Goal: Task Accomplishment & Management: Complete application form

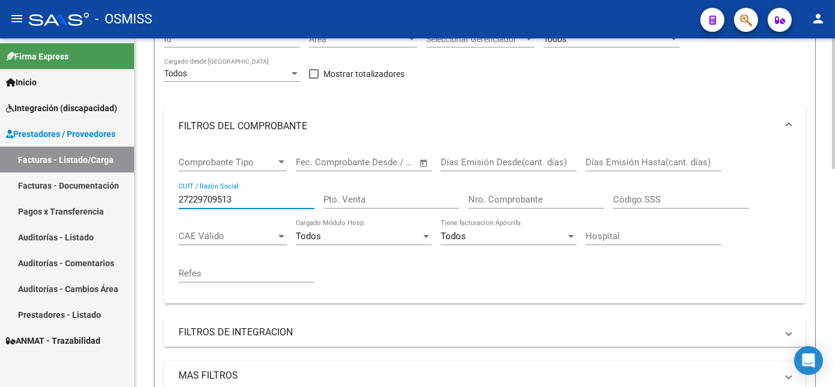
scroll to position [128, 0]
click at [834, 97] on html "menu - OSMISS person Firma Express Inicio Instructivos Contacto OS Integración …" at bounding box center [417, 193] width 835 height 387
drag, startPoint x: 250, startPoint y: 227, endPoint x: -2, endPoint y: 219, distance: 252.5
click at [0, 219] on html "menu - OSMISS person Firma Express Inicio Instructivos Contacto OS Integración …" at bounding box center [417, 193] width 835 height 387
click at [504, 206] on input "Nro. Comprobante" at bounding box center [536, 200] width 136 height 11
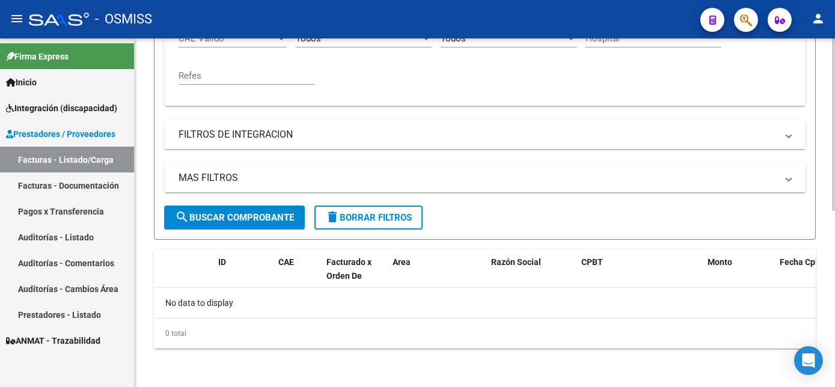
scroll to position [342, 0]
click at [834, 261] on html "menu - OSMISS person Firma Express Inicio Instructivos Contacto OS Integración …" at bounding box center [417, 193] width 835 height 387
type input "56074"
click at [270, 225] on button "search Buscar Comprobante" at bounding box center [234, 217] width 141 height 24
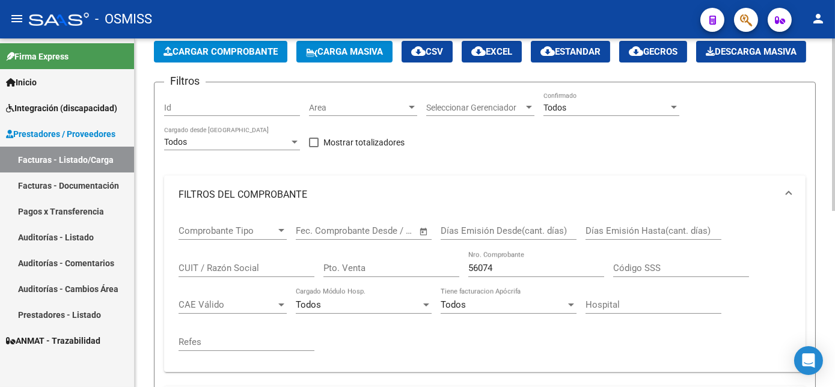
scroll to position [208, 0]
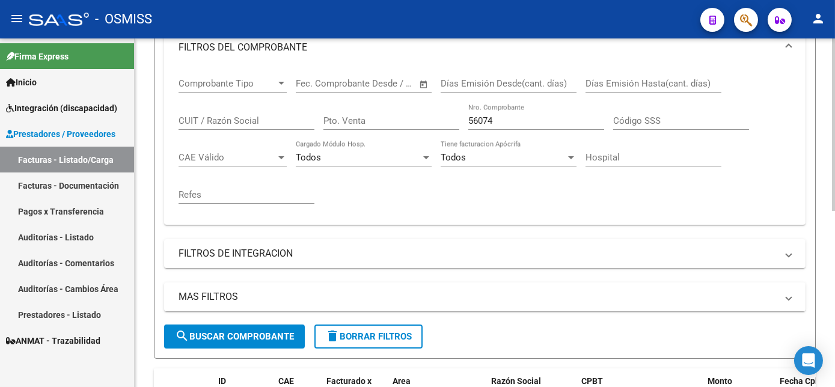
click at [809, 184] on div "Video tutorial PRESTADORES -> Listado de CPBTs Emitidos por Prestadores / Prove…" at bounding box center [486, 168] width 703 height 675
click at [222, 126] on input "CUIT / Razón Social" at bounding box center [246, 120] width 136 height 11
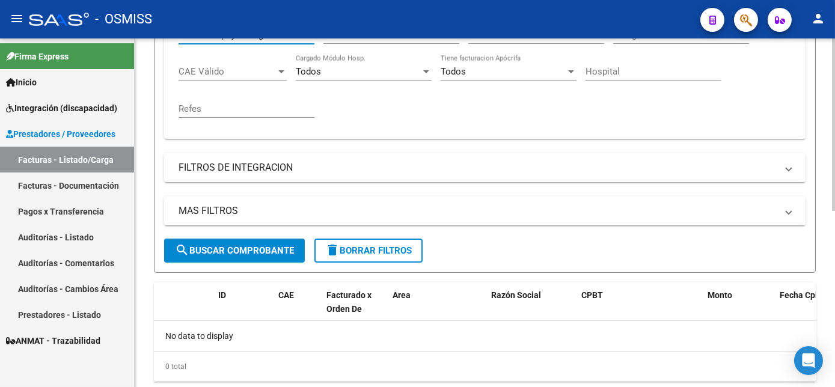
scroll to position [357, 0]
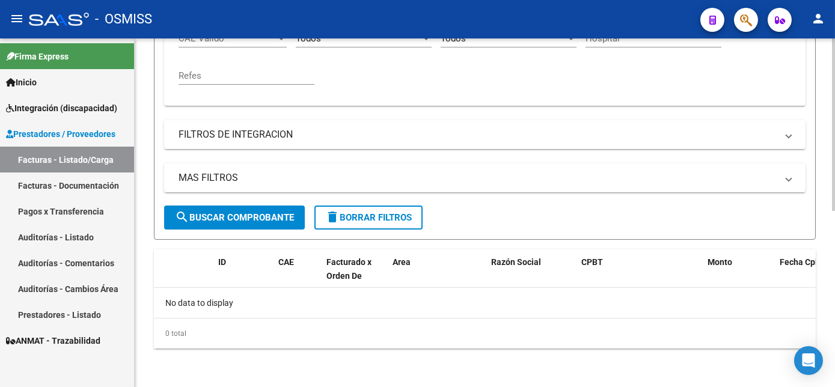
click at [834, 249] on html "menu - OSMISS person Firma Express Inicio Instructivos Contacto OS Integración …" at bounding box center [417, 193] width 835 height 387
type input "centrode apoyo integral"
click at [381, 211] on button "delete Borrar Filtros" at bounding box center [368, 217] width 108 height 24
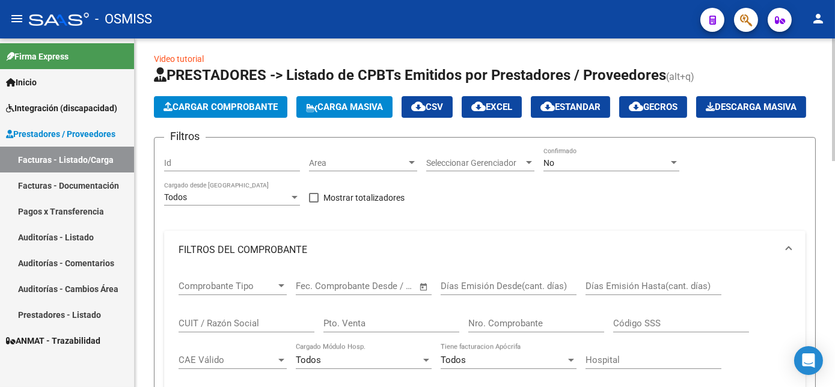
scroll to position [60, 0]
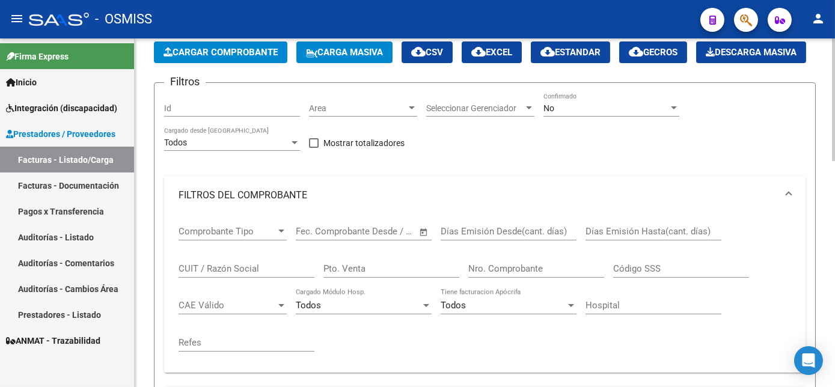
click at [833, 141] on div at bounding box center [833, 122] width 3 height 122
click at [247, 274] on input "CUIT / Razón Social" at bounding box center [246, 268] width 136 height 11
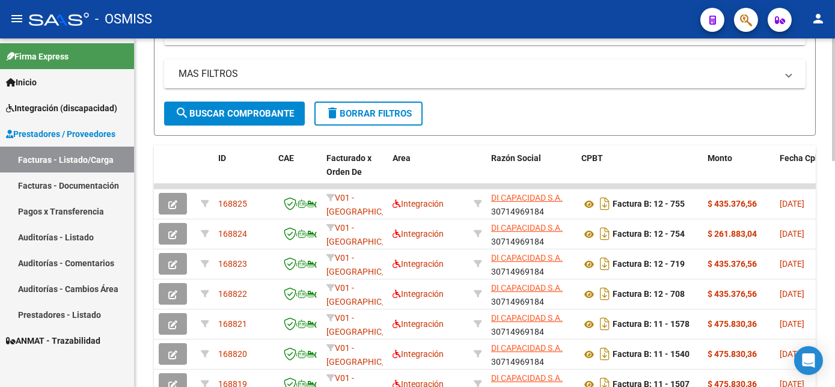
scroll to position [429, 0]
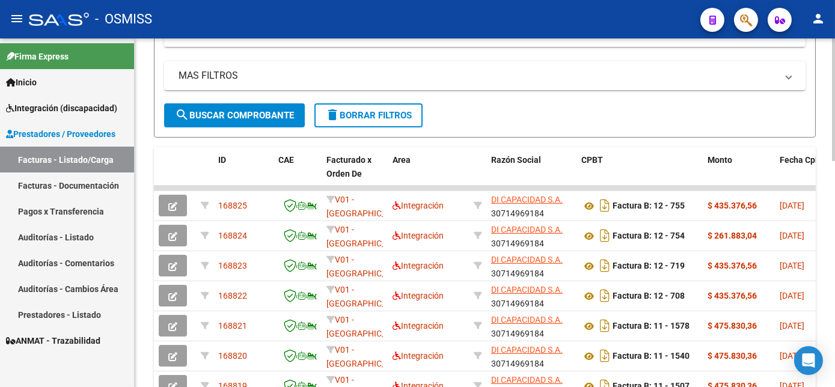
click at [834, 291] on html "menu - OSMISS person Firma Express Inicio Instructivos Contacto OS Integración …" at bounding box center [417, 193] width 835 height 387
type input "centro de apoyo"
click at [237, 121] on span "search Buscar Comprobante" at bounding box center [234, 115] width 119 height 11
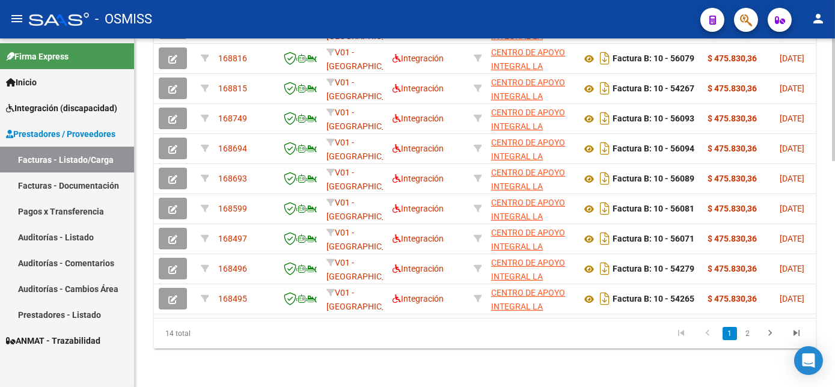
scroll to position [628, 0]
click at [834, 290] on html "menu - OSMISS person Firma Express Inicio Instructivos Contacto OS Integración …" at bounding box center [417, 193] width 835 height 387
click at [834, 288] on html "menu - OSMISS person Firma Express Inicio Instructivos Contacto OS Integración …" at bounding box center [417, 193] width 835 height 387
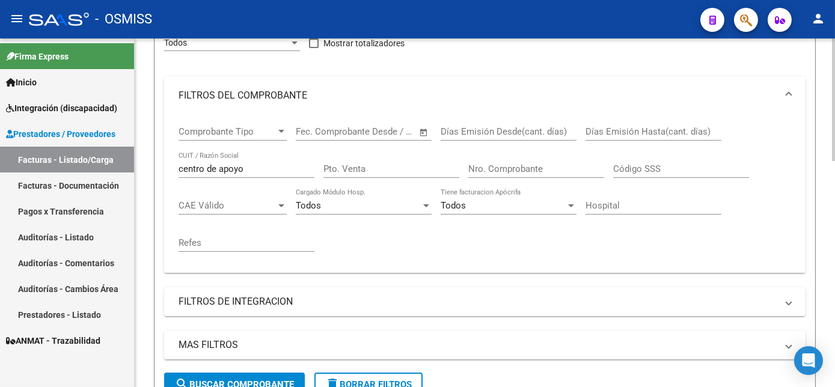
scroll to position [0, 0]
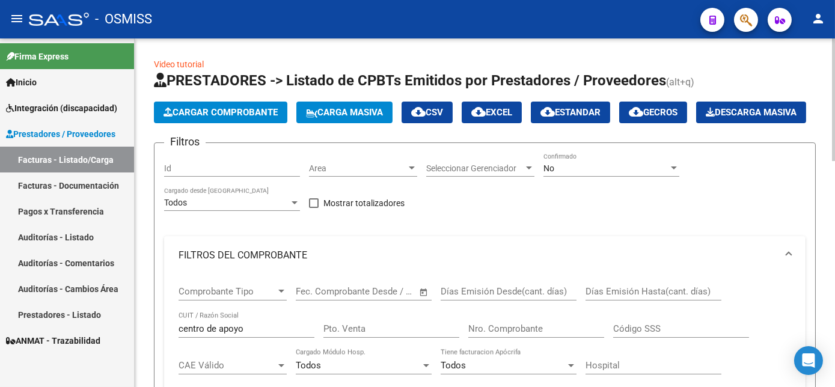
click at [834, 56] on html "menu - OSMISS person Firma Express Inicio Instructivos Contacto OS Integración …" at bounding box center [417, 193] width 835 height 387
click at [649, 174] on div "No" at bounding box center [605, 168] width 125 height 10
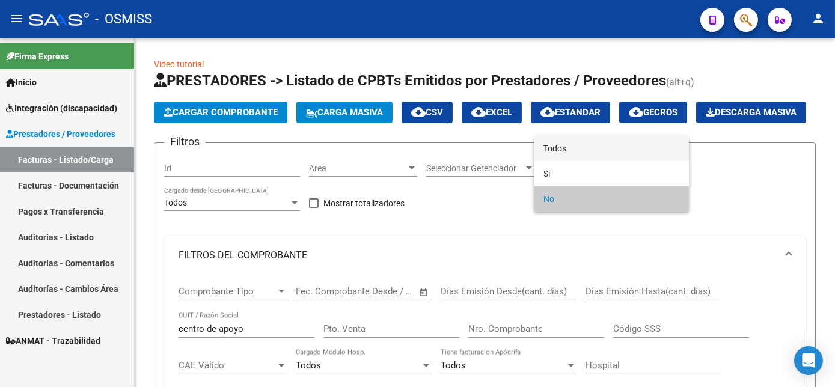
click at [634, 145] on span "Todos" at bounding box center [611, 148] width 136 height 25
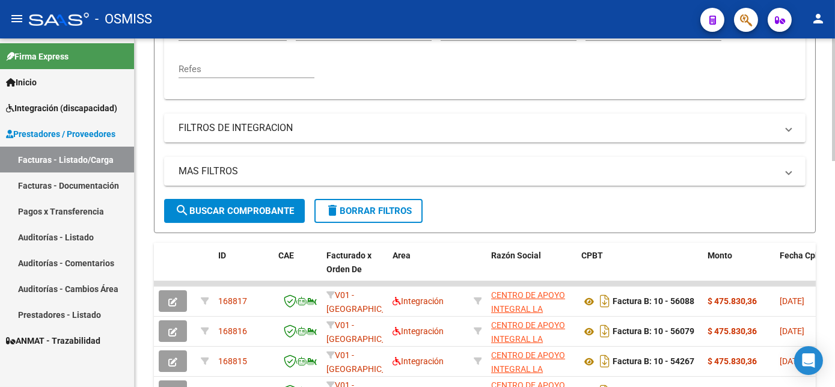
click at [834, 198] on html "menu - OSMISS person Firma Express Inicio Instructivos Contacto OS Integración …" at bounding box center [417, 193] width 835 height 387
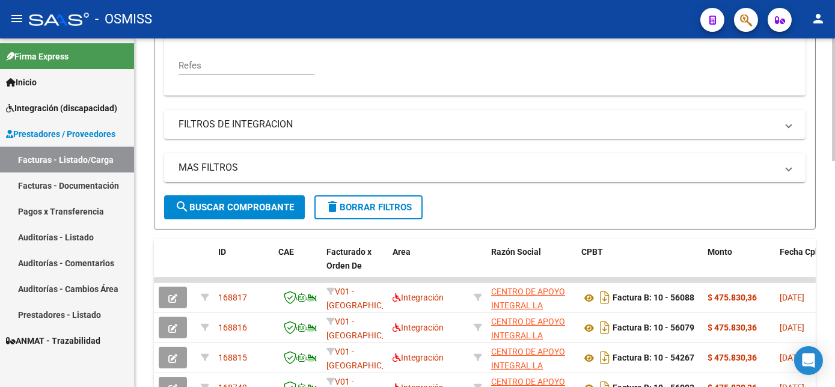
click at [265, 213] on span "search Buscar Comprobante" at bounding box center [234, 207] width 119 height 11
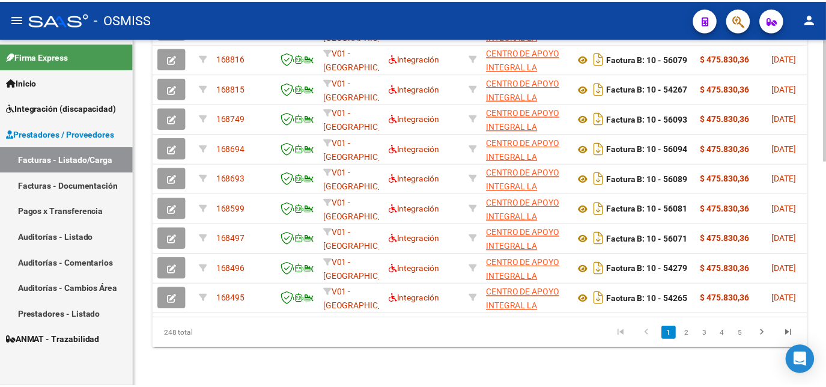
scroll to position [621, 0]
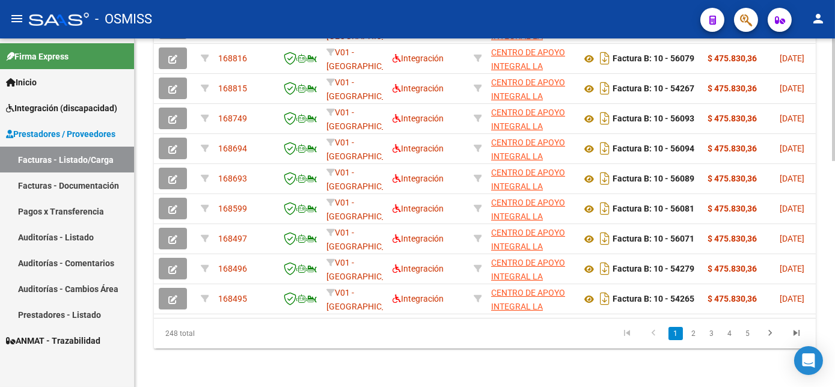
click at [834, 302] on html "menu - OSMISS person Firma Express Inicio Instructivos Contacto OS Integración …" at bounding box center [417, 193] width 835 height 387
click at [818, 19] on mat-icon "person" at bounding box center [818, 18] width 14 height 14
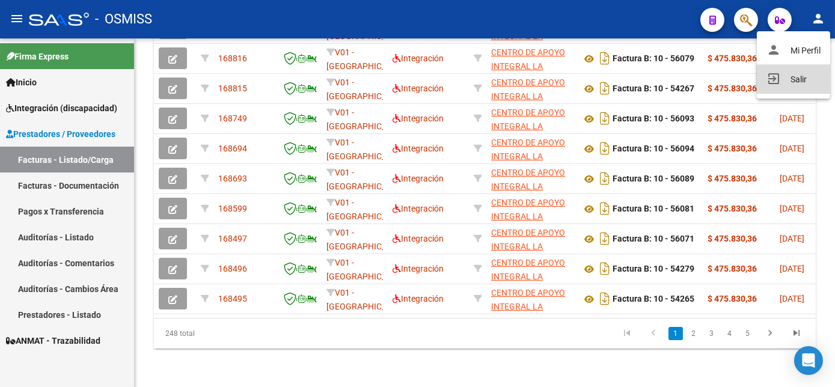
click at [801, 80] on button "exit_to_app Salir" at bounding box center [792, 79] width 73 height 29
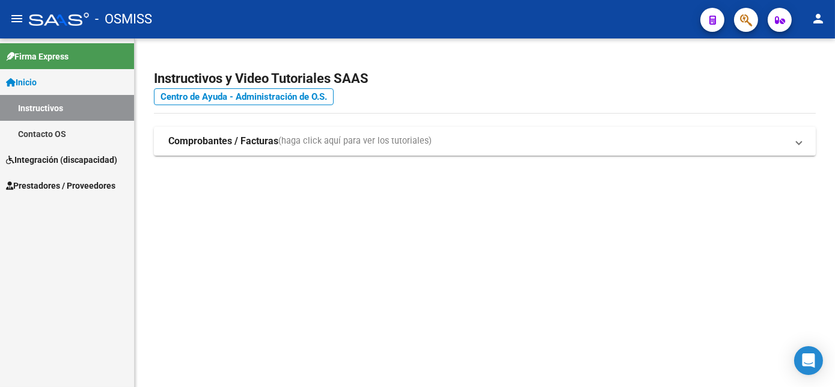
click at [82, 162] on span "Integración (discapacidad)" at bounding box center [61, 159] width 111 height 13
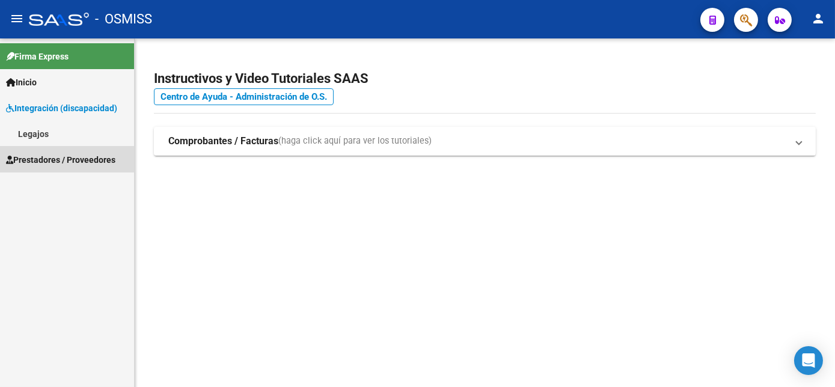
click at [53, 157] on span "Prestadores / Proveedores" at bounding box center [60, 159] width 109 height 13
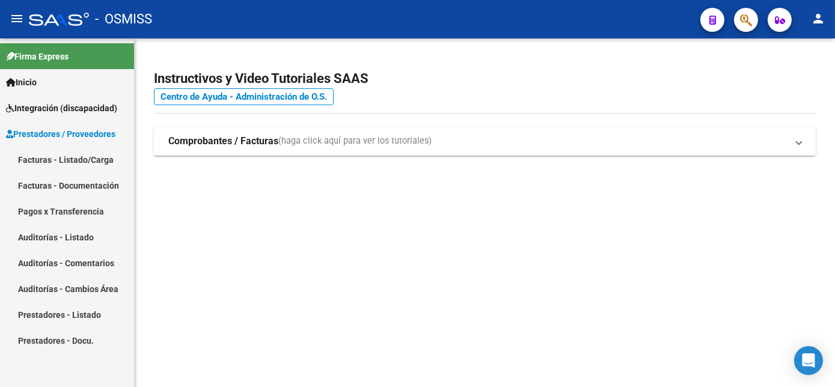
click at [80, 159] on link "Facturas - Listado/Carga" at bounding box center [67, 160] width 134 height 26
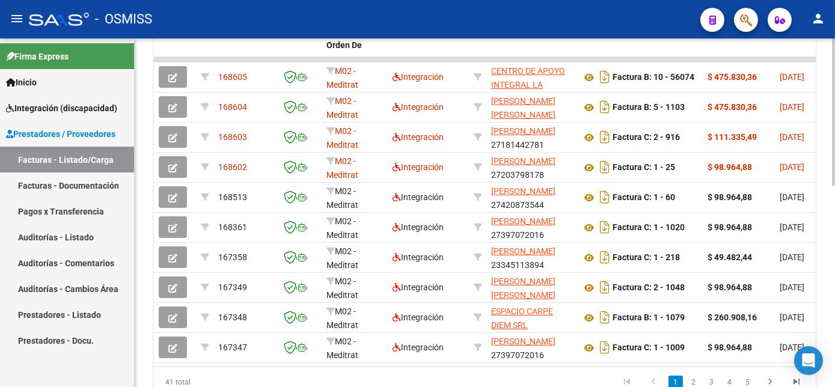
scroll to position [387, 0]
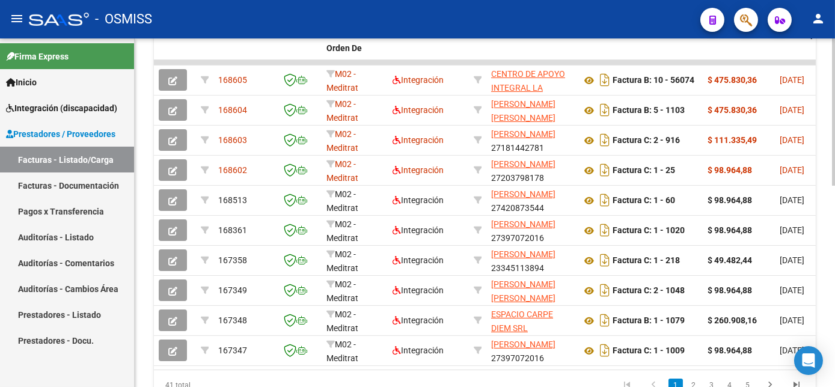
click at [834, 305] on html "menu - OSMISS person Firma Express Inicio Instructivos Contacto OS Integración …" at bounding box center [417, 193] width 835 height 387
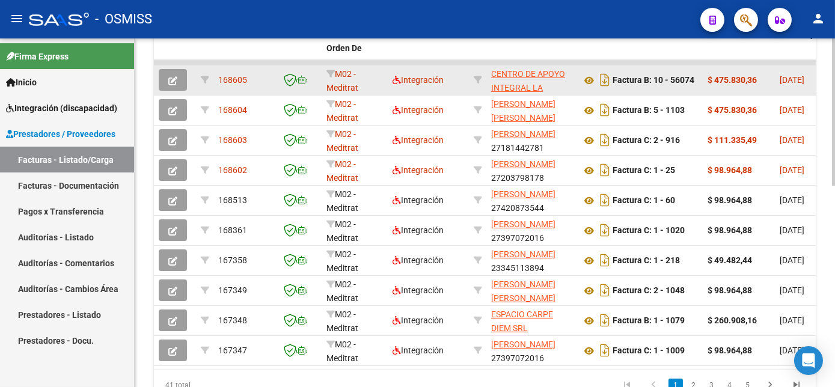
click at [175, 91] on button "button" at bounding box center [173, 80] width 28 height 22
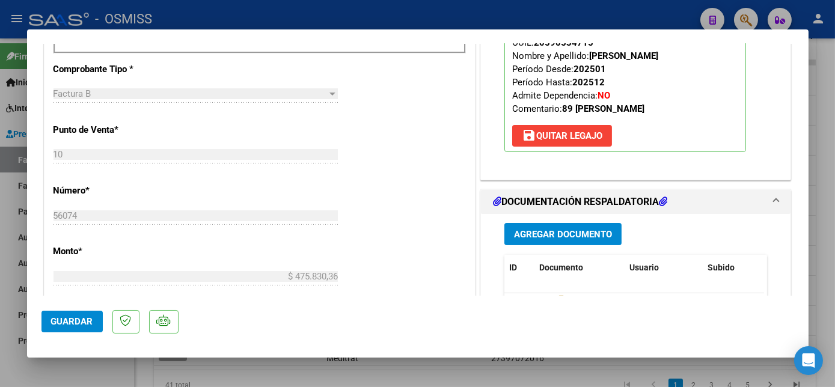
scroll to position [416, 0]
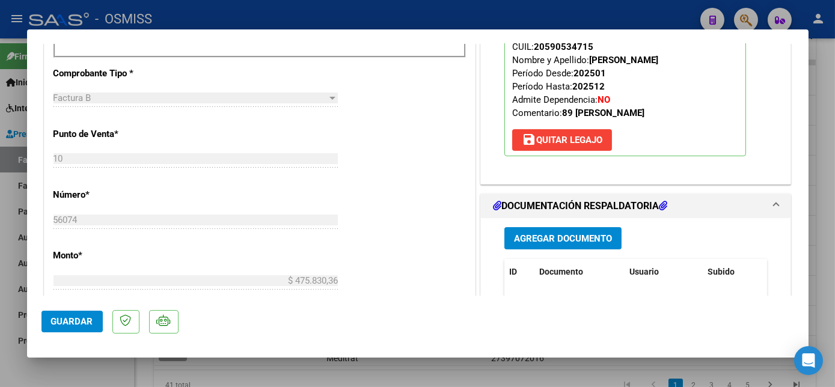
click at [568, 235] on span "Agregar Documento" at bounding box center [563, 238] width 98 height 11
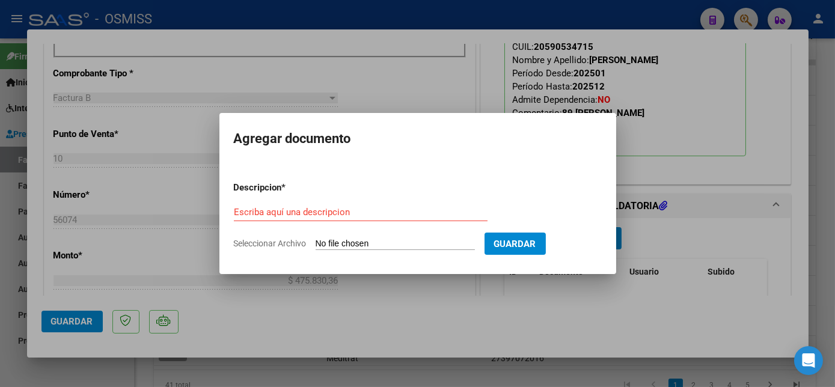
click at [604, 299] on div at bounding box center [417, 193] width 835 height 387
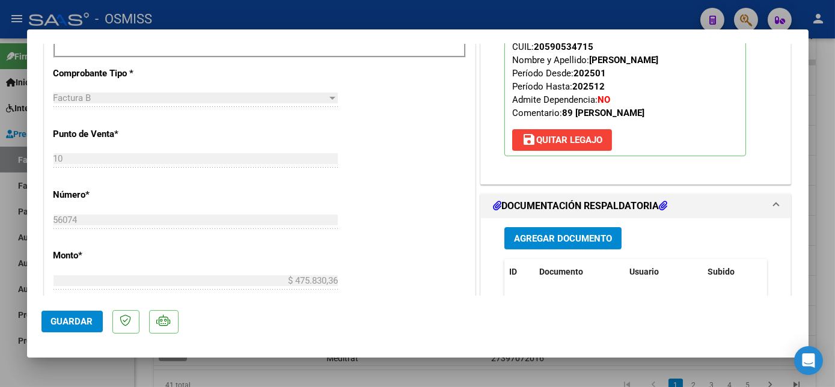
click at [585, 239] on span "Agregar Documento" at bounding box center [563, 238] width 98 height 11
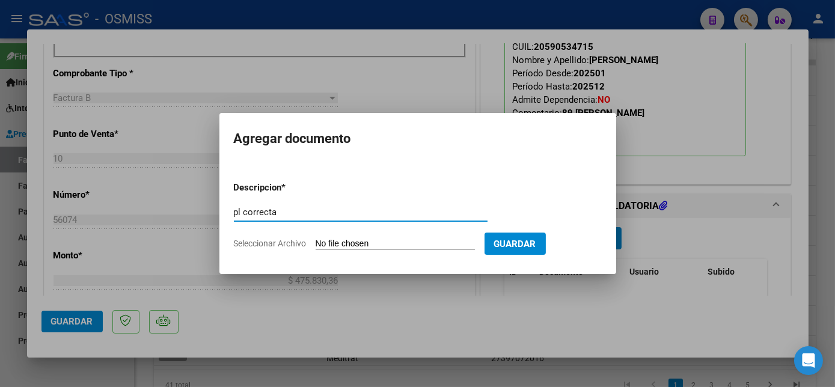
type input "pl correcta"
click at [373, 246] on input "Seleccionar Archivo" at bounding box center [394, 244] width 159 height 11
type input "C:\fakepath\PL 10-56074 VERA R MAIE 09.pdf"
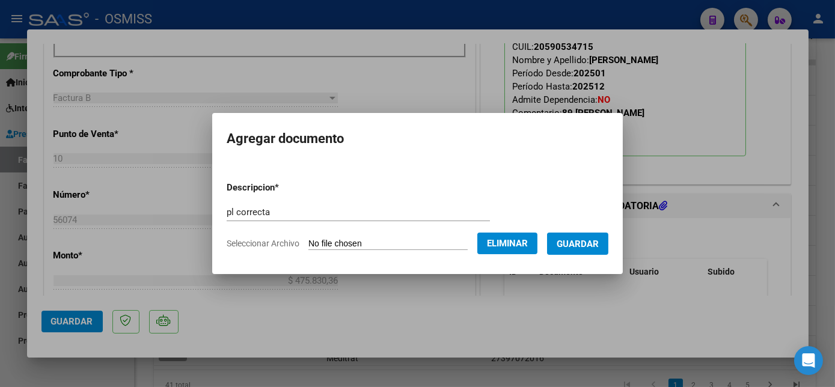
click at [565, 236] on button "Guardar" at bounding box center [577, 244] width 61 height 22
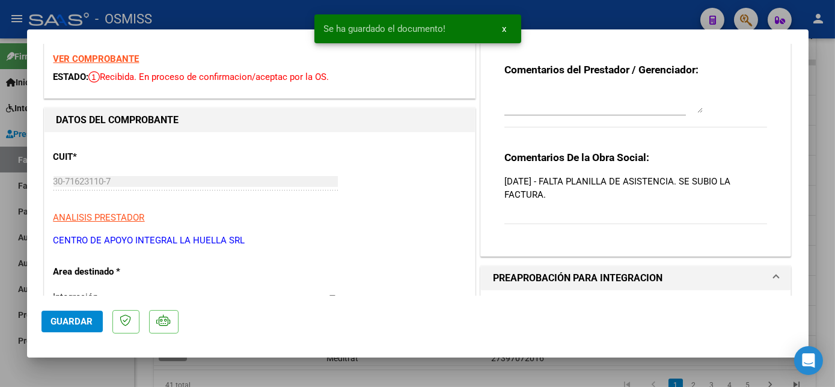
scroll to position [16, 0]
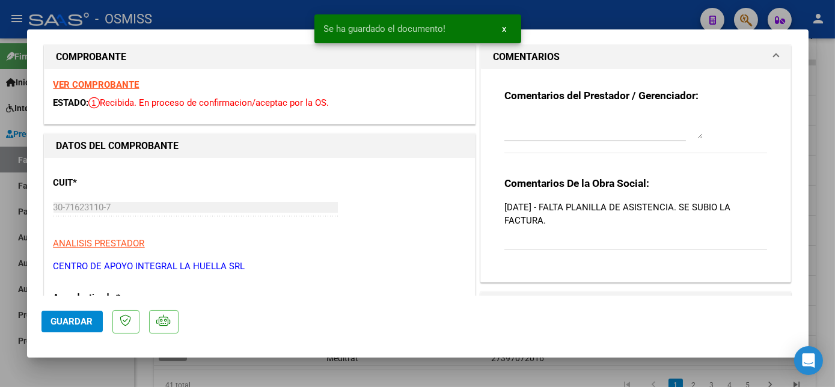
click at [517, 112] on div at bounding box center [603, 126] width 198 height 29
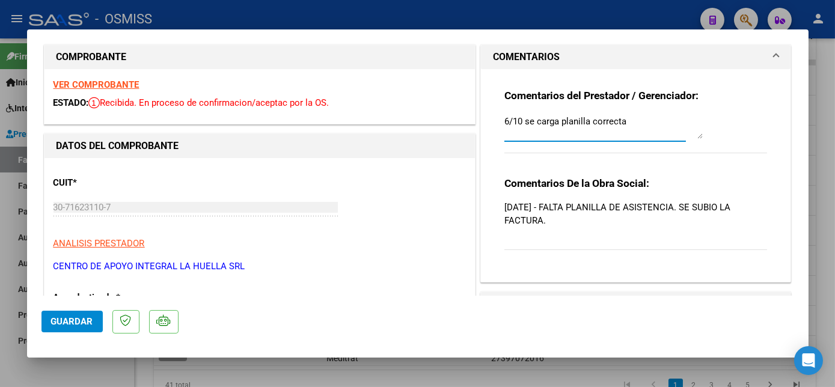
type textarea "6/10 se carga planilla correcta"
click at [79, 323] on span "Guardar" at bounding box center [72, 321] width 42 height 11
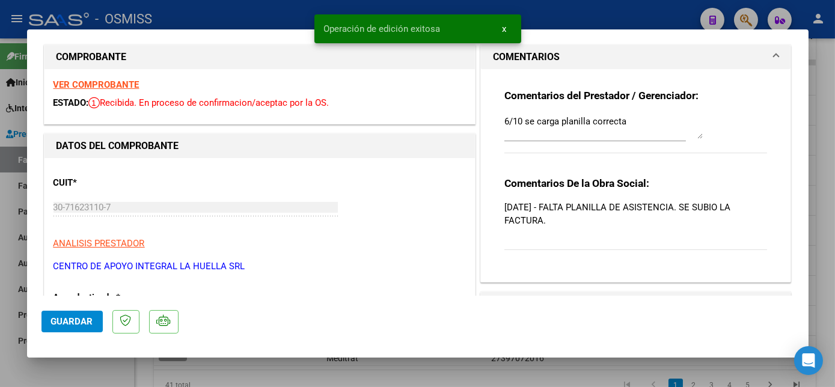
click at [76, 375] on div at bounding box center [417, 193] width 835 height 387
type input "$ 0,00"
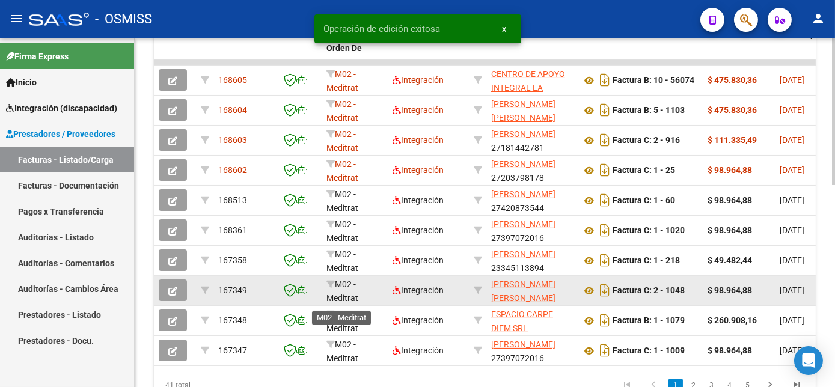
scroll to position [387, 0]
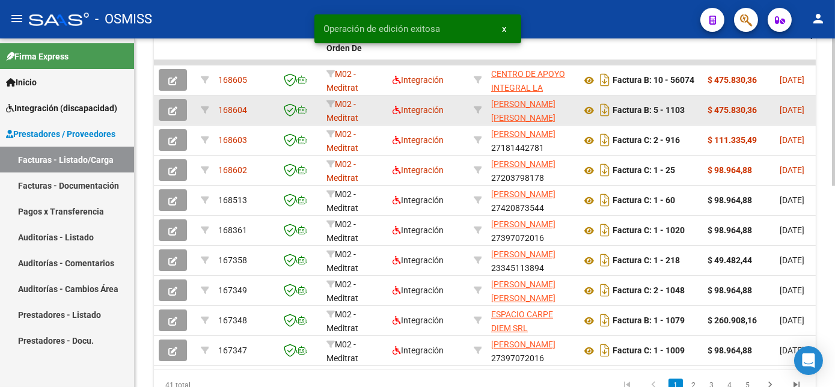
click at [177, 115] on icon "button" at bounding box center [172, 110] width 9 height 9
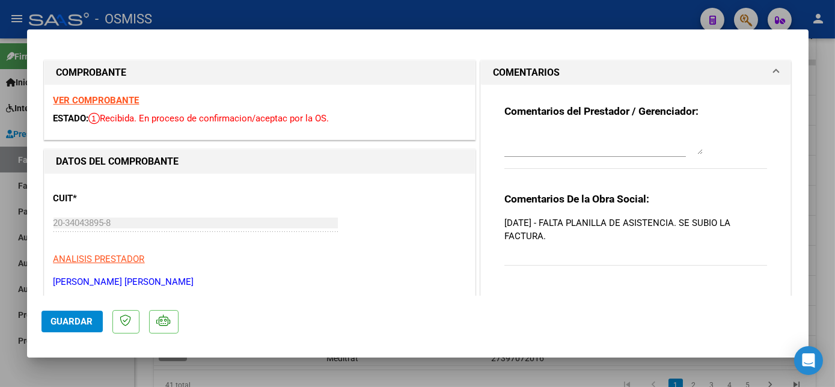
click at [91, 100] on strong "VER COMPROBANTE" at bounding box center [96, 100] width 86 height 11
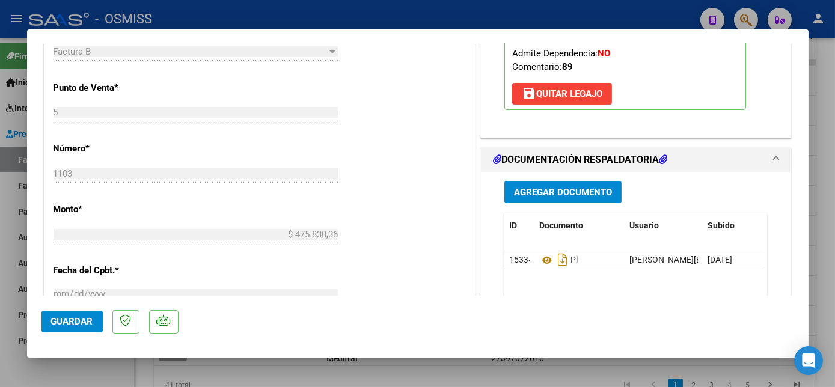
scroll to position [496, 0]
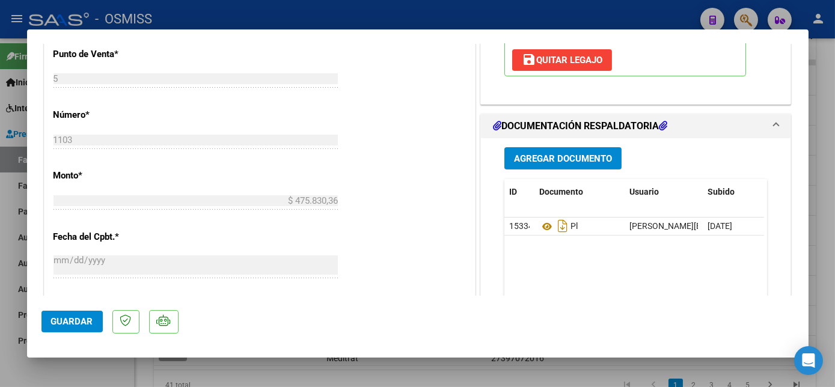
click at [564, 154] on span "Agregar Documento" at bounding box center [563, 158] width 98 height 11
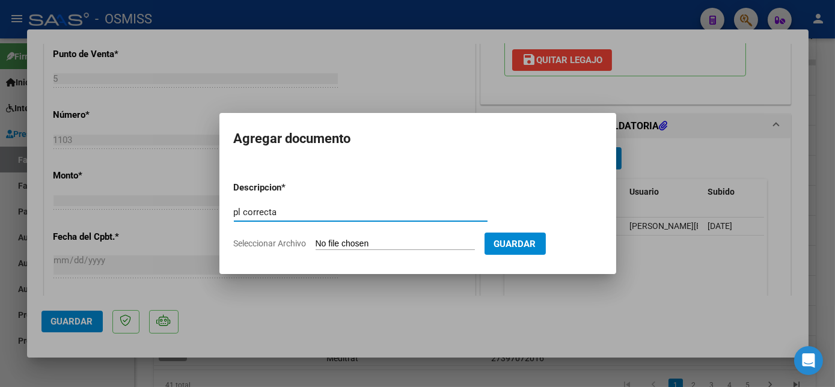
type input "pl correcta"
click at [364, 246] on input "Seleccionar Archivo" at bounding box center [394, 244] width 159 height 11
type input "C:\fakepath\PL 5-1103 LOPEZ DESPRESS N MAIE 09.pdf"
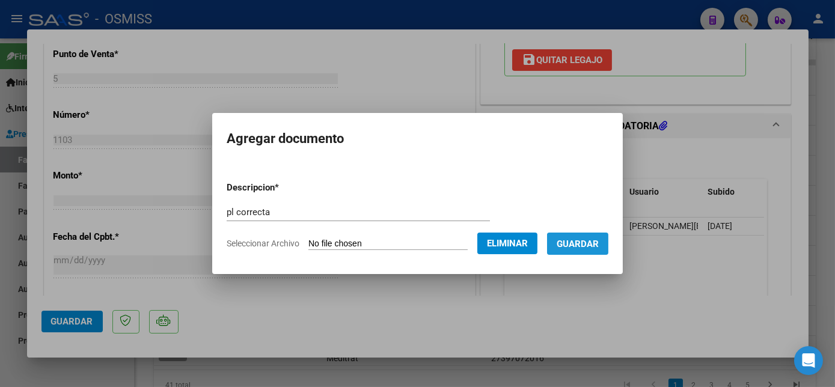
click at [577, 239] on span "Guardar" at bounding box center [577, 244] width 42 height 11
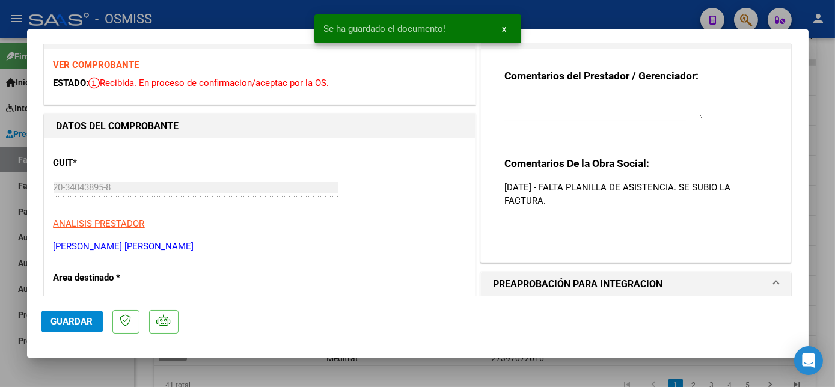
scroll to position [0, 0]
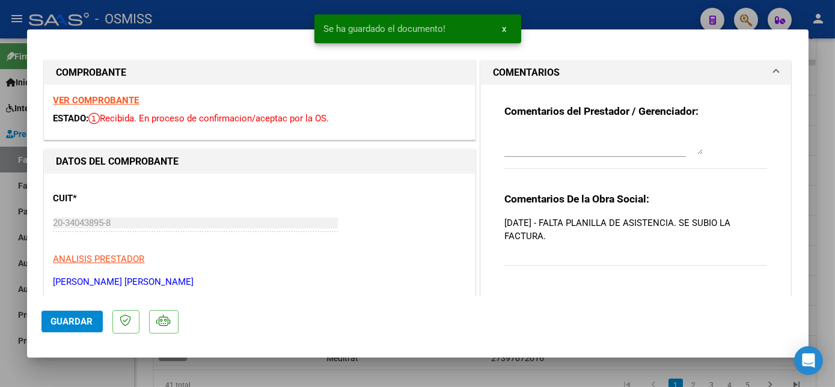
click at [527, 138] on textarea at bounding box center [603, 142] width 198 height 24
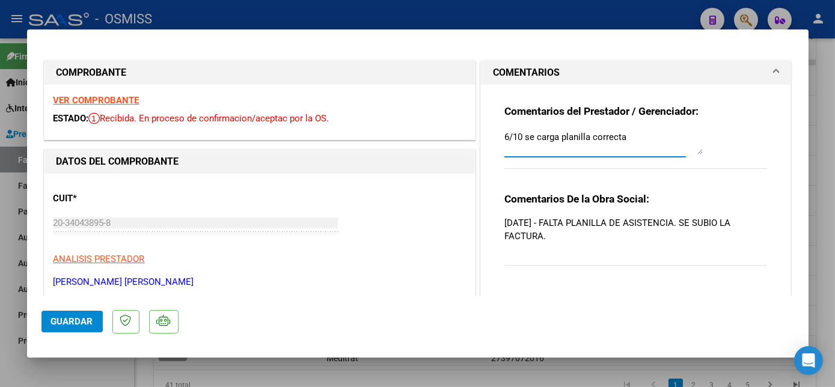
type textarea "6/10 se carga planilla correcta"
click at [81, 321] on span "Guardar" at bounding box center [72, 321] width 42 height 11
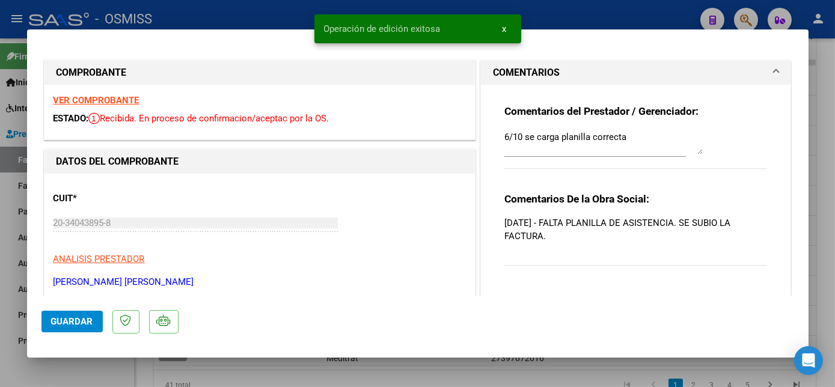
click at [85, 367] on div at bounding box center [417, 193] width 835 height 387
type input "$ 0,00"
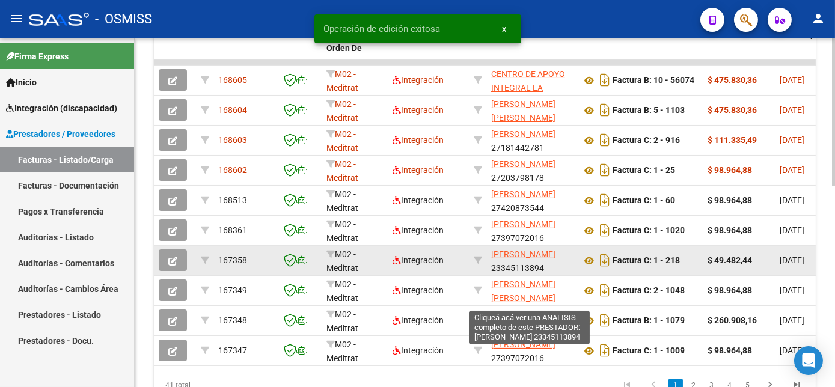
scroll to position [387, 0]
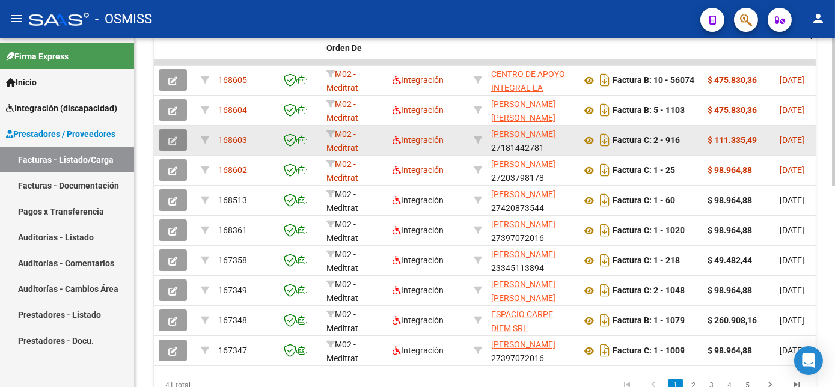
click at [179, 151] on button "button" at bounding box center [173, 140] width 28 height 22
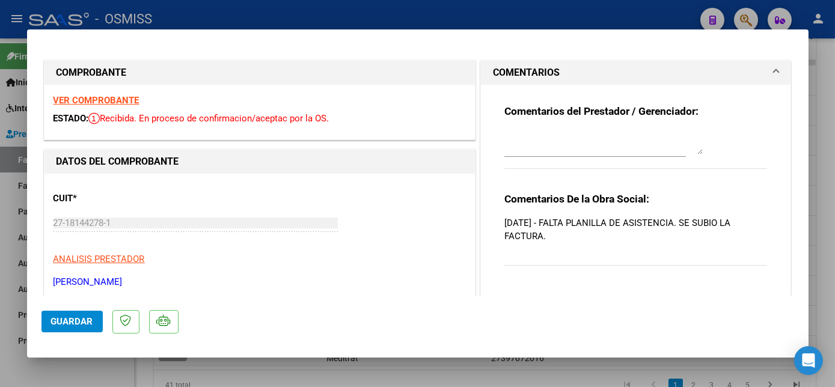
click at [90, 99] on strong "VER COMPROBANTE" at bounding box center [96, 100] width 86 height 11
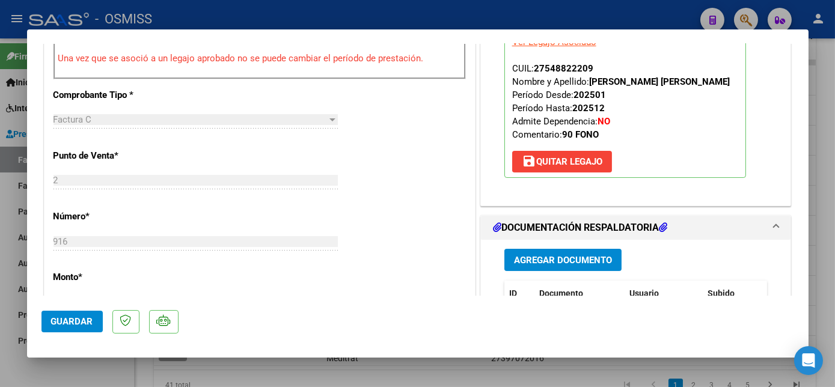
scroll to position [468, 0]
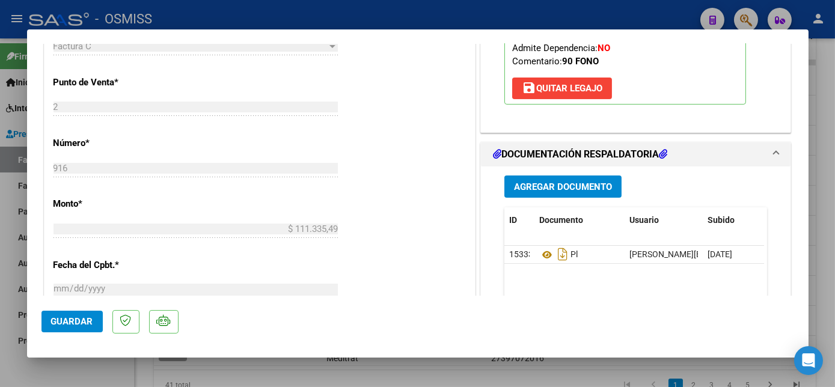
click at [567, 181] on span "Agregar Documento" at bounding box center [563, 186] width 98 height 11
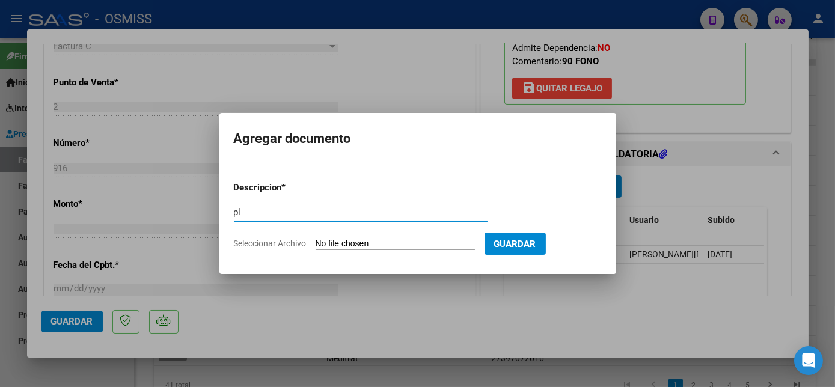
click at [260, 211] on input "pl" at bounding box center [361, 212] width 254 height 11
type input "pl correcta"
click at [338, 245] on input "Seleccionar Archivo" at bounding box center [394, 244] width 159 height 11
type input "C:\fakepath\PL 2-916 ALVAREZ V FONO 09.jpeg"
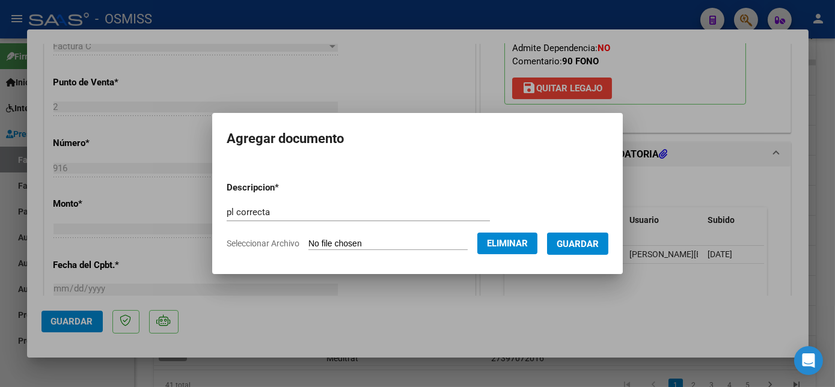
click at [571, 245] on span "Guardar" at bounding box center [577, 244] width 42 height 11
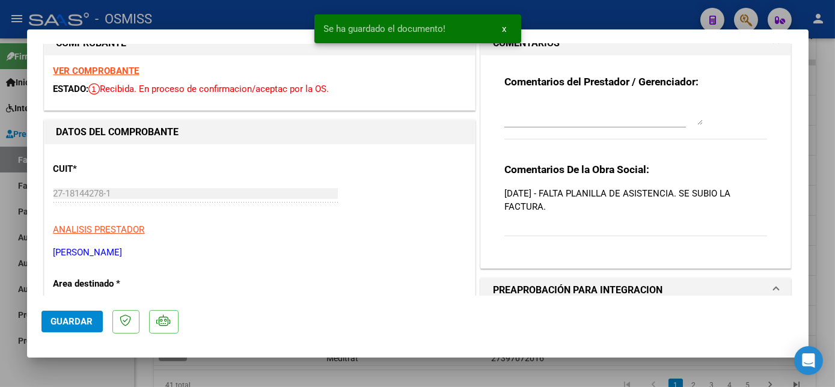
scroll to position [22, 0]
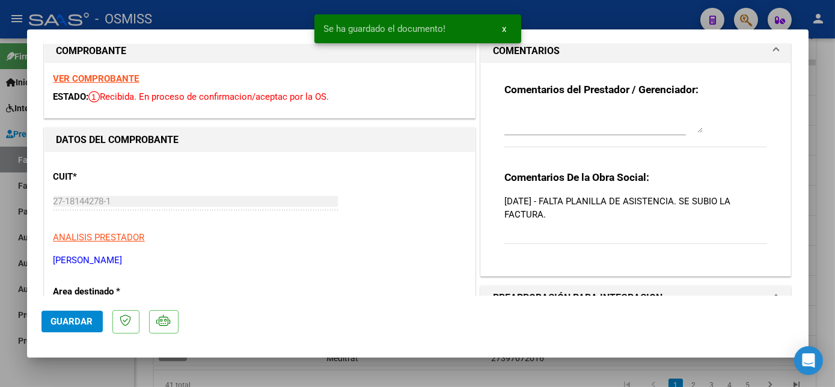
click at [543, 128] on textarea at bounding box center [603, 121] width 198 height 24
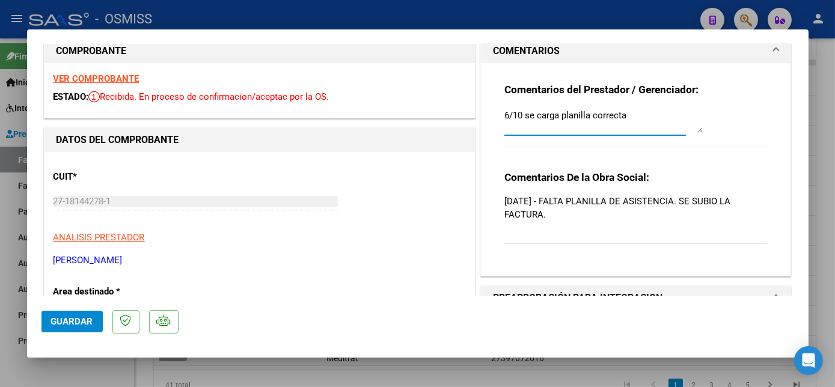
type textarea "6/10 se carga planilla correcta"
click at [86, 318] on span "Guardar" at bounding box center [72, 321] width 42 height 11
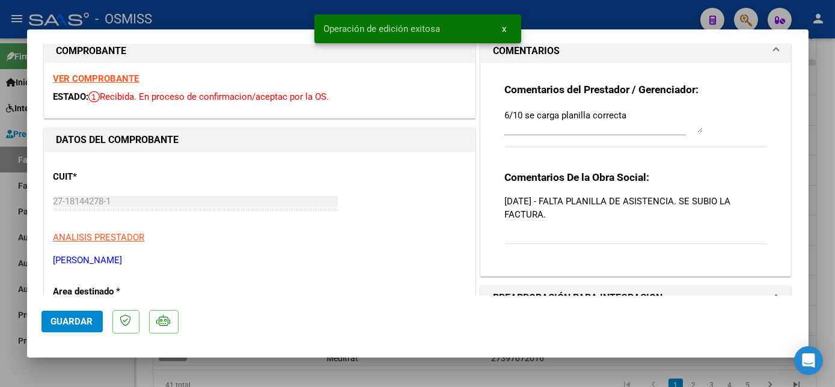
click at [111, 374] on div at bounding box center [417, 193] width 835 height 387
type input "$ 0,00"
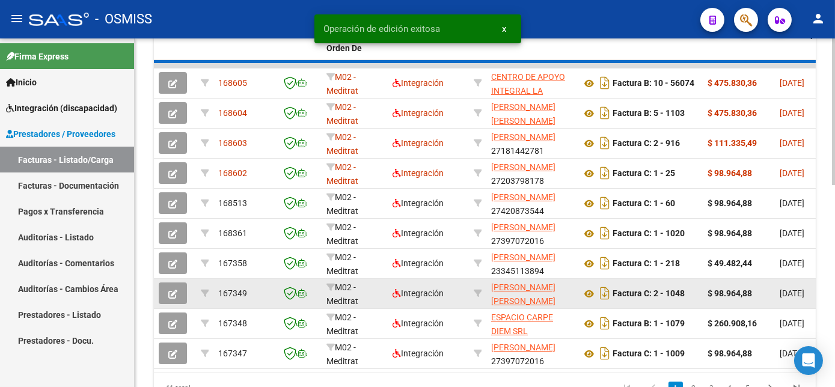
scroll to position [387, 0]
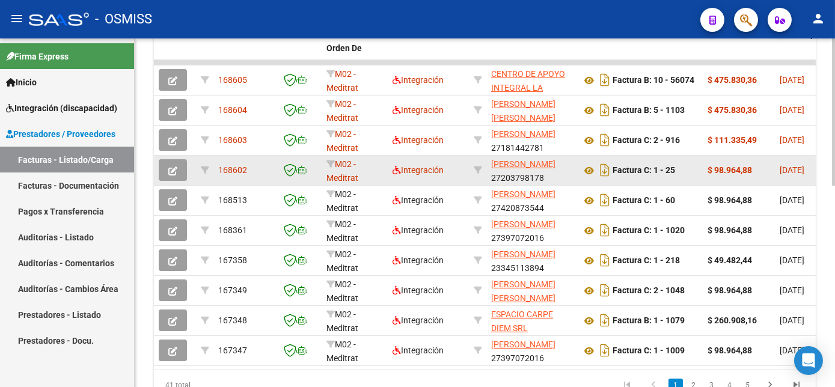
click at [177, 181] on button "button" at bounding box center [173, 170] width 28 height 22
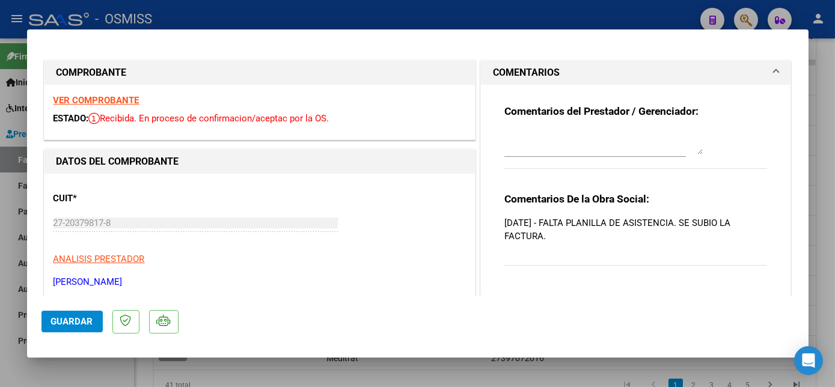
click at [116, 99] on strong "VER COMPROBANTE" at bounding box center [96, 100] width 86 height 11
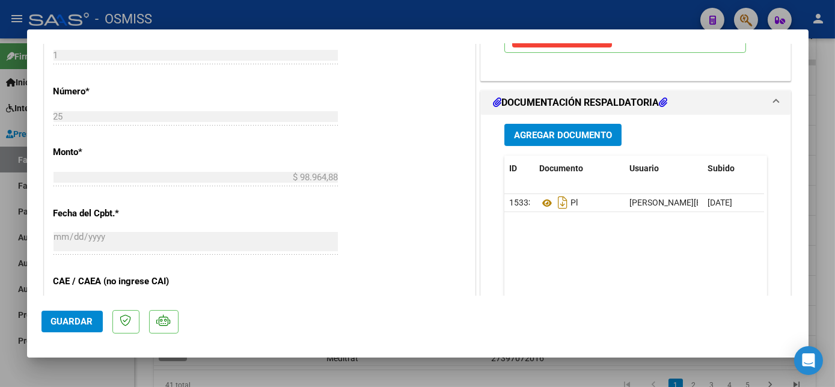
scroll to position [526, 0]
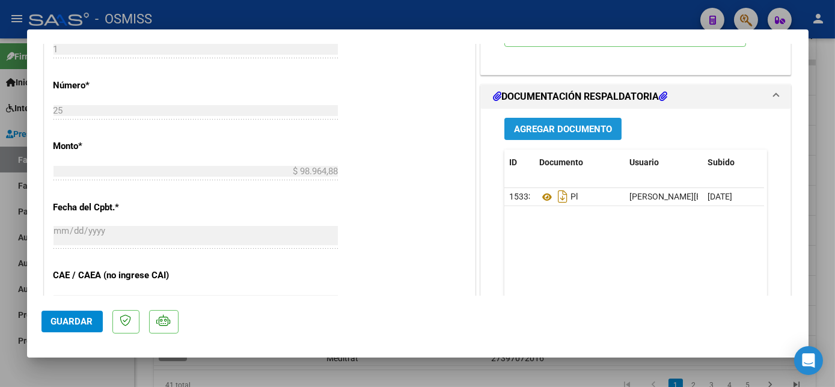
click at [567, 124] on span "Agregar Documento" at bounding box center [563, 129] width 98 height 11
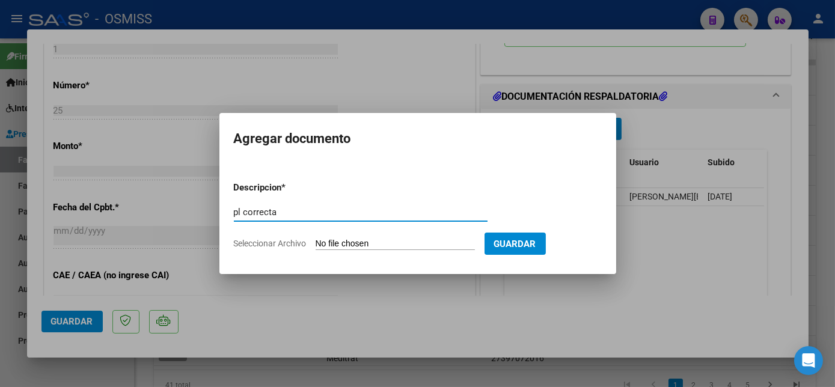
type input "pl correcta"
click at [370, 242] on input "Seleccionar Archivo" at bounding box center [394, 244] width 159 height 11
type input "C:\fakepath\PL 1-25 AGUERO G PSICOP 09.pdf"
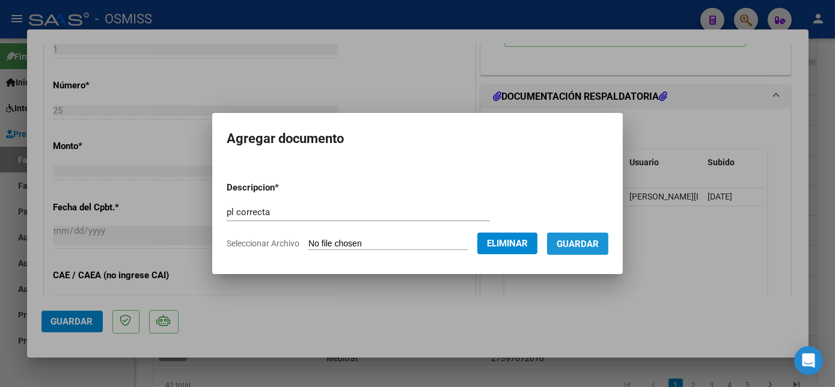
click at [593, 242] on span "Guardar" at bounding box center [577, 244] width 42 height 11
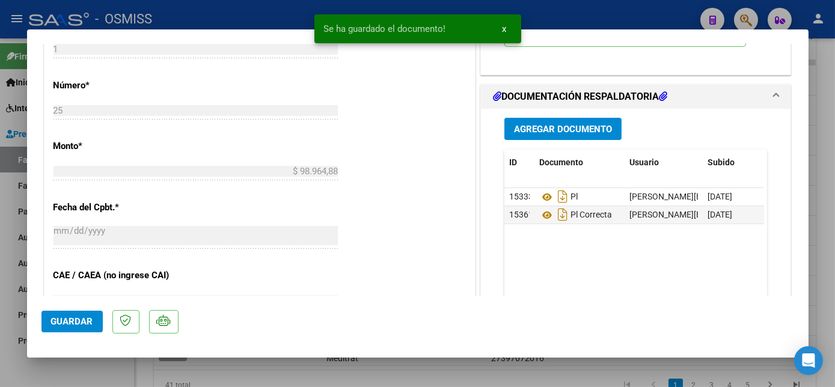
scroll to position [0, 0]
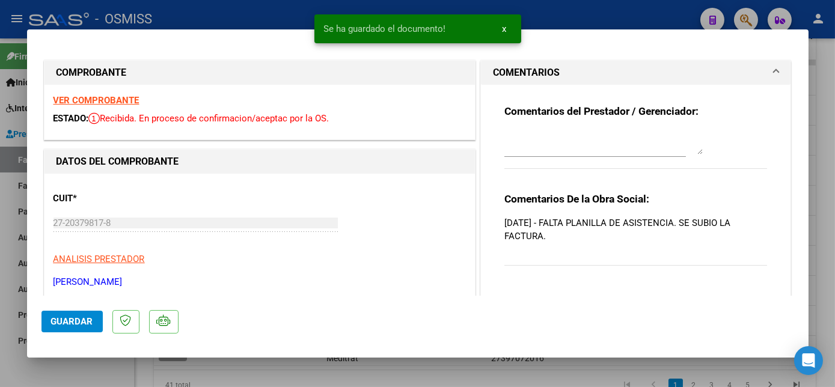
click at [512, 143] on textarea at bounding box center [603, 142] width 198 height 24
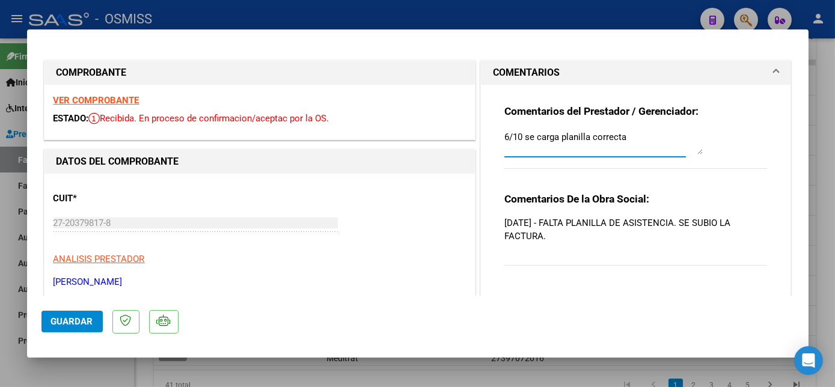
type textarea "6/10 se carga planilla correcta"
click at [77, 324] on span "Guardar" at bounding box center [72, 321] width 42 height 11
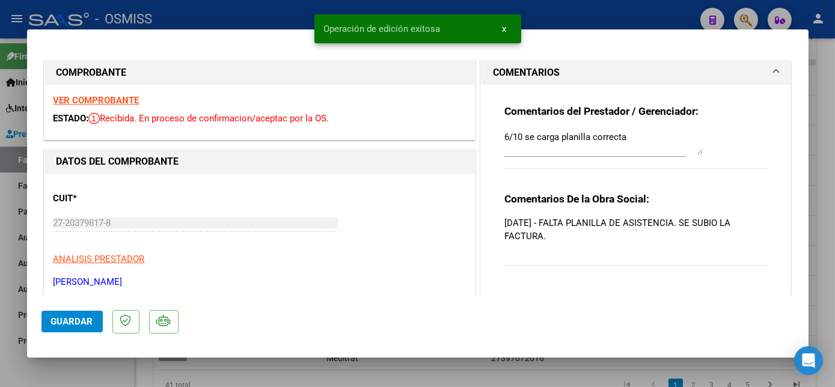
click at [127, 368] on div at bounding box center [417, 193] width 835 height 387
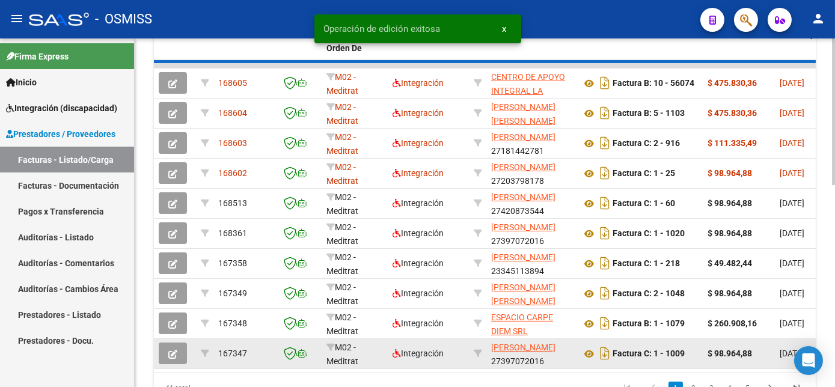
scroll to position [387, 0]
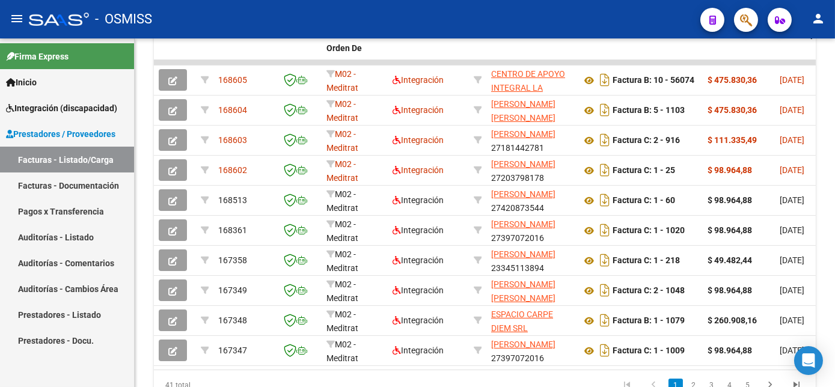
click at [613, 20] on div "- OSMISS" at bounding box center [360, 19] width 662 height 26
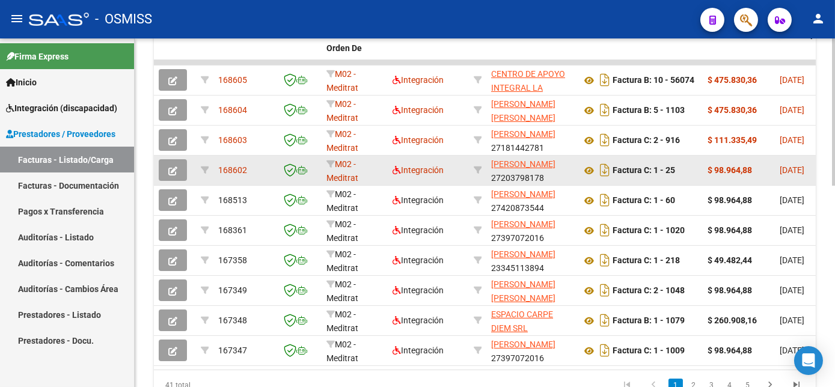
click at [175, 175] on icon "button" at bounding box center [172, 170] width 9 height 9
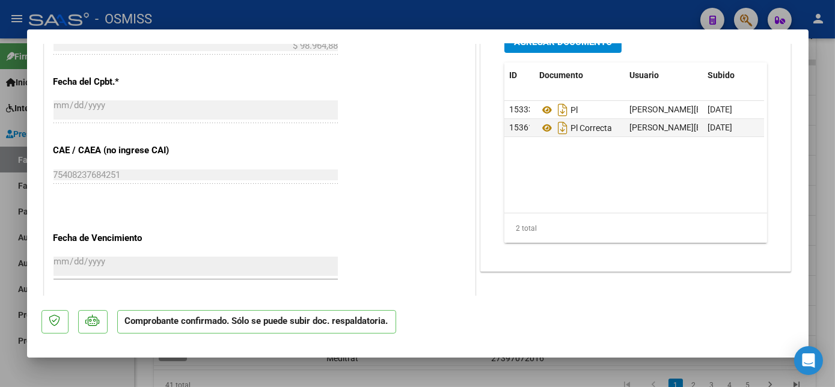
scroll to position [589, 0]
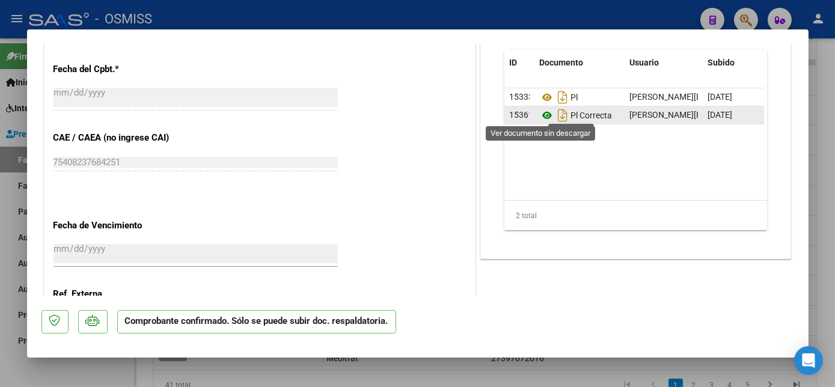
click at [545, 112] on icon at bounding box center [547, 115] width 16 height 14
click at [539, 111] on icon at bounding box center [547, 115] width 16 height 14
click at [823, 142] on div at bounding box center [417, 193] width 835 height 387
type input "$ 0,00"
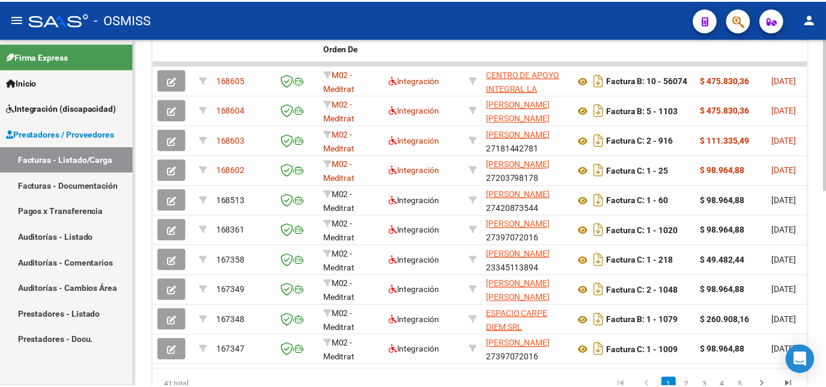
scroll to position [387, 0]
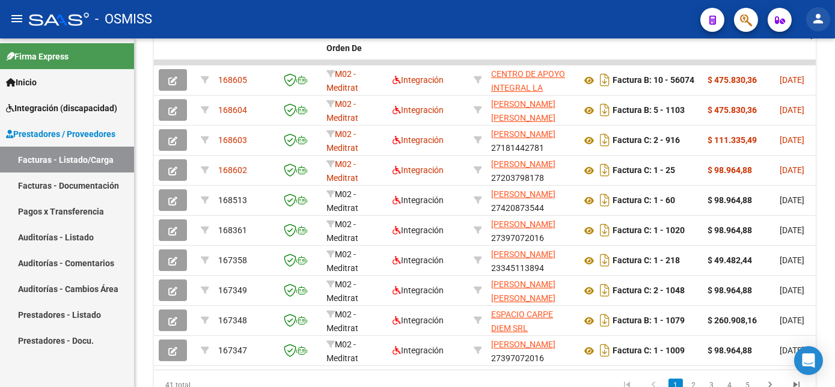
click at [816, 19] on mat-icon "person" at bounding box center [818, 18] width 14 height 14
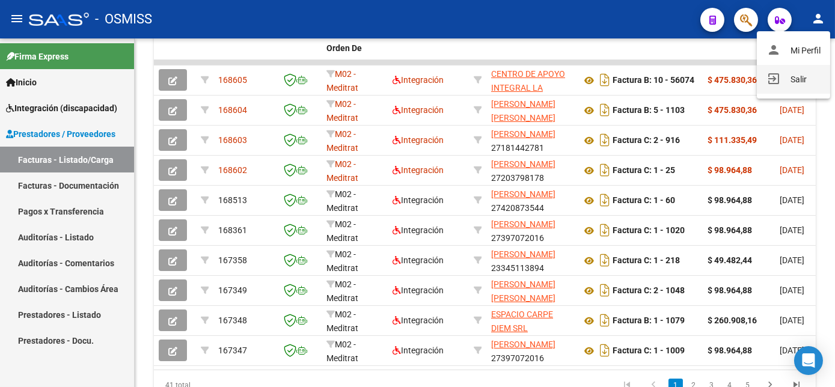
click at [808, 78] on button "exit_to_app Salir" at bounding box center [792, 79] width 73 height 29
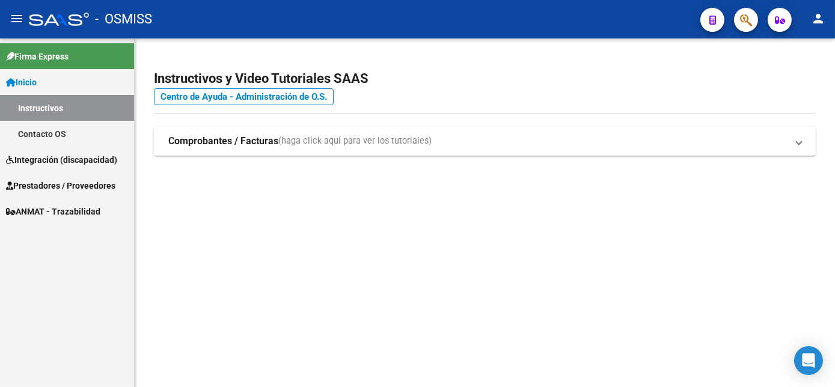
click at [68, 164] on span "Integración (discapacidad)" at bounding box center [61, 159] width 111 height 13
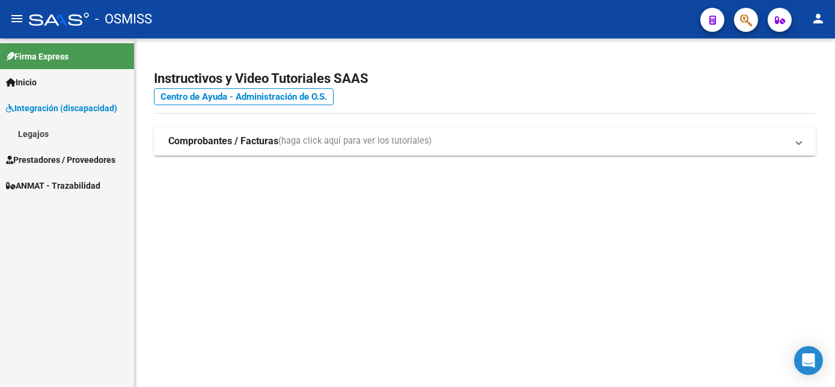
click at [49, 154] on span "Prestadores / Proveedores" at bounding box center [60, 159] width 109 height 13
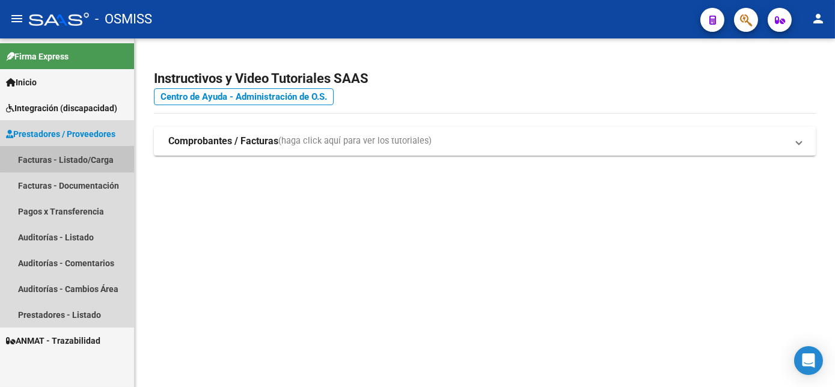
click at [91, 155] on link "Facturas - Listado/Carga" at bounding box center [67, 160] width 134 height 26
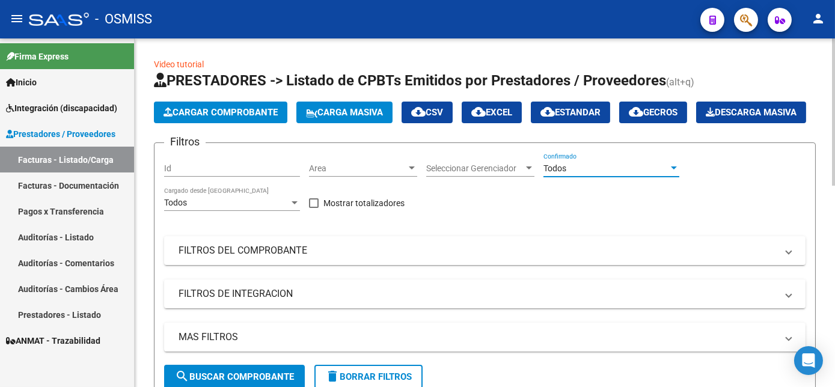
click at [653, 174] on div "Todos" at bounding box center [605, 168] width 125 height 10
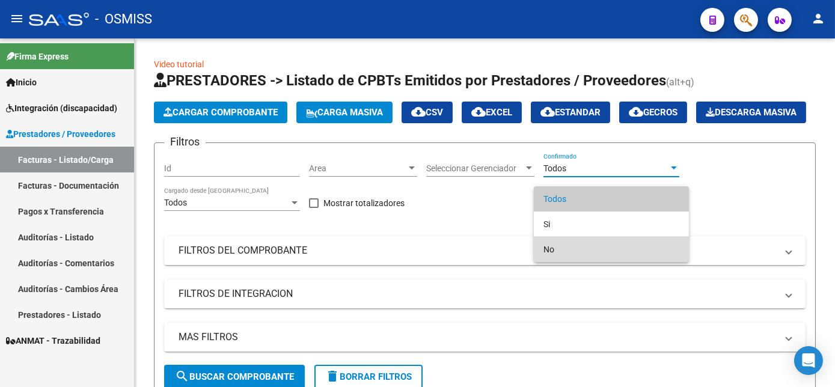
click at [552, 250] on span "No" at bounding box center [611, 249] width 136 height 25
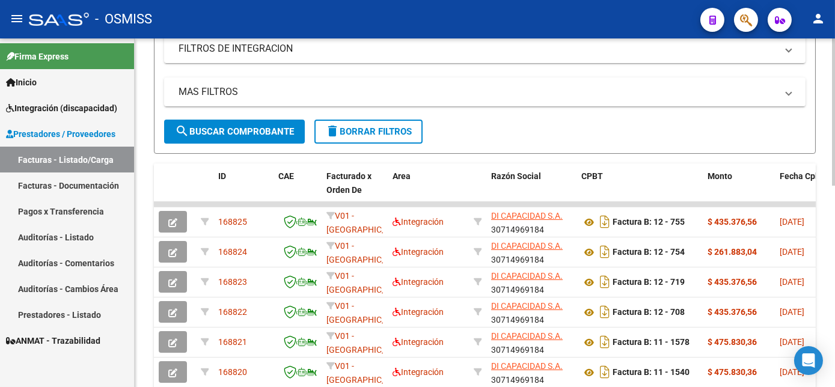
click at [834, 181] on html "menu - OSMISS person Firma Express Inicio Instructivos Contacto OS Integración …" at bounding box center [417, 193] width 835 height 387
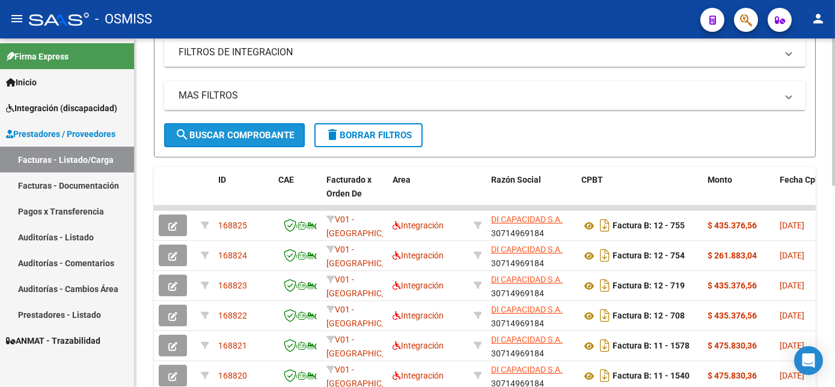
click at [207, 147] on button "search Buscar Comprobante" at bounding box center [234, 135] width 141 height 24
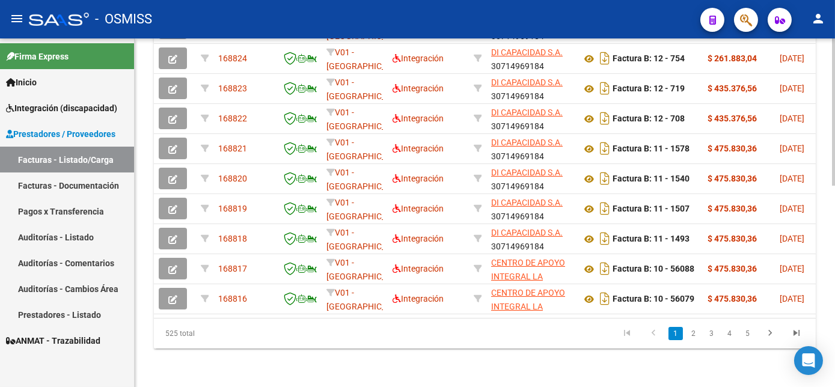
click at [834, 272] on html "menu - OSMISS person Firma Express Inicio Instructivos Contacto OS Integración …" at bounding box center [417, 193] width 835 height 387
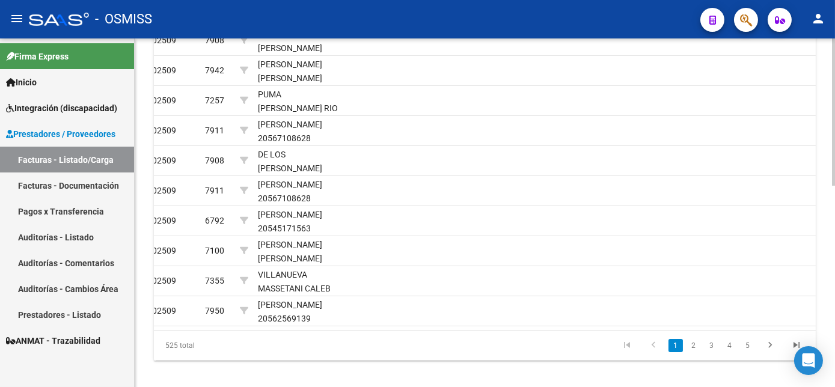
scroll to position [429, 0]
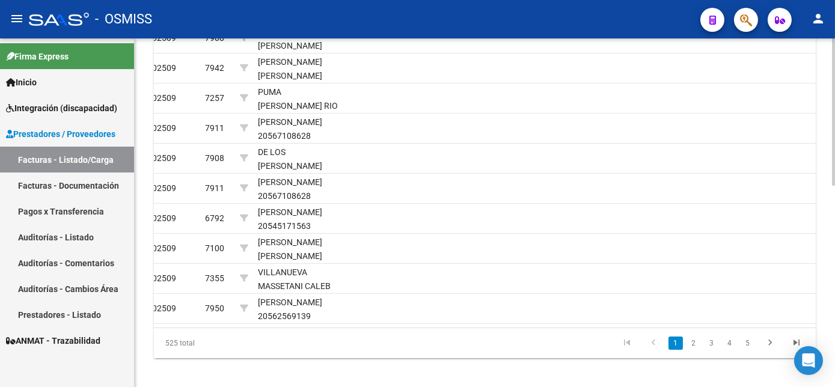
click at [834, 285] on html "menu - OSMISS person Firma Express Inicio Instructivos Contacto OS Integración …" at bounding box center [417, 193] width 835 height 387
click at [693, 350] on link "2" at bounding box center [693, 342] width 14 height 13
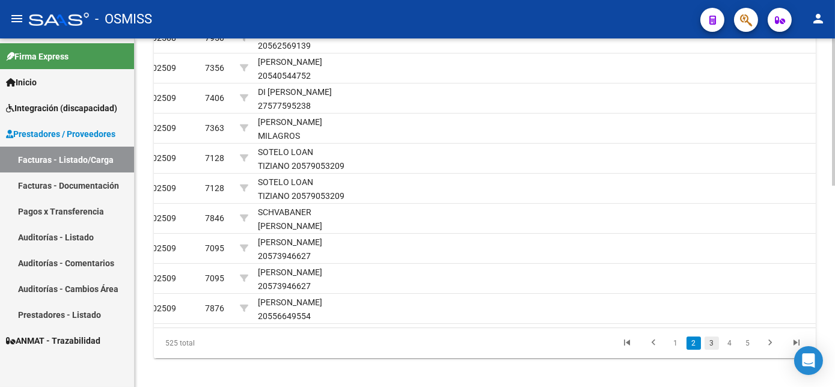
click at [716, 350] on link "3" at bounding box center [711, 342] width 14 height 13
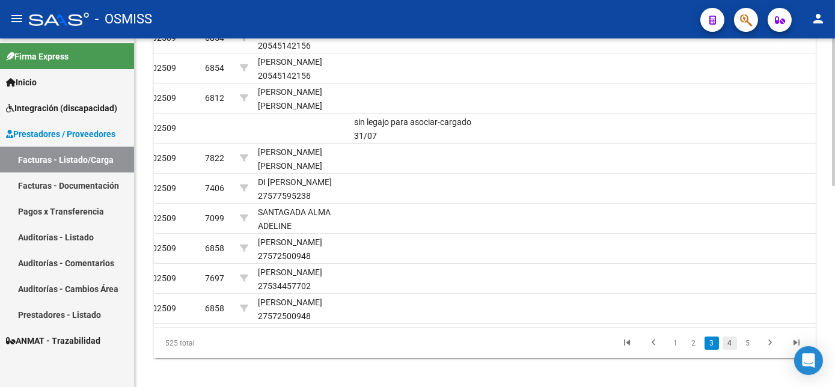
click at [726, 350] on link "4" at bounding box center [729, 342] width 14 height 13
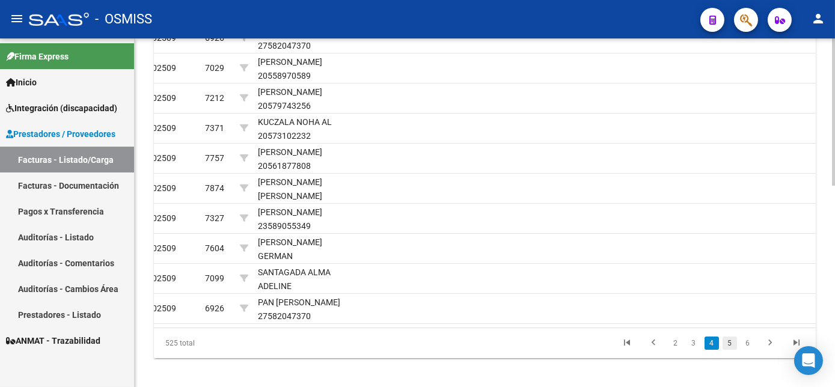
click at [728, 350] on link "5" at bounding box center [729, 342] width 14 height 13
click at [728, 350] on link "6" at bounding box center [729, 342] width 14 height 13
click at [730, 350] on link "7" at bounding box center [729, 342] width 14 height 13
click at [730, 350] on link "8" at bounding box center [729, 342] width 14 height 13
click at [727, 350] on link "9" at bounding box center [728, 342] width 14 height 13
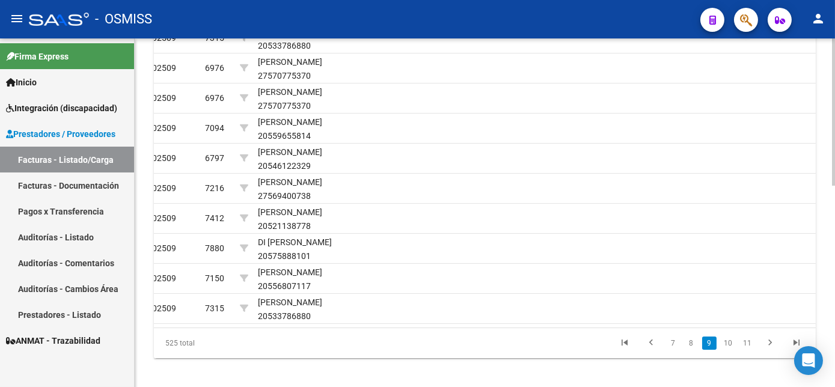
click at [727, 350] on link "10" at bounding box center [728, 342] width 16 height 13
click at [727, 350] on link "11" at bounding box center [728, 342] width 16 height 13
click at [727, 350] on link "12" at bounding box center [728, 342] width 16 height 13
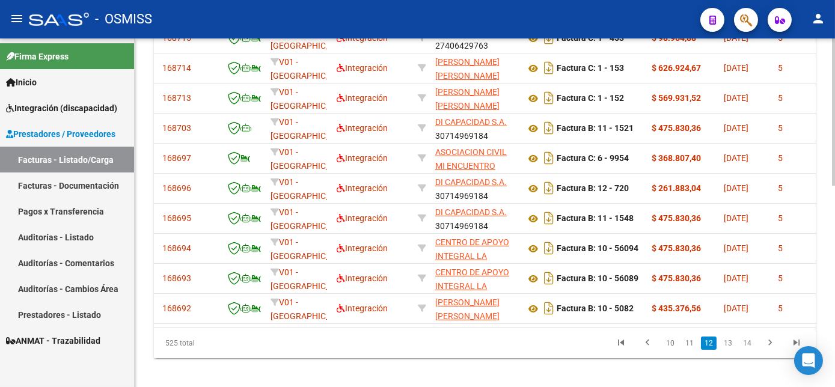
scroll to position [0, 0]
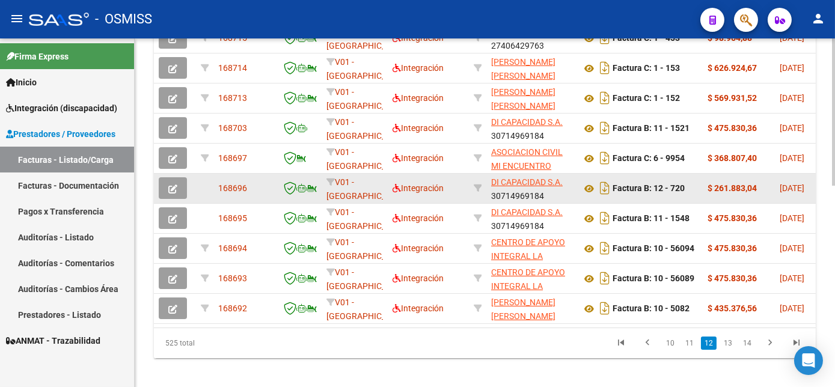
click at [169, 193] on icon "button" at bounding box center [172, 188] width 9 height 9
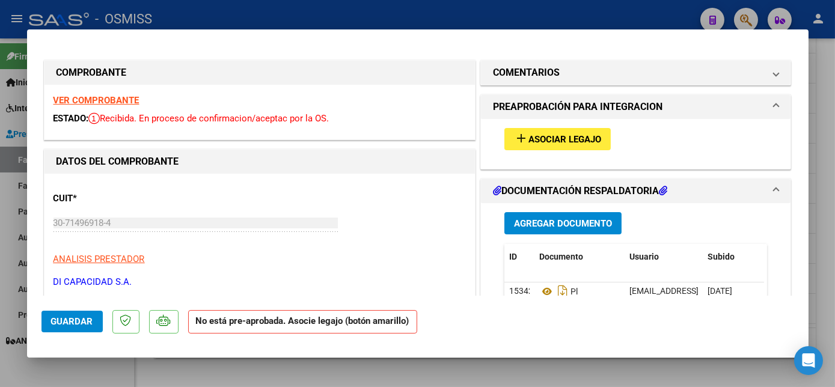
click at [119, 100] on strong "VER COMPROBANTE" at bounding box center [96, 100] width 86 height 11
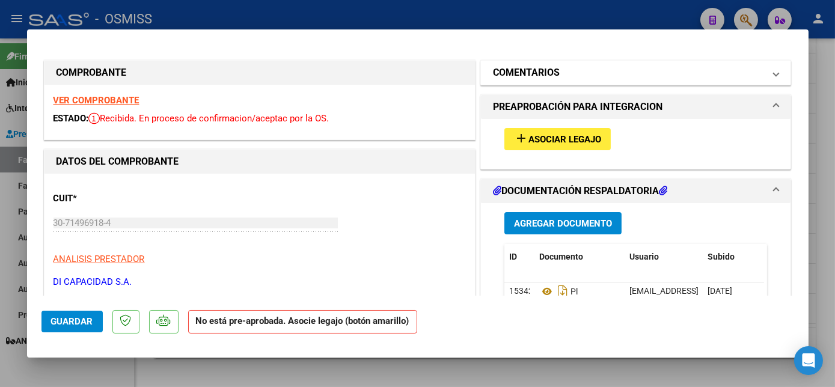
click at [586, 72] on mat-panel-title "COMENTARIOS" at bounding box center [629, 72] width 272 height 14
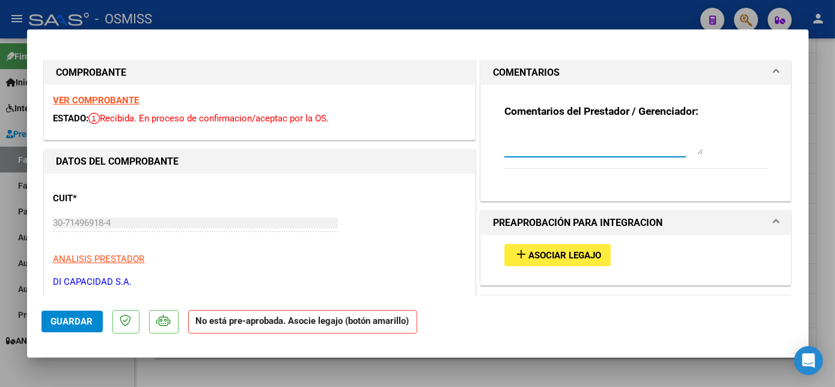
click at [517, 139] on textarea at bounding box center [603, 142] width 198 height 24
type textarea "sin legajo para asociar-cargado 10/09"
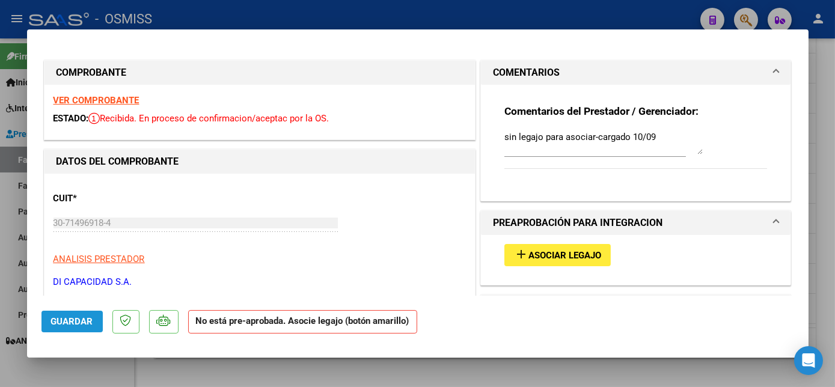
click at [80, 318] on span "Guardar" at bounding box center [72, 321] width 42 height 11
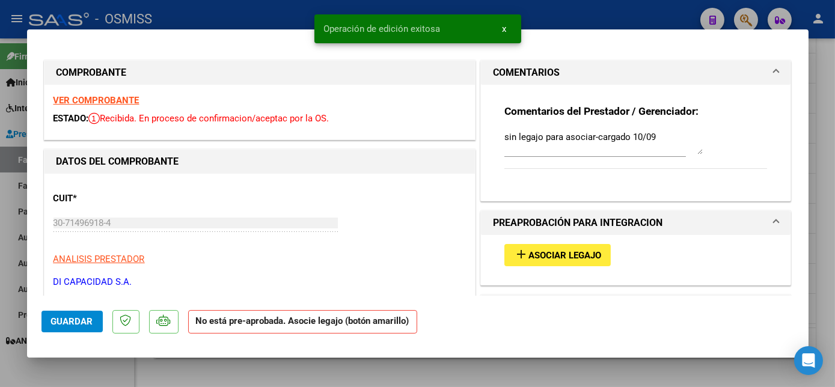
click at [109, 373] on div at bounding box center [417, 193] width 835 height 387
type input "$ 0,00"
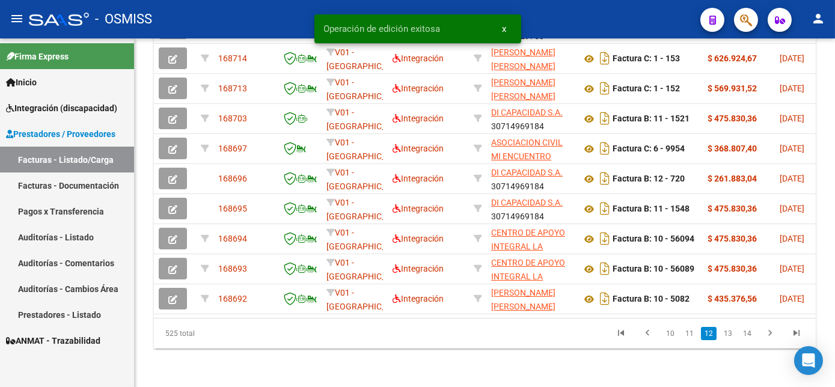
scroll to position [457, 0]
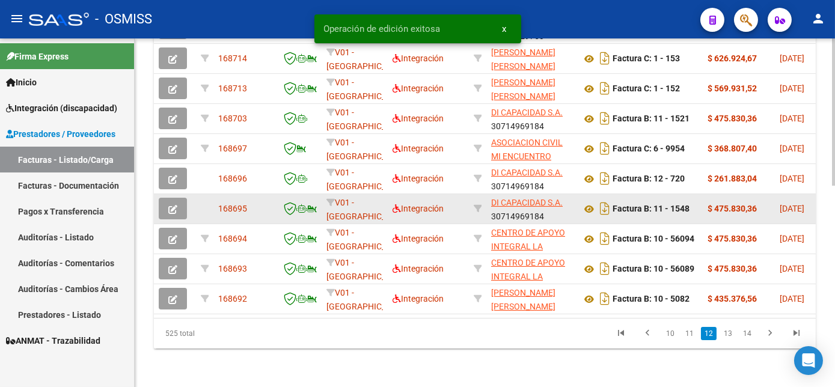
click at [168, 216] on button "button" at bounding box center [173, 209] width 28 height 22
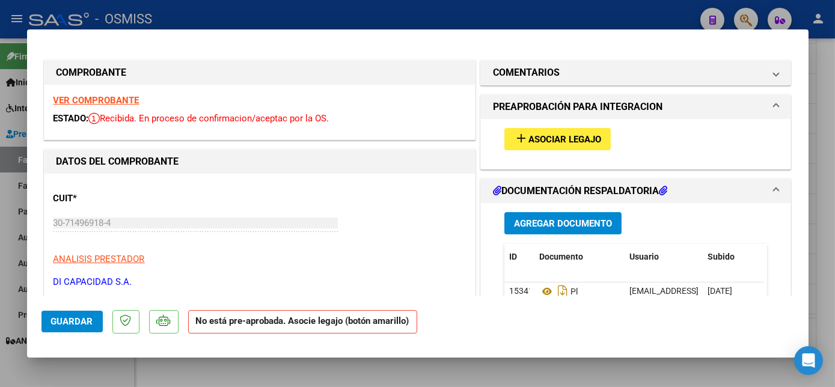
click at [106, 99] on strong "VER COMPROBANTE" at bounding box center [96, 100] width 86 height 11
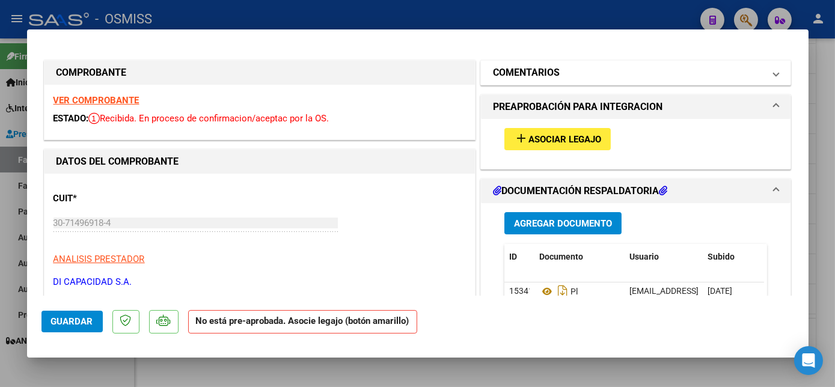
click at [561, 77] on mat-panel-title "COMENTARIOS" at bounding box center [629, 72] width 272 height 14
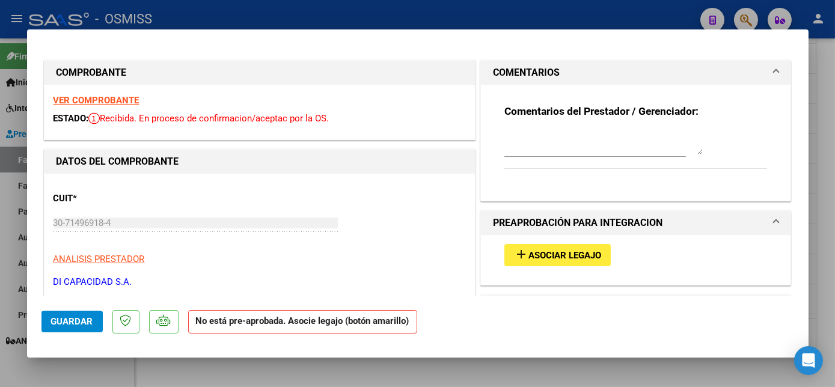
click at [522, 150] on textarea at bounding box center [603, 142] width 198 height 24
paste textarea "sin legajo para asociar-cargado 10/09"
type textarea "sin legajo para asociar-cargado 10/09"
click at [64, 327] on button "Guardar" at bounding box center [71, 322] width 61 height 22
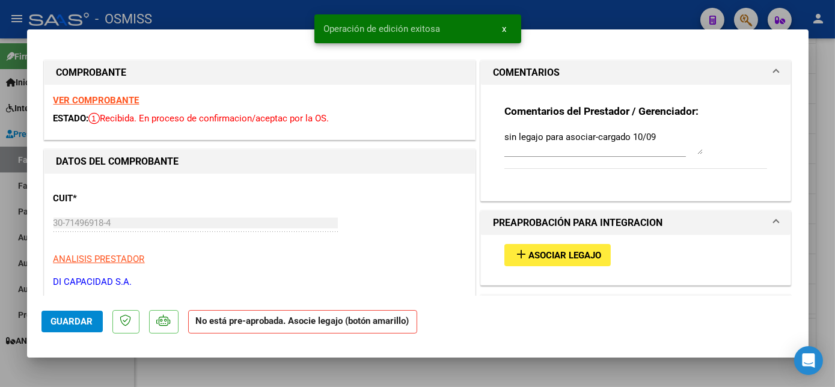
click at [93, 361] on div at bounding box center [417, 193] width 835 height 387
type input "$ 0,00"
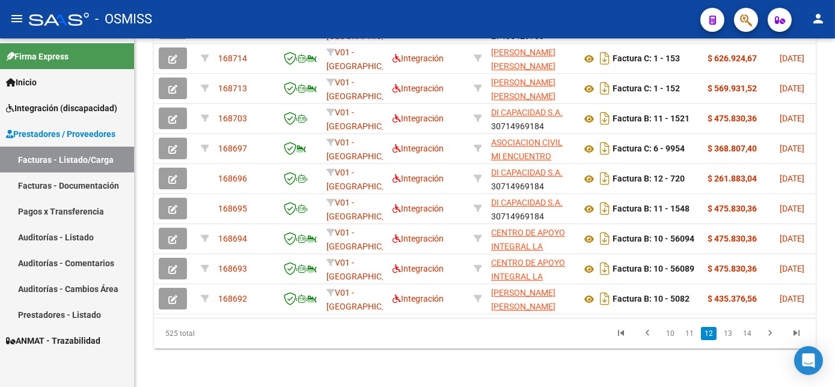
click at [727, 340] on link "13" at bounding box center [728, 333] width 16 height 13
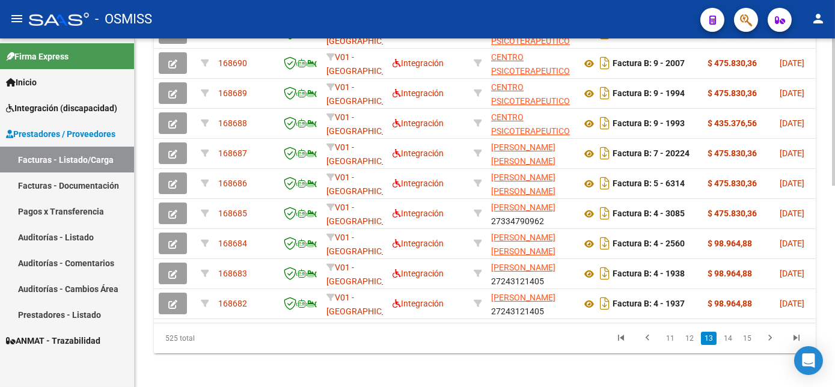
scroll to position [441, 0]
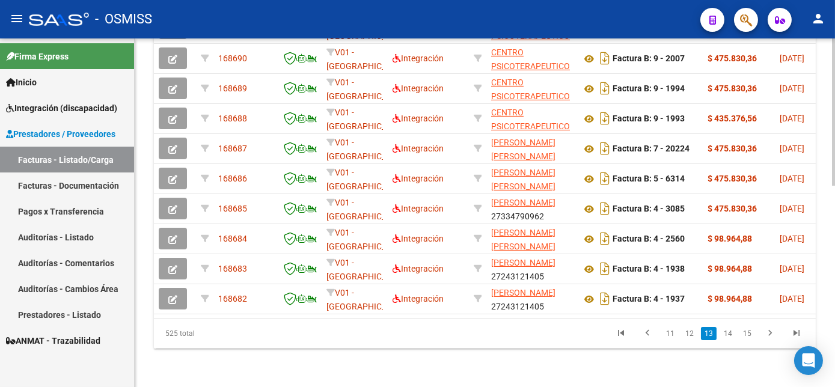
click at [834, 250] on html "menu - OSMISS person Firma Express Inicio Instructivos Contacto OS Integración …" at bounding box center [417, 193] width 835 height 387
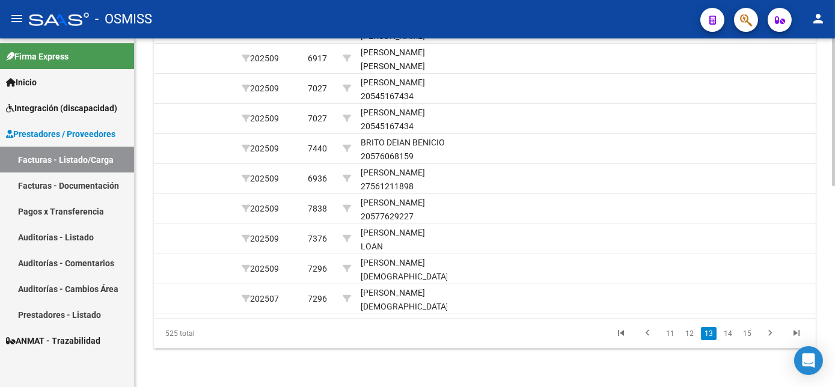
scroll to position [0, 1625]
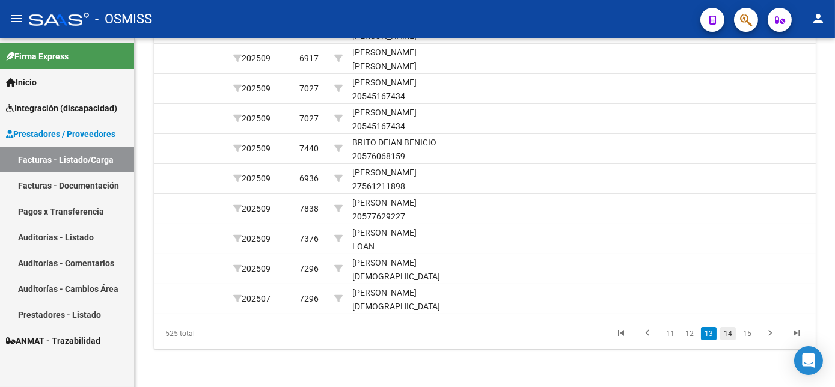
click at [729, 340] on link "14" at bounding box center [728, 333] width 16 height 13
click at [732, 340] on link "15" at bounding box center [728, 333] width 16 height 13
click at [732, 340] on link "16" at bounding box center [728, 333] width 16 height 13
click at [732, 340] on link "17" at bounding box center [728, 333] width 16 height 13
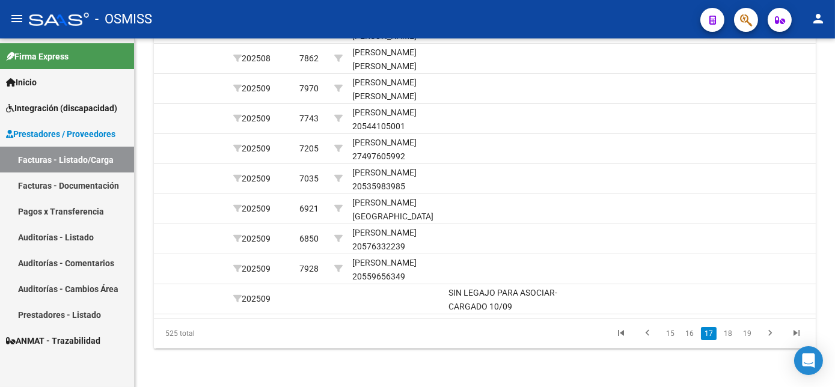
click at [732, 340] on link "18" at bounding box center [728, 333] width 16 height 13
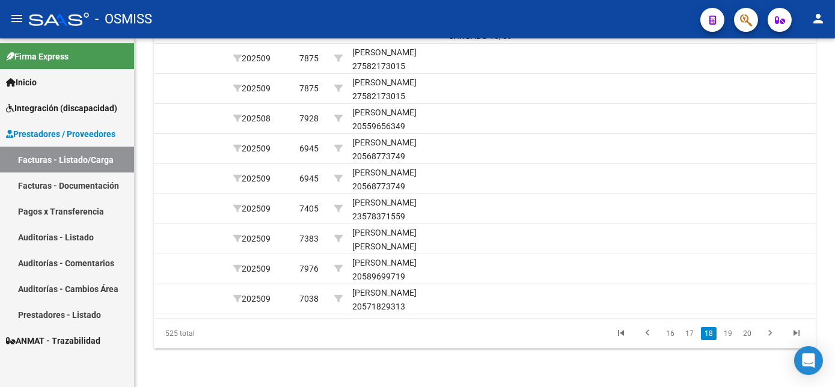
click at [732, 340] on link "19" at bounding box center [728, 333] width 16 height 13
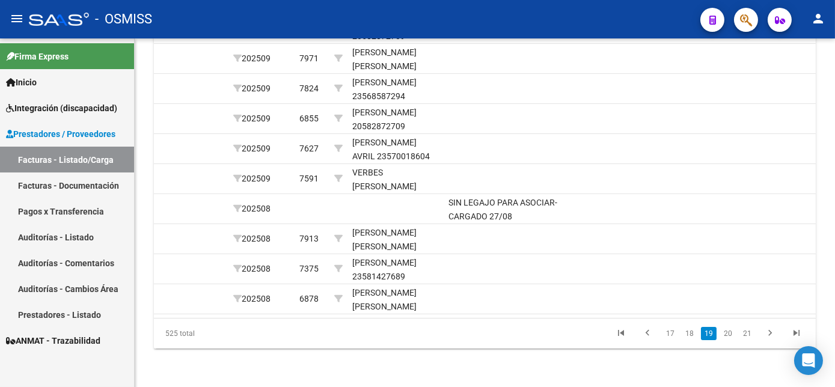
click at [732, 340] on link "20" at bounding box center [728, 333] width 16 height 13
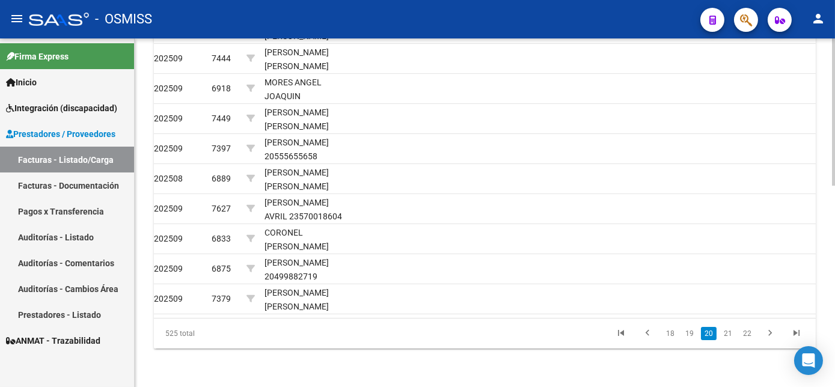
scroll to position [0, 1717]
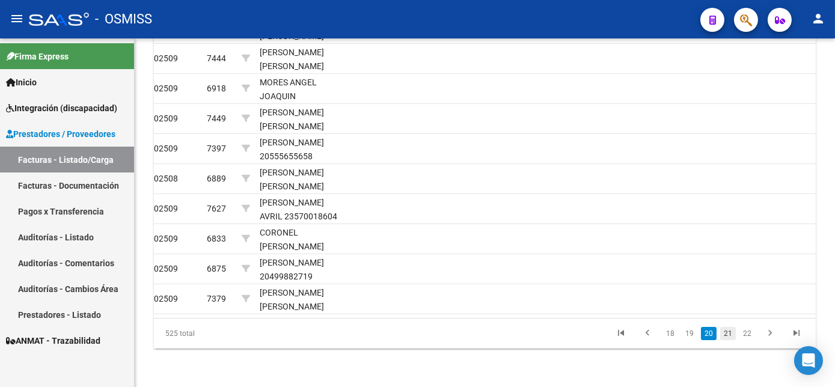
click at [721, 340] on link "21" at bounding box center [728, 333] width 16 height 13
click at [727, 340] on link "22" at bounding box center [728, 333] width 16 height 13
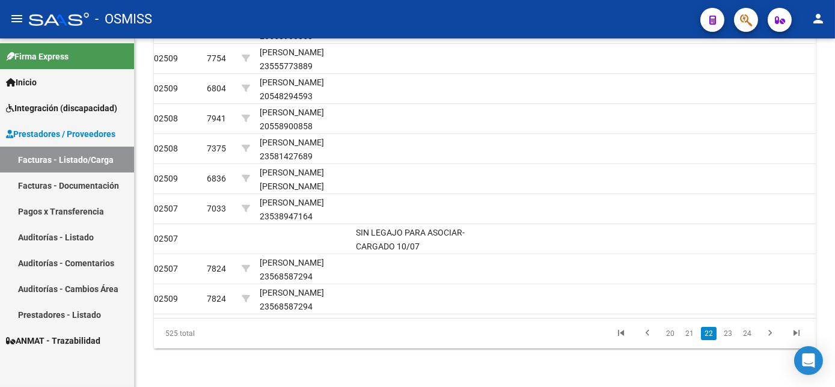
click at [727, 340] on link "23" at bounding box center [728, 333] width 16 height 13
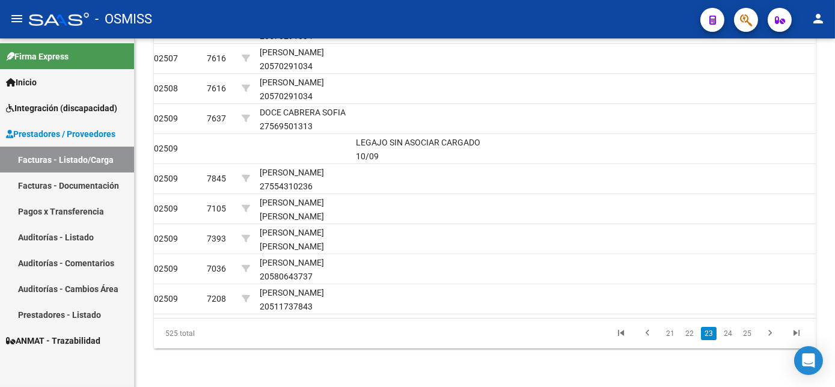
click at [727, 340] on link "24" at bounding box center [728, 333] width 16 height 13
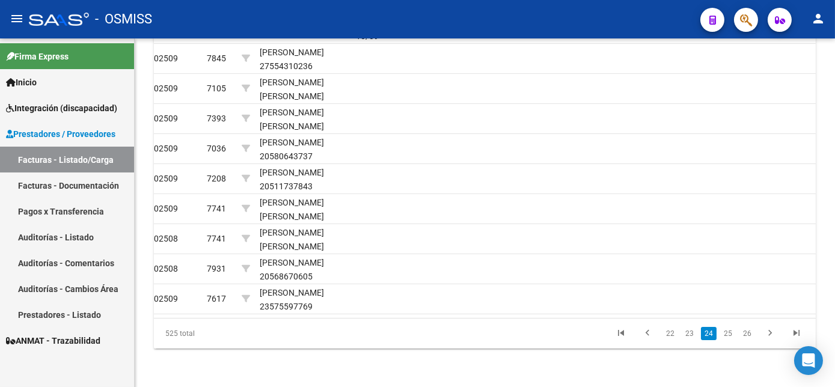
click at [727, 340] on link "25" at bounding box center [728, 333] width 16 height 13
click at [727, 340] on link "26" at bounding box center [728, 333] width 16 height 13
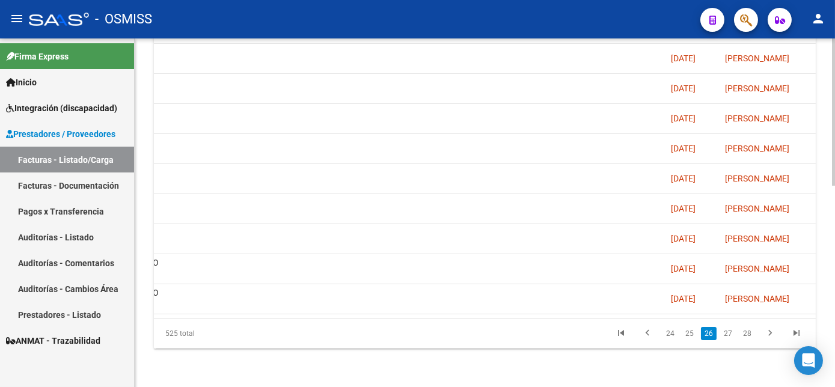
scroll to position [0, 1487]
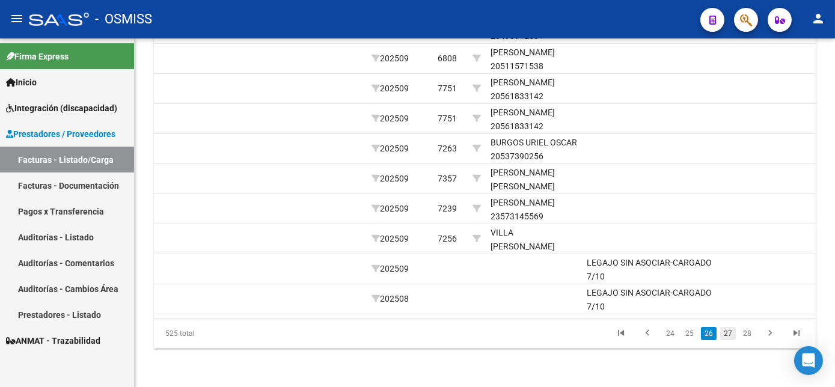
click at [722, 340] on link "27" at bounding box center [728, 333] width 16 height 13
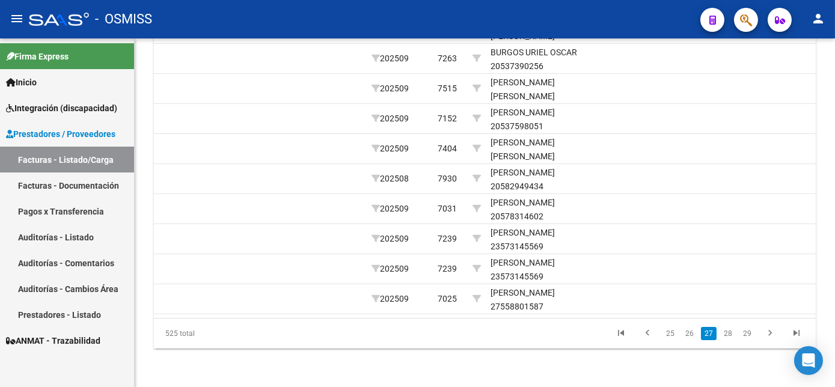
click at [722, 340] on link "28" at bounding box center [728, 333] width 16 height 13
click at [722, 340] on link "29" at bounding box center [728, 333] width 16 height 13
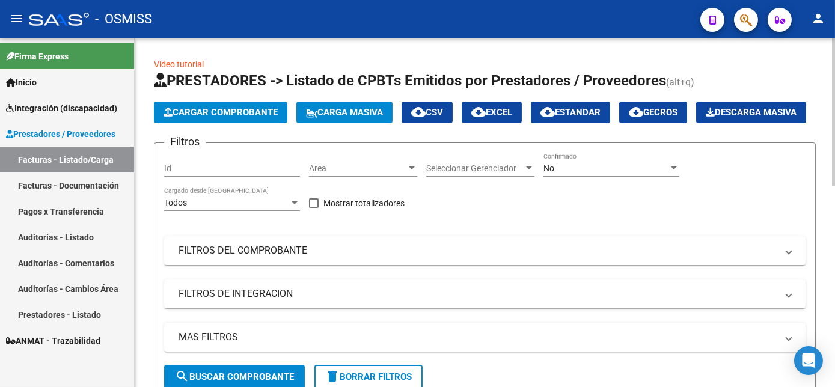
click at [609, 174] on div "No" at bounding box center [605, 168] width 125 height 10
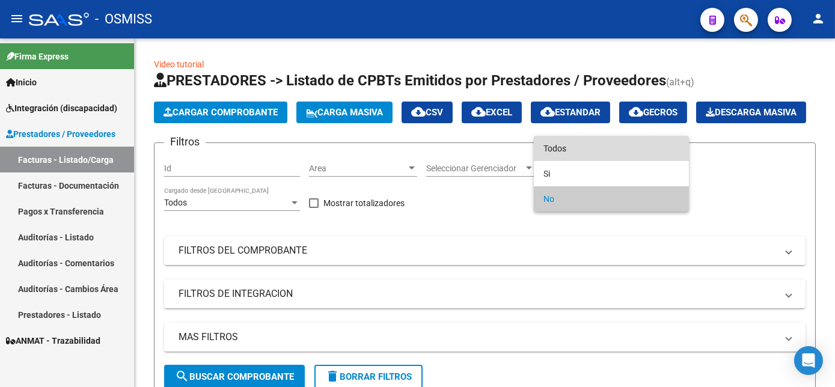
click at [601, 150] on span "Todos" at bounding box center [611, 148] width 136 height 25
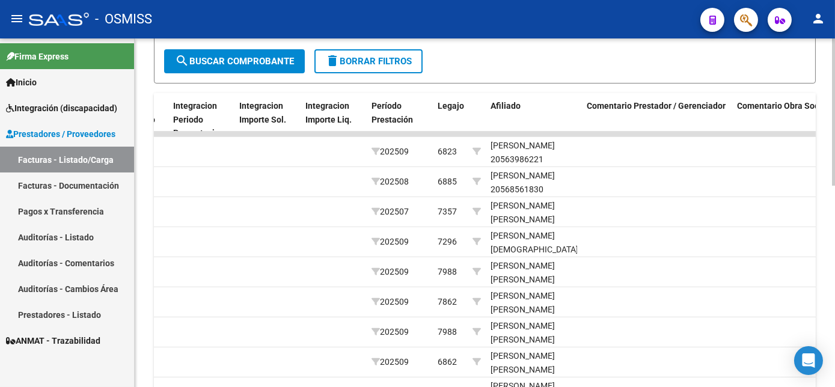
scroll to position [477, 0]
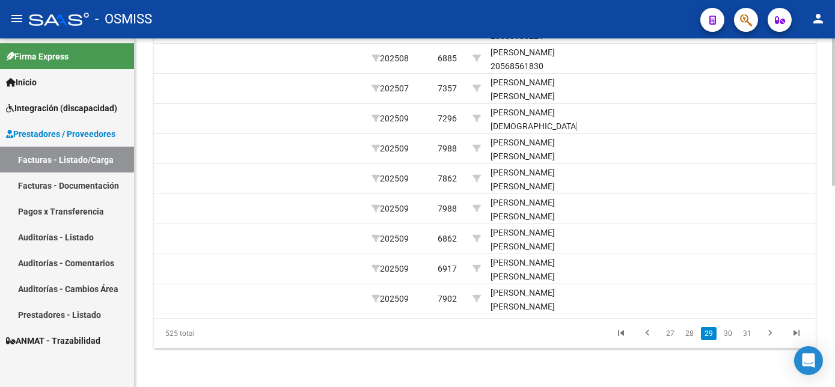
click at [829, 386] on html "menu - OSMISS person Firma Express Inicio Instructivos Contacto OS Integración …" at bounding box center [417, 193] width 835 height 387
click at [619, 335] on icon "go to first page" at bounding box center [621, 334] width 16 height 14
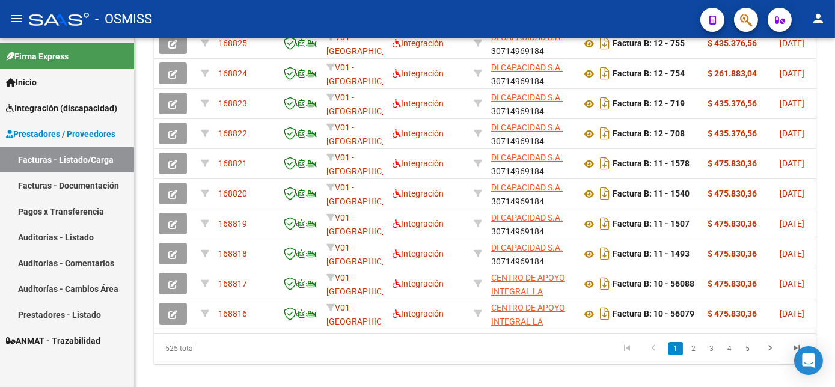
scroll to position [425, 0]
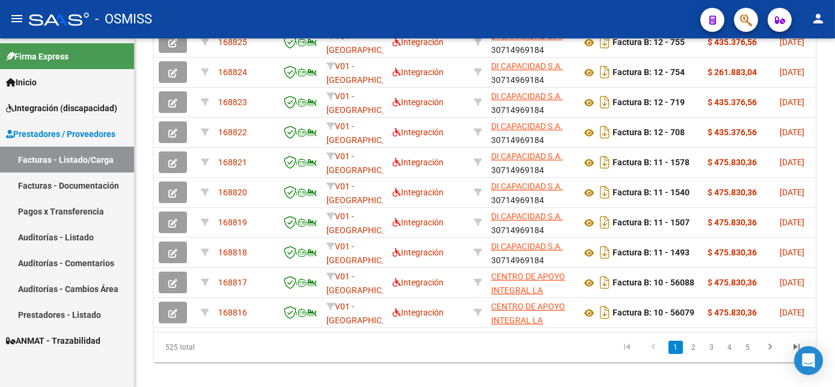
click at [834, 298] on html "menu - OSMISS person Firma Express Inicio Instructivos Contacto OS Integración …" at bounding box center [417, 193] width 835 height 387
drag, startPoint x: 305, startPoint y: 361, endPoint x: 339, endPoint y: 375, distance: 37.2
click at [339, 362] on div "ID CAE Facturado x Orden De Area Razón Social CPBT Monto Fecha Cpbt Días desde …" at bounding box center [485, 173] width 662 height 379
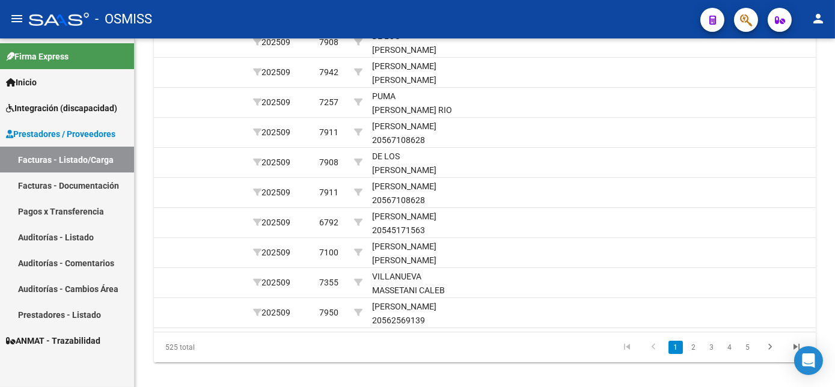
scroll to position [0, 1602]
click at [695, 354] on link "2" at bounding box center [693, 347] width 14 height 13
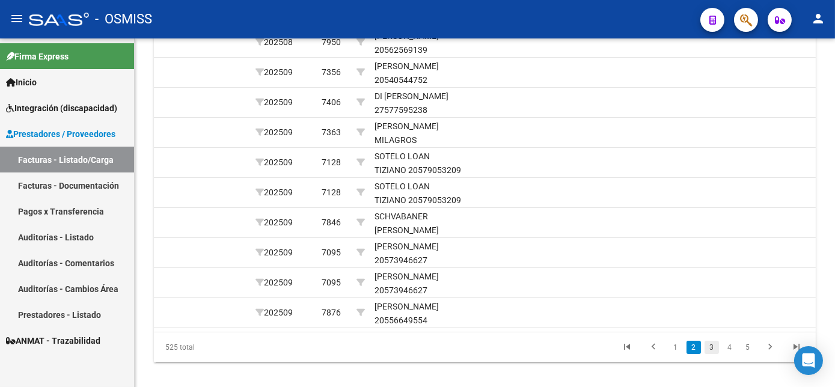
click at [716, 354] on link "3" at bounding box center [711, 347] width 14 height 13
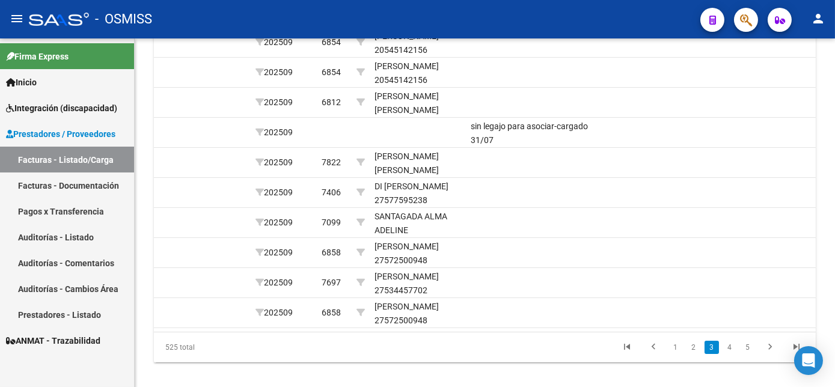
click at [716, 354] on link "3" at bounding box center [711, 347] width 14 height 13
click at [731, 354] on link "4" at bounding box center [729, 347] width 14 height 13
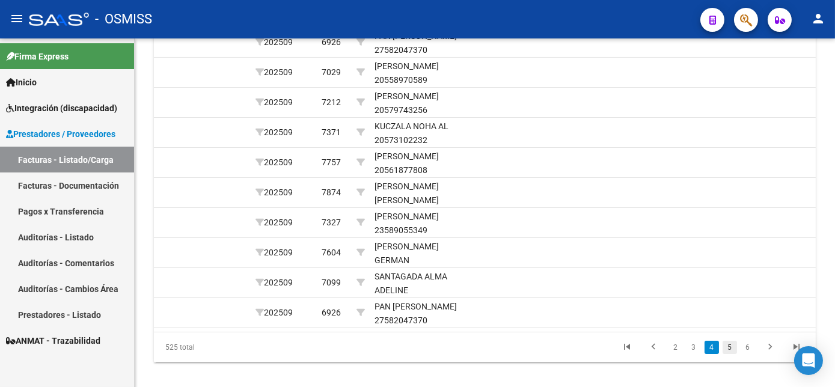
click at [731, 354] on link "5" at bounding box center [729, 347] width 14 height 13
click at [731, 354] on link "6" at bounding box center [729, 347] width 14 height 13
click at [731, 354] on link "7" at bounding box center [729, 347] width 14 height 13
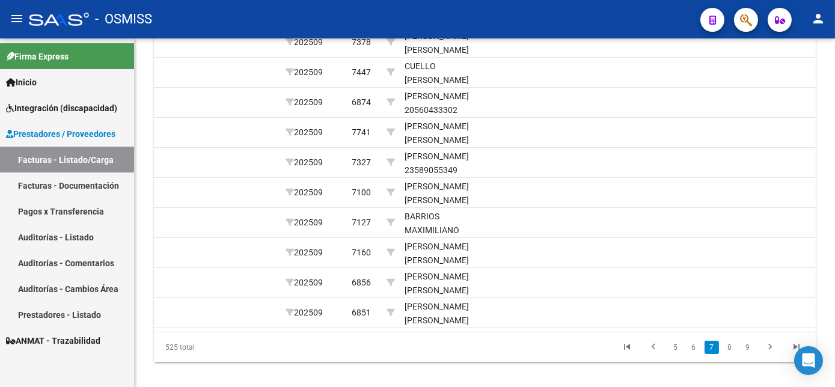
scroll to position [0, 1577]
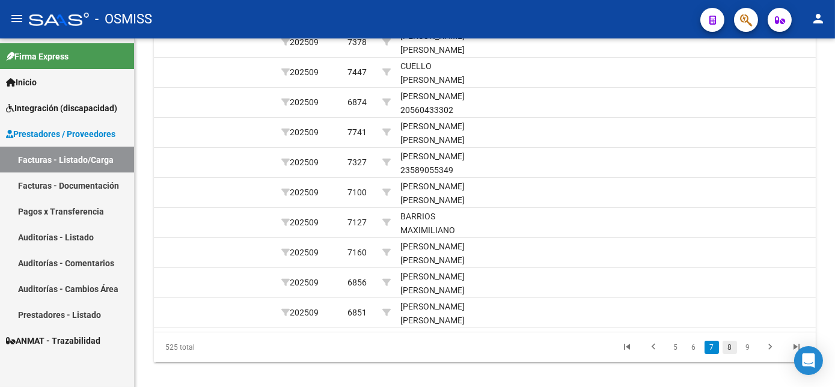
click at [728, 354] on link "8" at bounding box center [729, 347] width 14 height 13
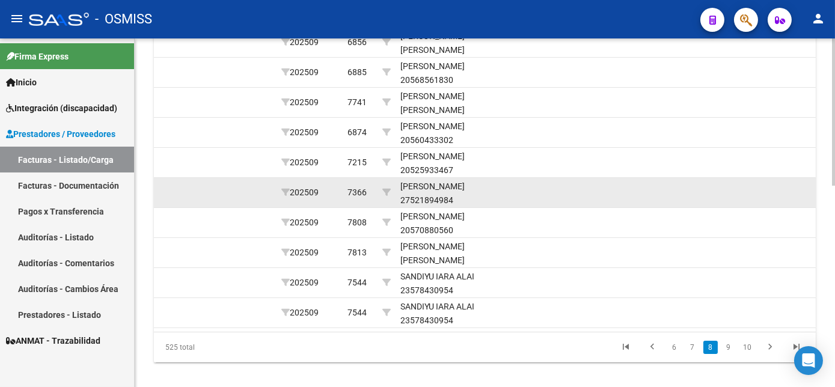
click at [758, 207] on datatable-body-cell at bounding box center [717, 192] width 150 height 29
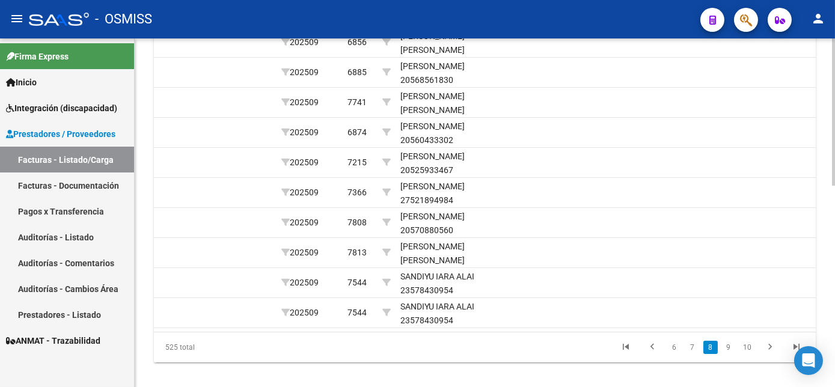
drag, startPoint x: 830, startPoint y: 288, endPoint x: 831, endPoint y: 306, distance: 18.1
click at [831, 306] on div "Video tutorial PRESTADORES -> Listado de CPBTs Emitidos por Prestadores / Prove…" at bounding box center [485, 7] width 700 height 787
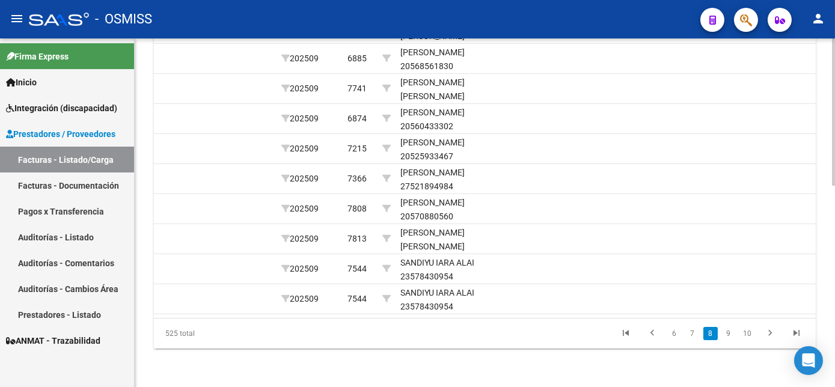
click at [832, 341] on div at bounding box center [833, 313] width 3 height 147
click at [727, 340] on link "9" at bounding box center [728, 333] width 14 height 13
click at [727, 340] on link "10" at bounding box center [728, 333] width 16 height 13
click at [727, 340] on link "11" at bounding box center [728, 333] width 16 height 13
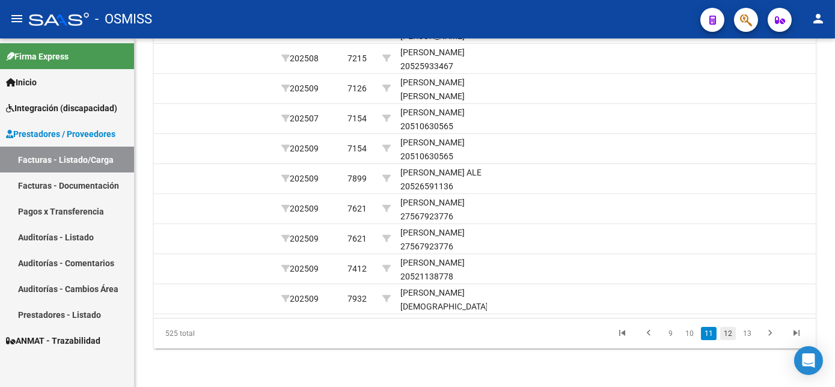
click at [727, 340] on link "12" at bounding box center [728, 333] width 16 height 13
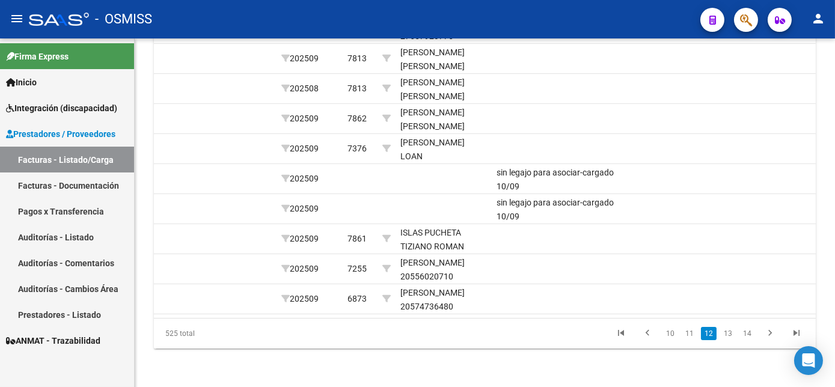
click at [727, 340] on link "13" at bounding box center [728, 333] width 16 height 13
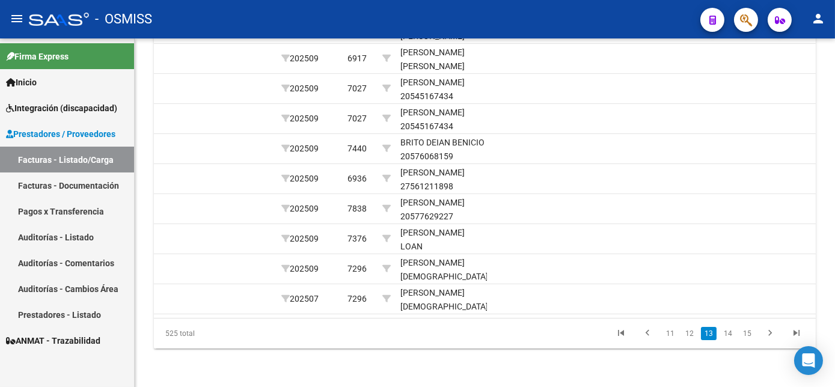
click at [727, 340] on link "14" at bounding box center [728, 333] width 16 height 13
click at [727, 340] on link "15" at bounding box center [728, 333] width 16 height 13
click at [727, 340] on link "16" at bounding box center [728, 333] width 16 height 13
drag, startPoint x: 831, startPoint y: 301, endPoint x: 836, endPoint y: 280, distance: 21.7
click at [834, 280] on html "menu - OSMISS person Firma Express Inicio Instructivos Contacto OS Integración …" at bounding box center [417, 193] width 835 height 387
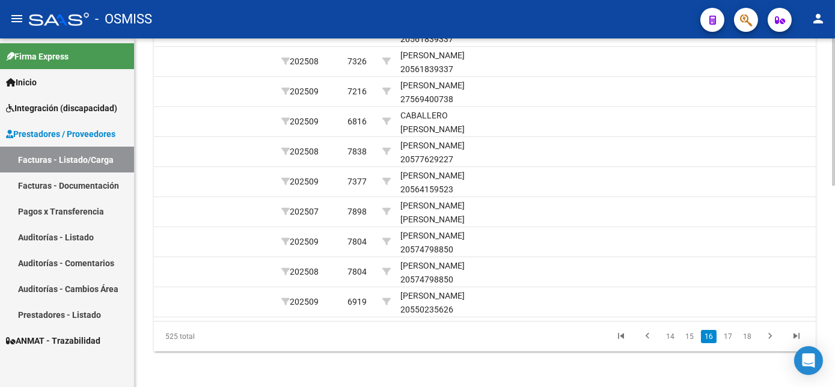
click at [832, 279] on div at bounding box center [833, 312] width 3 height 147
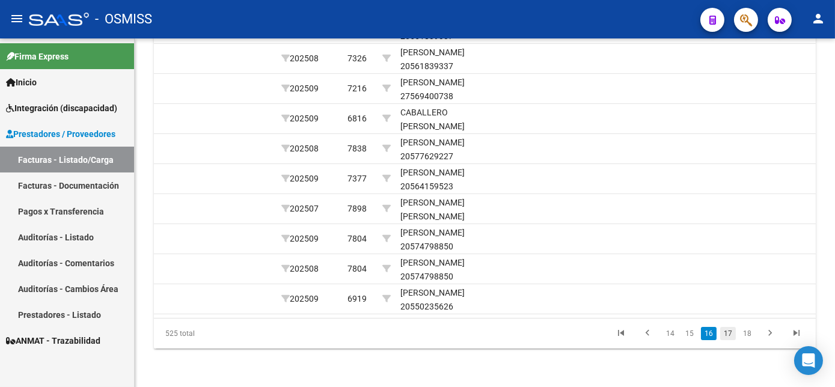
click at [729, 340] on link "17" at bounding box center [728, 333] width 16 height 13
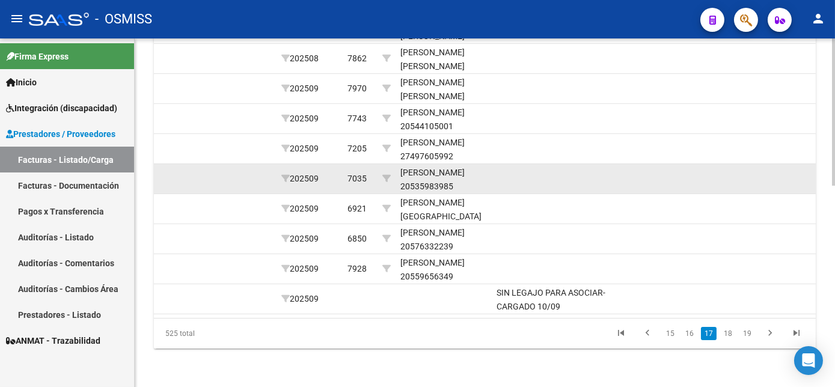
click at [735, 193] on datatable-body-cell at bounding box center [717, 178] width 150 height 29
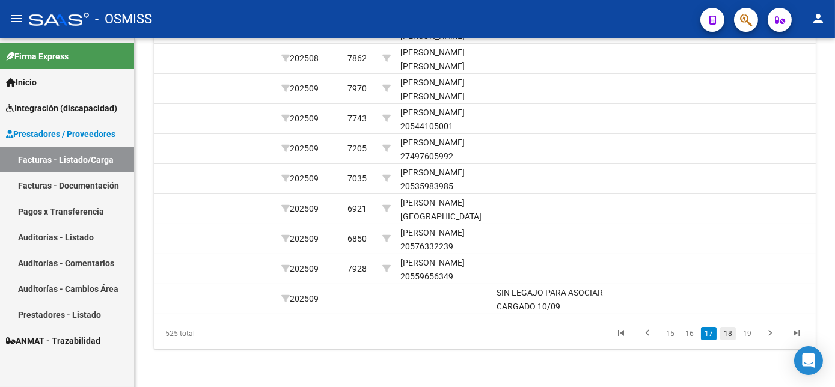
click at [728, 340] on link "18" at bounding box center [728, 333] width 16 height 13
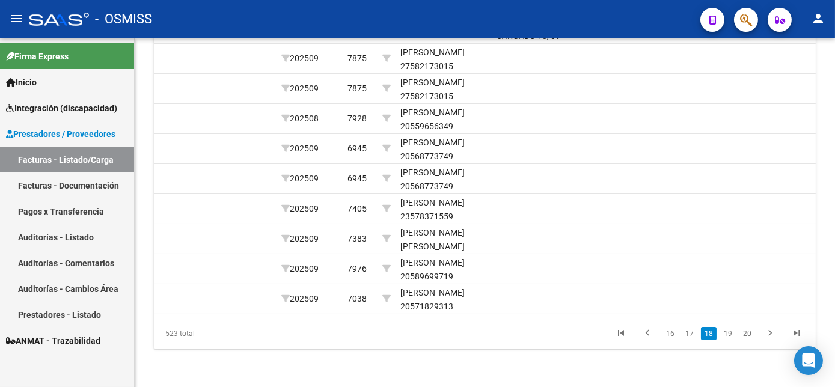
click at [728, 340] on link "19" at bounding box center [728, 333] width 16 height 13
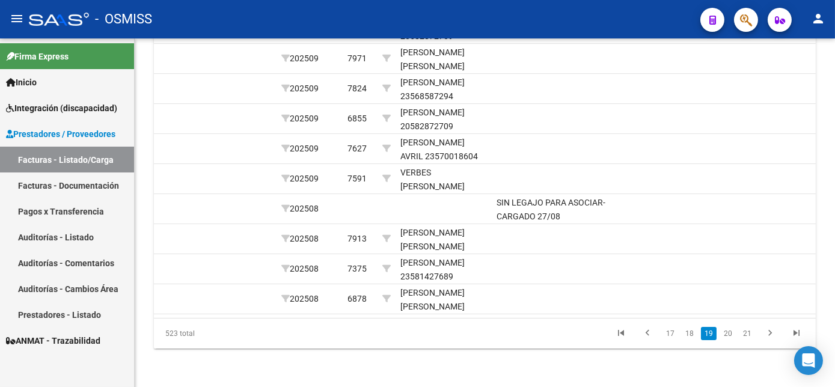
click at [728, 340] on link "20" at bounding box center [728, 333] width 16 height 13
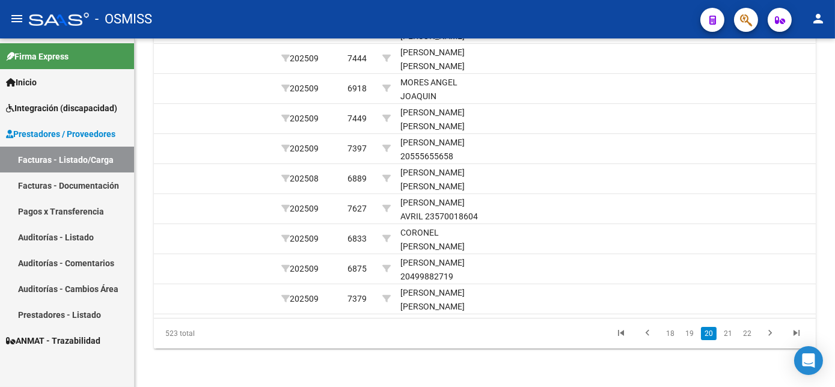
click at [728, 340] on link "21" at bounding box center [728, 333] width 16 height 13
click at [728, 340] on link "22" at bounding box center [728, 333] width 16 height 13
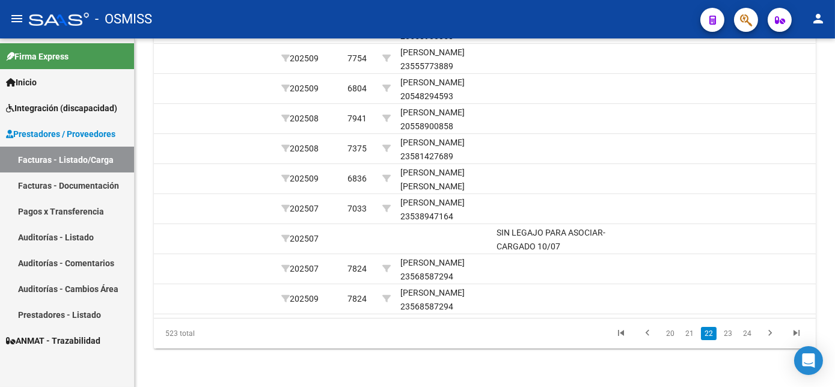
click at [728, 340] on link "23" at bounding box center [728, 333] width 16 height 13
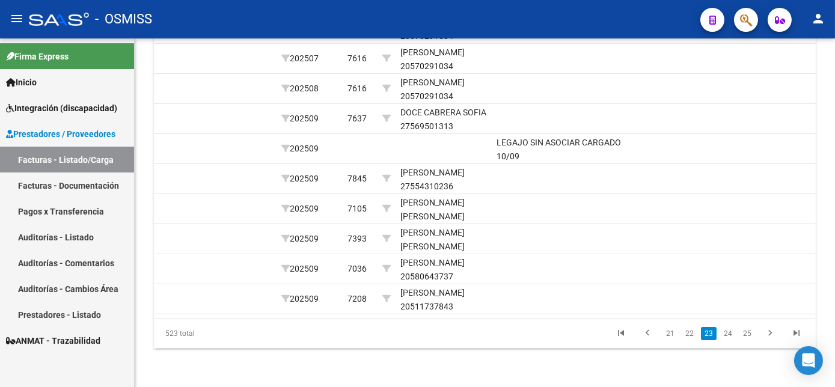
click at [728, 340] on link "24" at bounding box center [728, 333] width 16 height 13
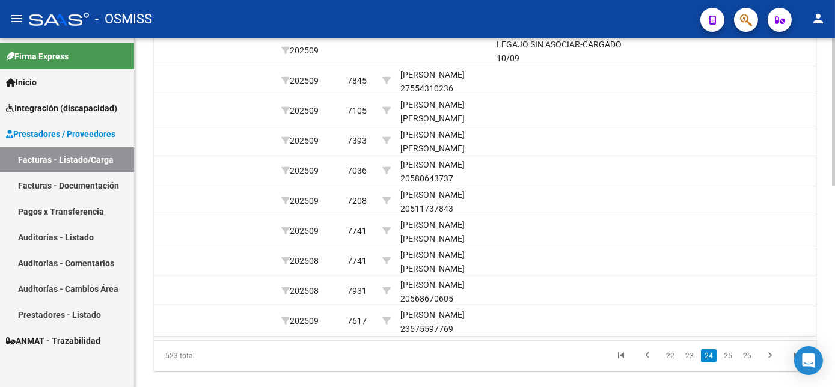
scroll to position [421, 0]
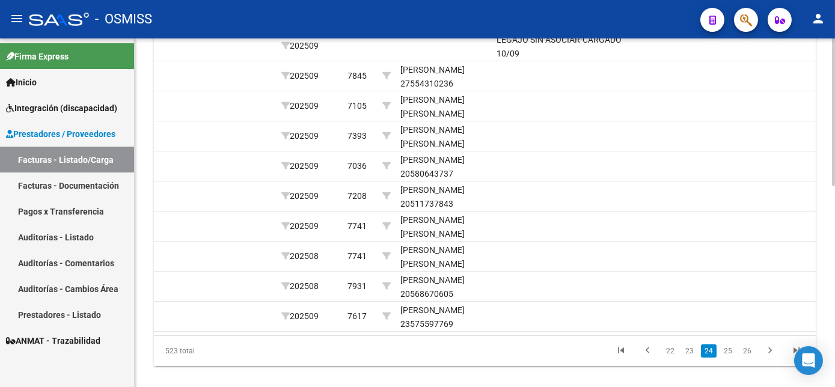
click at [834, 318] on html "menu - OSMISS person Firma Express Inicio Instructivos Contacto OS Integración …" at bounding box center [417, 193] width 835 height 387
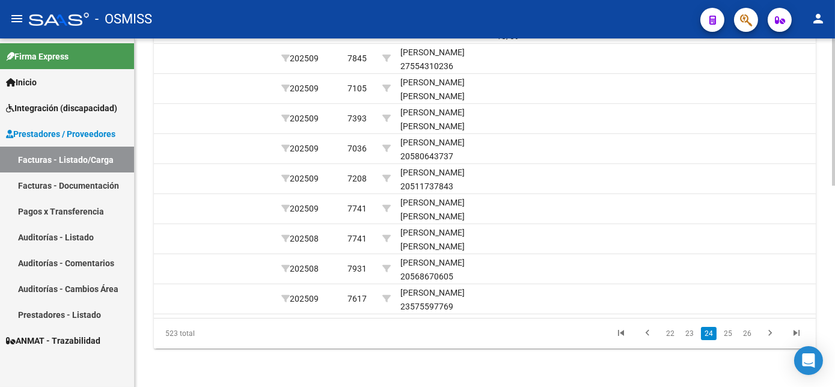
click at [834, 336] on html "menu - OSMISS person Firma Express Inicio Instructivos Contacto OS Integración …" at bounding box center [417, 193] width 835 height 387
click at [733, 340] on link "25" at bounding box center [728, 333] width 16 height 13
click at [733, 340] on link "26" at bounding box center [728, 333] width 16 height 13
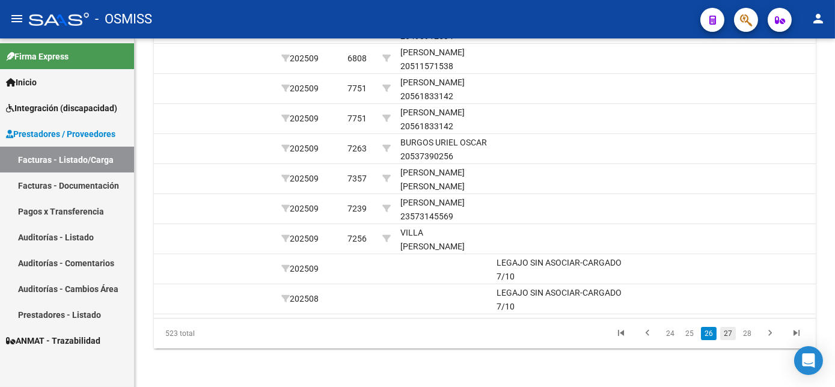
click at [731, 340] on link "27" at bounding box center [728, 333] width 16 height 13
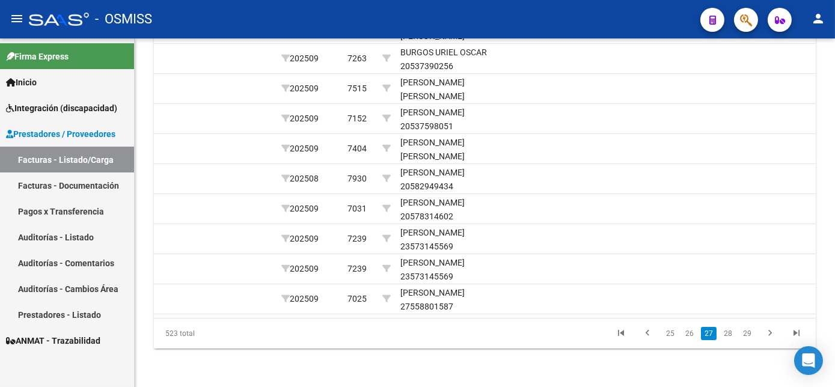
click at [731, 340] on link "28" at bounding box center [728, 333] width 16 height 13
click at [731, 340] on link "29" at bounding box center [728, 333] width 16 height 13
click at [731, 340] on link "30" at bounding box center [728, 333] width 16 height 13
click at [731, 340] on link "31" at bounding box center [728, 333] width 16 height 13
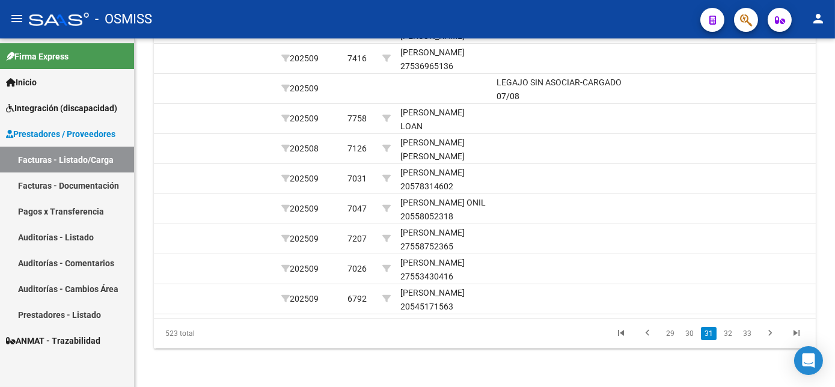
click at [731, 340] on link "32" at bounding box center [728, 333] width 16 height 13
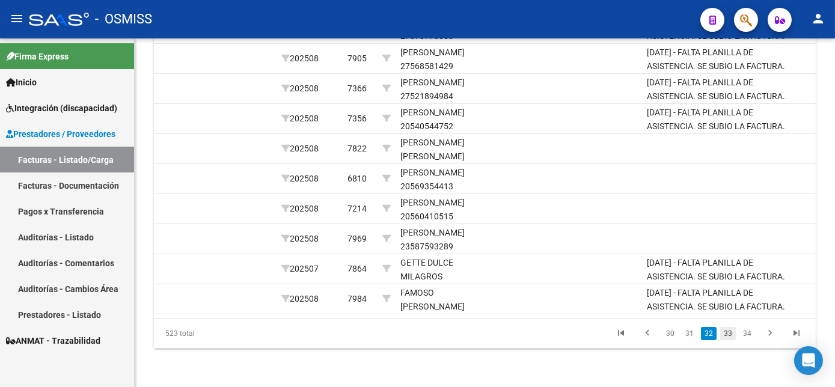
click at [728, 340] on link "33" at bounding box center [728, 333] width 16 height 13
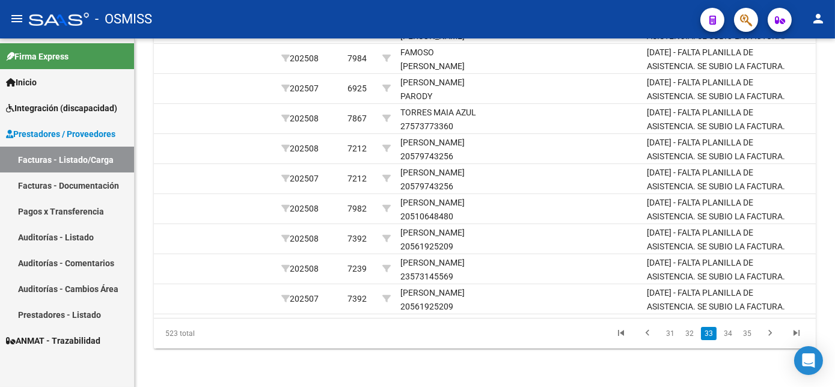
click at [728, 340] on link "34" at bounding box center [728, 333] width 16 height 13
click at [728, 340] on link "35" at bounding box center [728, 333] width 16 height 13
click at [728, 340] on link "36" at bounding box center [728, 333] width 16 height 13
click at [728, 340] on link "37" at bounding box center [728, 333] width 16 height 13
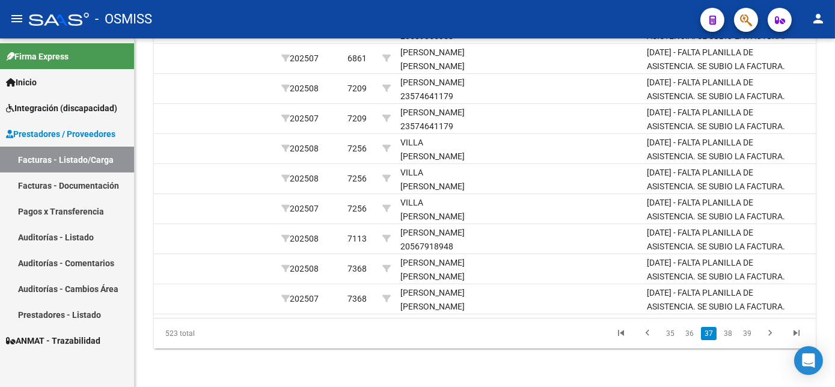
click at [728, 340] on link "38" at bounding box center [728, 333] width 16 height 13
click at [728, 340] on link "39" at bounding box center [728, 333] width 16 height 13
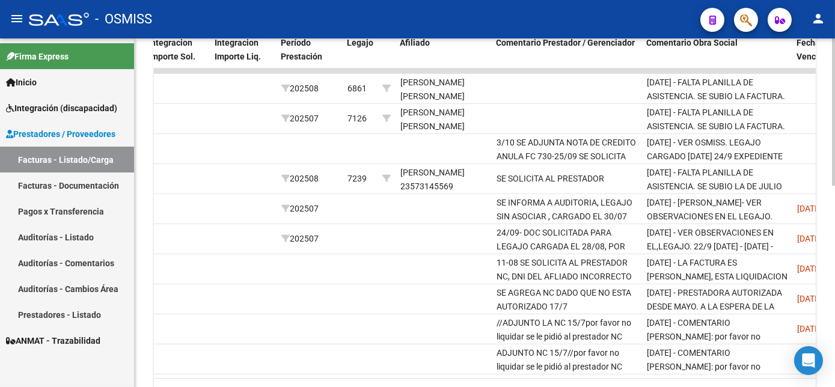
scroll to position [376, 0]
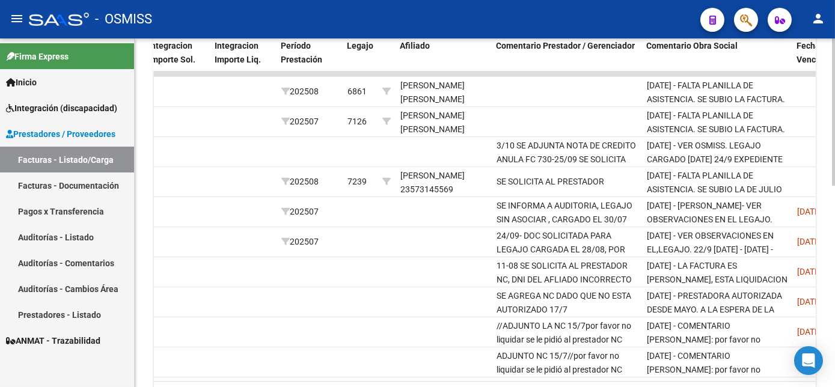
click at [834, 229] on html "menu - OSMISS person Firma Express Inicio Instructivos Contacto OS Integración …" at bounding box center [417, 193] width 835 height 387
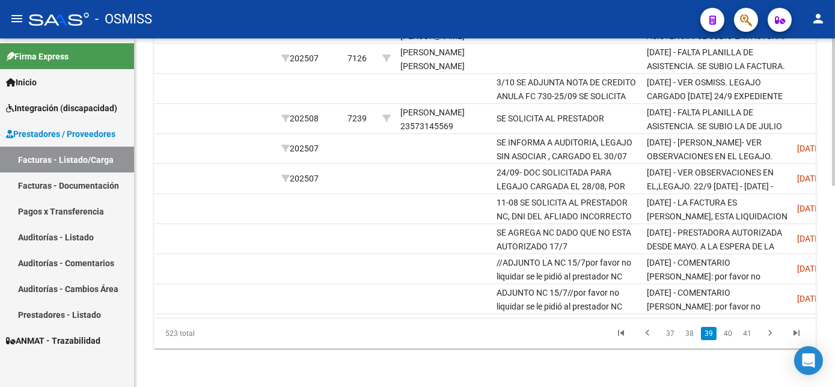
scroll to position [445, 0]
click at [834, 345] on html "menu - OSMISS person Firma Express Inicio Instructivos Contacto OS Integración …" at bounding box center [417, 193] width 835 height 387
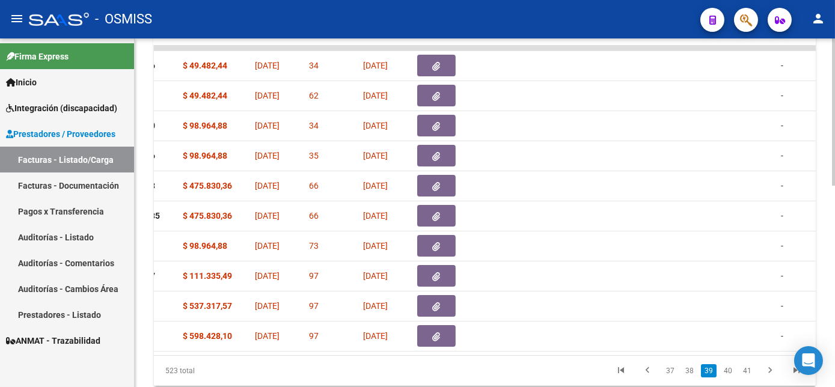
scroll to position [404, 0]
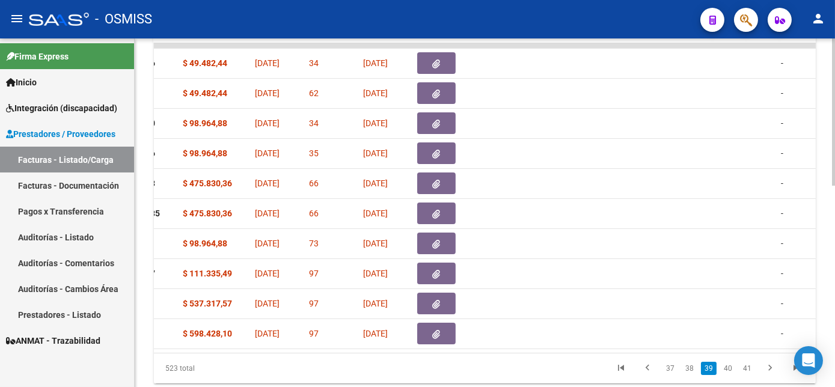
click at [833, 236] on div at bounding box center [833, 297] width 3 height 147
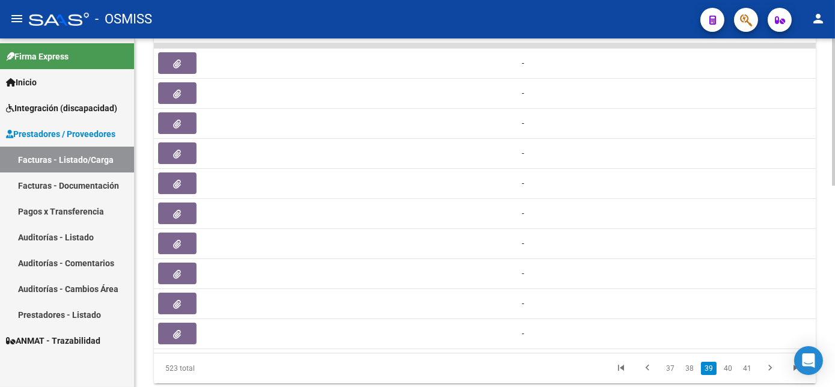
scroll to position [0, 0]
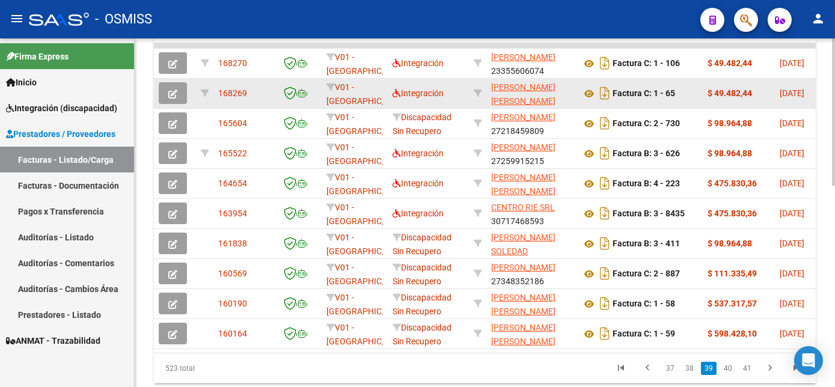
click at [173, 99] on icon "button" at bounding box center [172, 94] width 9 height 9
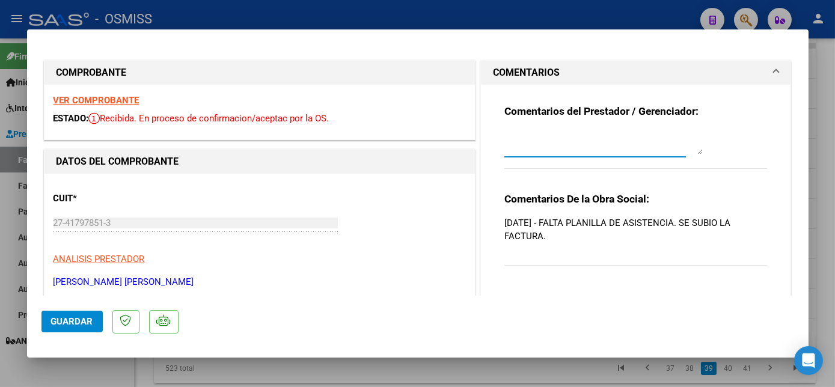
click at [601, 148] on textarea at bounding box center [603, 142] width 198 height 24
paste textarea "sin legajo para asociar-cargado 10/09"
type textarea "s"
click at [504, 135] on textarea "Se carga planilla correcta" at bounding box center [603, 142] width 198 height 24
type textarea "6/10 Se carga planilla correcta"
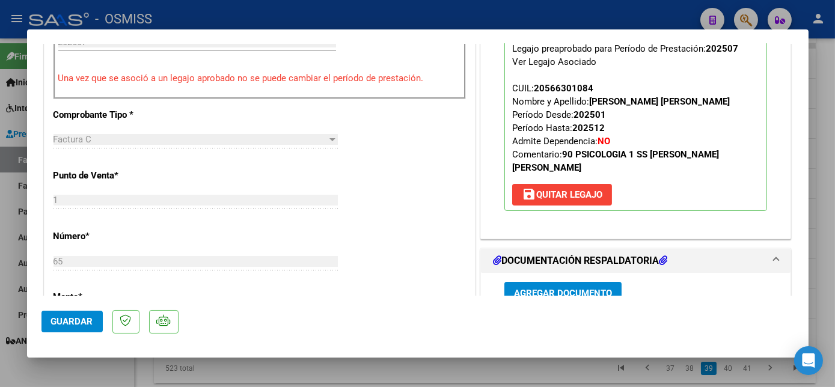
scroll to position [512, 0]
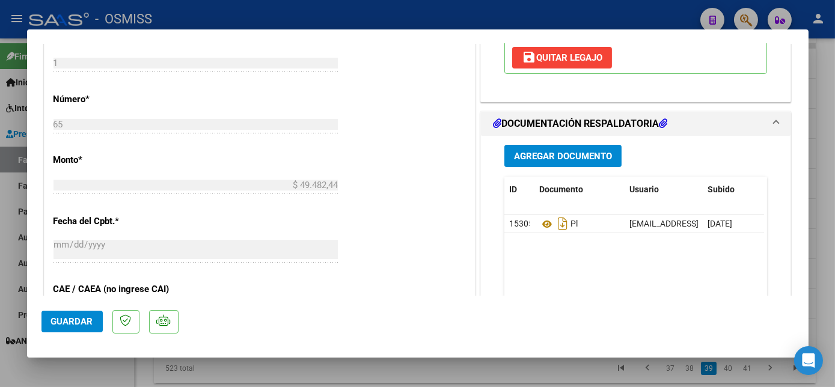
click at [565, 167] on div "Agregar Documento ID Documento Usuario Subido Acción 153052 Pl [EMAIL_ADDRESS][…" at bounding box center [635, 256] width 281 height 240
click at [568, 158] on span "Agregar Documento" at bounding box center [563, 156] width 98 height 11
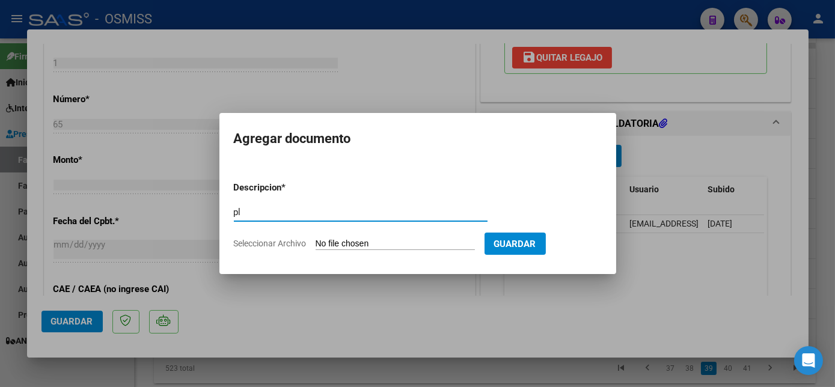
type input "pl"
click at [315, 239] on input "Seleccionar Archivo" at bounding box center [394, 244] width 159 height 11
type input "C:\fakepath\PL FC 1-65 [PERSON_NAME] PSICO 07.jpeg"
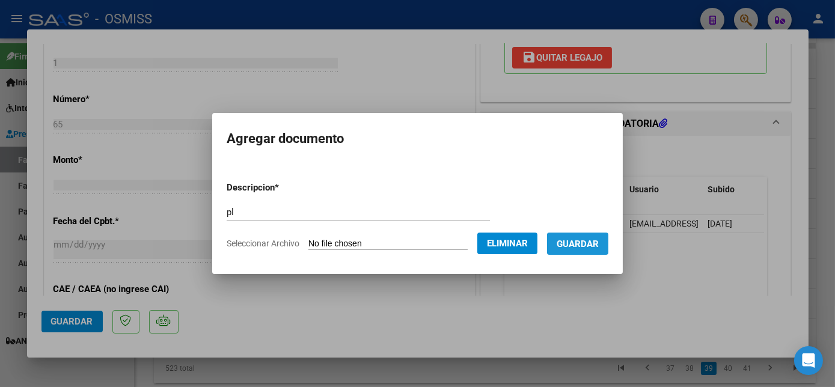
click at [577, 247] on span "Guardar" at bounding box center [577, 244] width 42 height 11
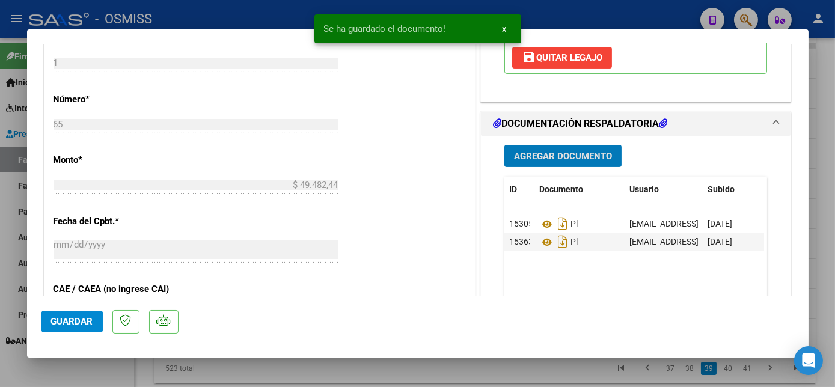
click at [70, 317] on span "Guardar" at bounding box center [72, 321] width 42 height 11
click at [114, 367] on div at bounding box center [417, 193] width 835 height 387
type input "$ 0,00"
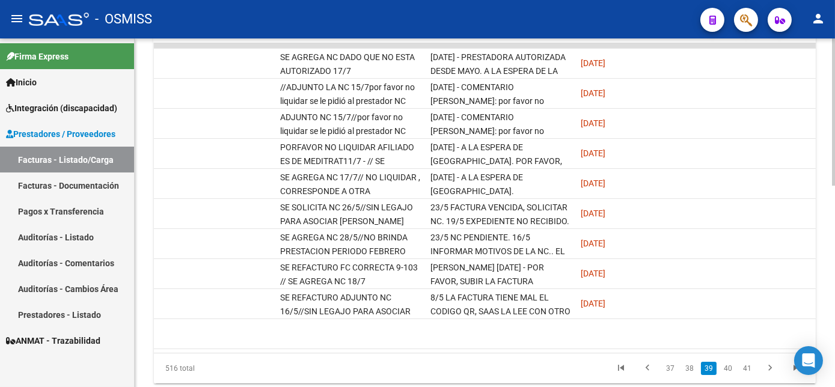
scroll to position [477, 0]
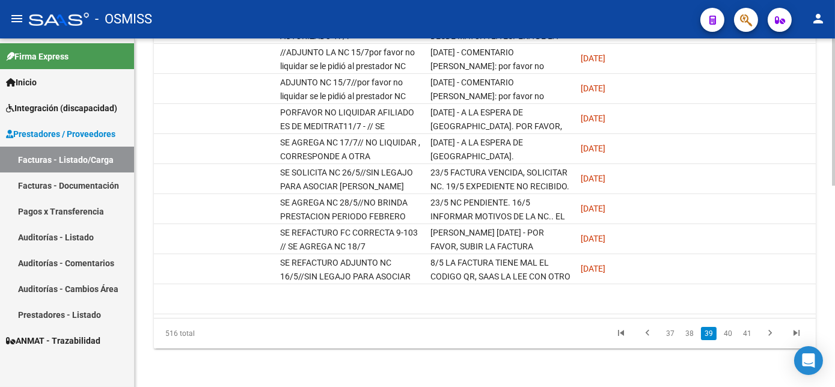
click at [834, 328] on html "menu - OSMISS person Firma Express Inicio Instructivos Contacto OS Integración …" at bounding box center [417, 193] width 835 height 387
click at [690, 332] on link "38" at bounding box center [689, 333] width 16 height 13
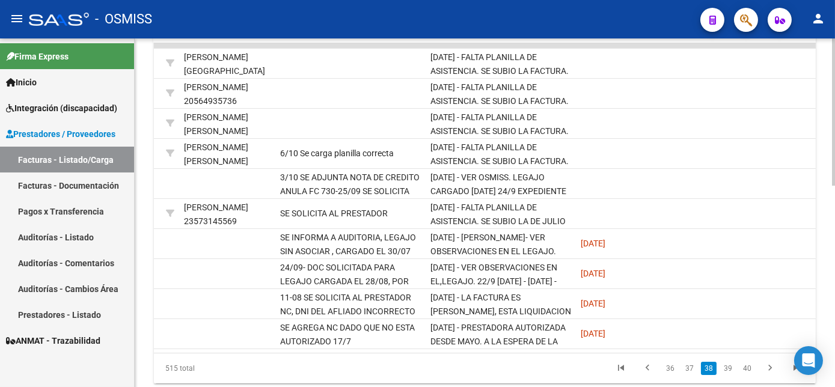
scroll to position [386, 0]
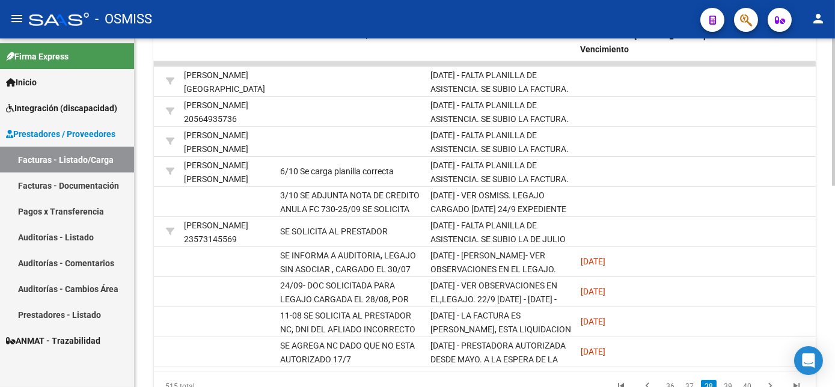
click at [829, 233] on div "Video tutorial PRESTADORES -> Listado de CPBTs Emitidos por Prestadores / Prove…" at bounding box center [486, 46] width 703 height 787
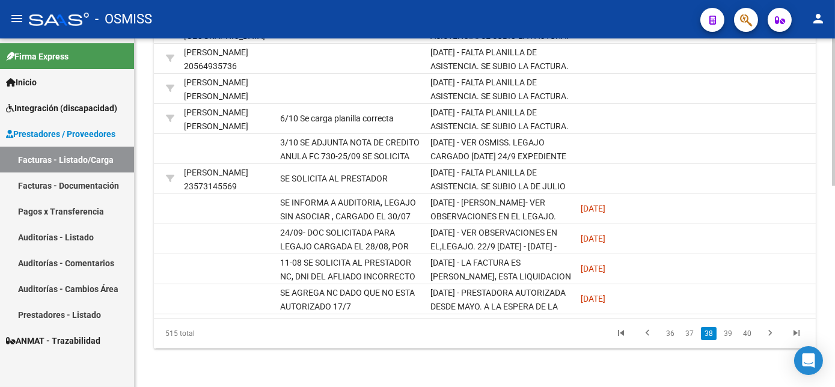
click at [834, 359] on html "menu - OSMISS person Firma Express Inicio Instructivos Contacto OS Integración …" at bounding box center [417, 193] width 835 height 387
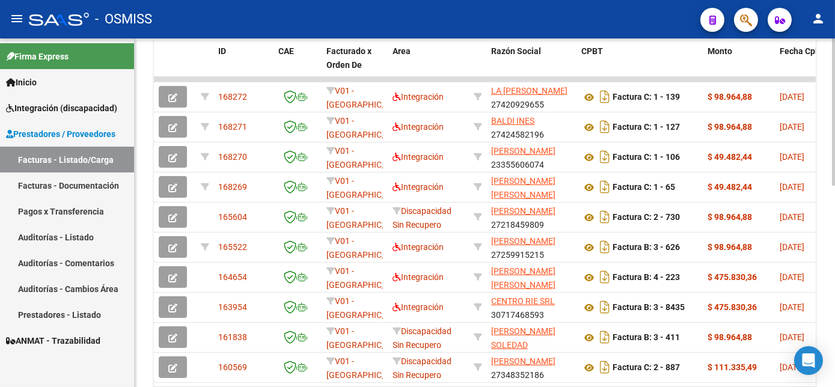
scroll to position [373, 0]
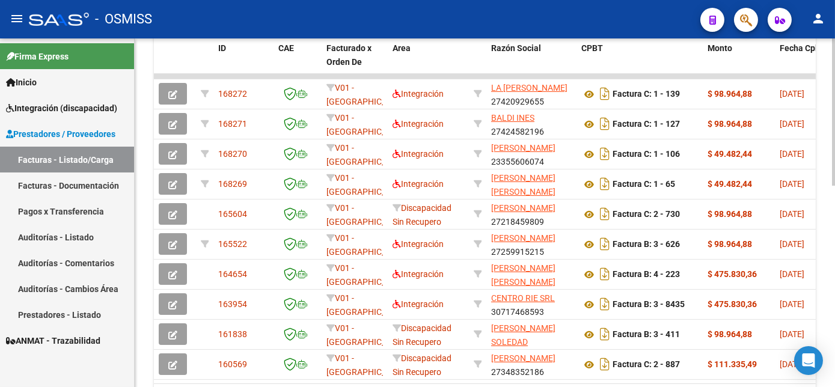
click at [834, 255] on html "menu - OSMISS person Firma Express Inicio Instructivos Contacto OS Integración …" at bounding box center [417, 193] width 835 height 387
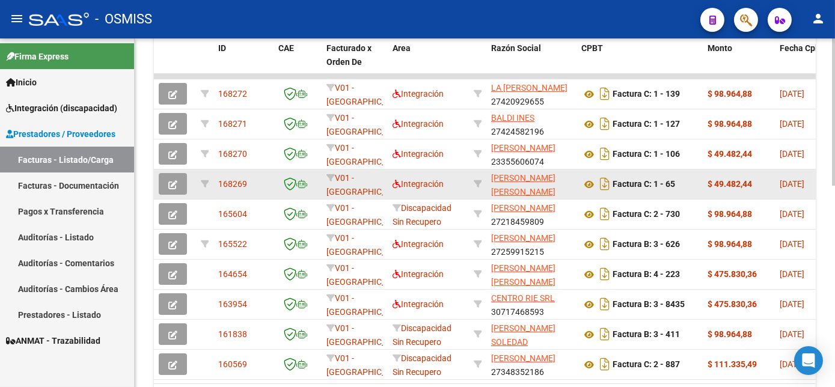
click at [173, 189] on span "button" at bounding box center [172, 183] width 9 height 11
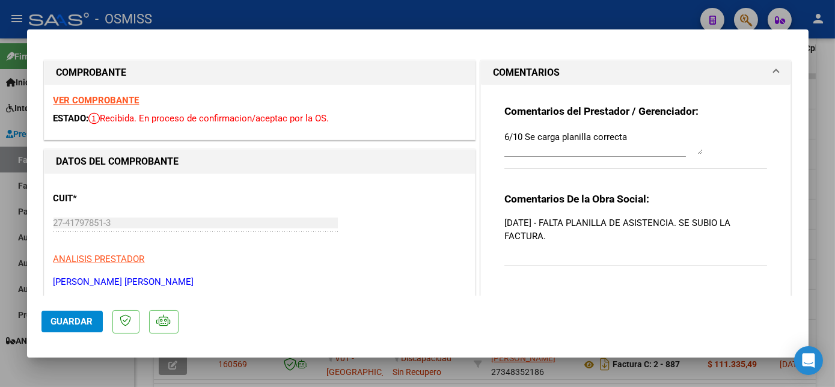
click at [826, 142] on div at bounding box center [417, 193] width 835 height 387
type input "$ 0,00"
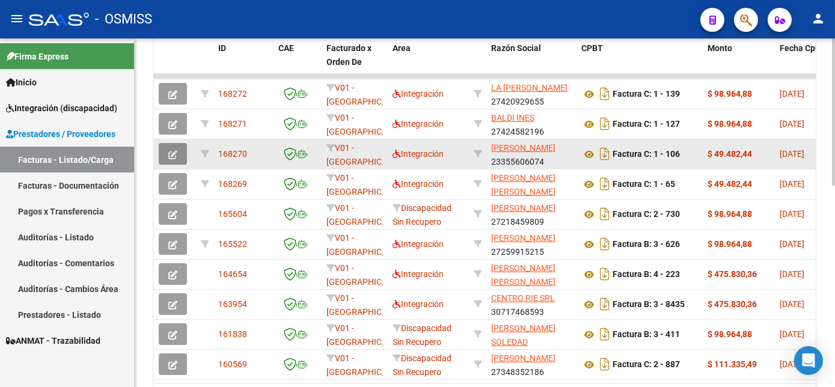
click at [171, 159] on icon "button" at bounding box center [172, 154] width 9 height 9
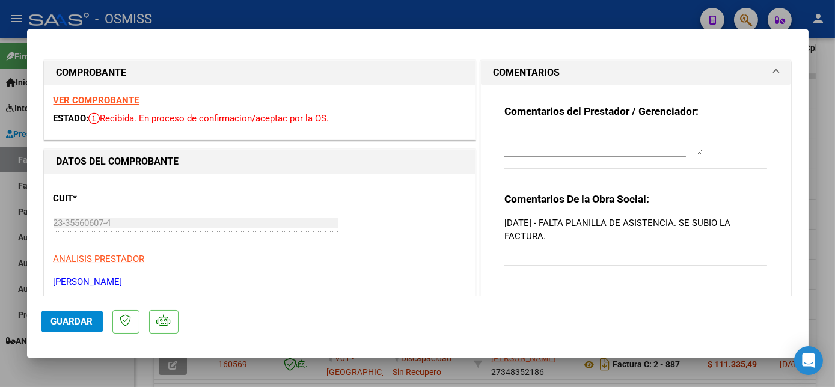
click at [628, 145] on textarea at bounding box center [603, 142] width 198 height 24
paste textarea "sin legajo para asociar-cargado 10/09"
drag, startPoint x: 664, startPoint y: 133, endPoint x: 269, endPoint y: 149, distance: 395.1
type textarea "s"
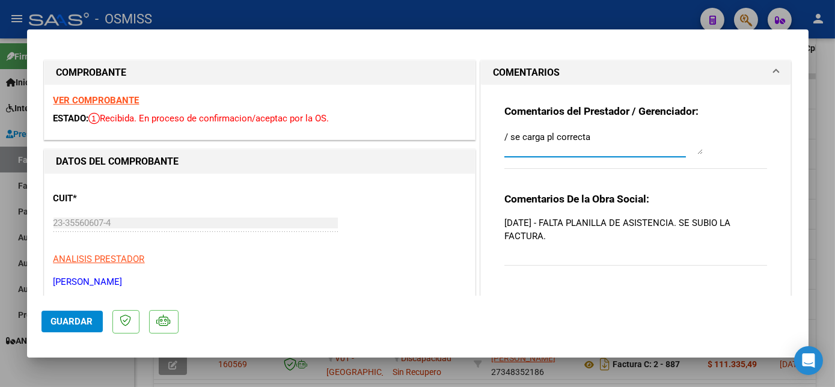
click at [504, 137] on textarea "/ se carga pl correcta" at bounding box center [603, 142] width 198 height 24
type textarea "6/10 se carga pl correcta"
drag, startPoint x: 626, startPoint y: 155, endPoint x: 547, endPoint y: 138, distance: 80.6
click at [547, 138] on div "6/10 se carga pl correcta" at bounding box center [603, 142] width 198 height 29
drag, startPoint x: 604, startPoint y: 139, endPoint x: 481, endPoint y: 135, distance: 123.3
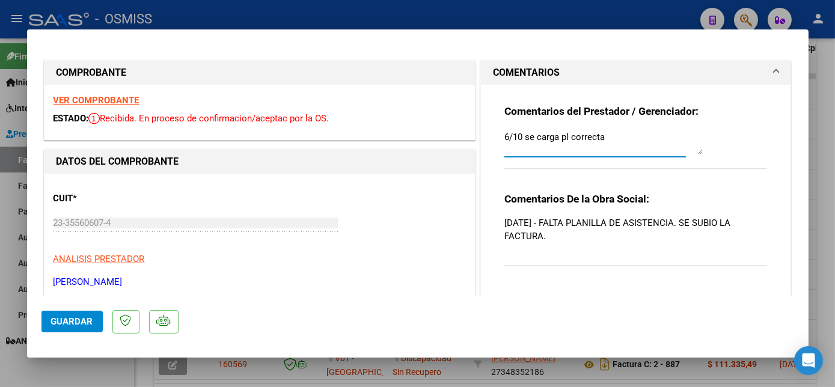
click at [481, 135] on div "Comentarios del Prestador / Gerenciador: 6/10 se carga pl correcta Comentarios …" at bounding box center [636, 191] width 310 height 213
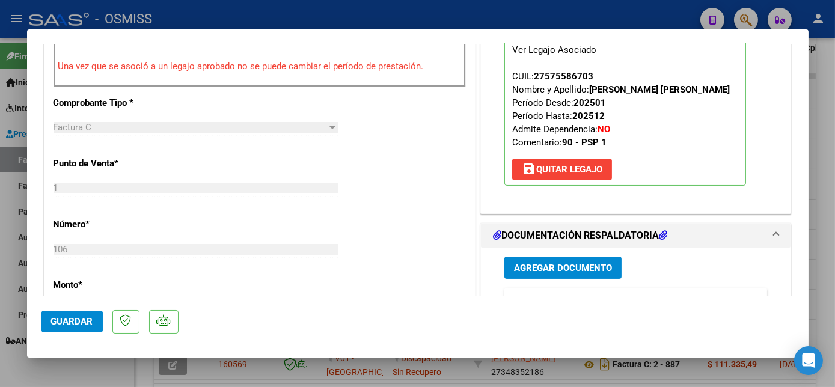
scroll to position [391, 0]
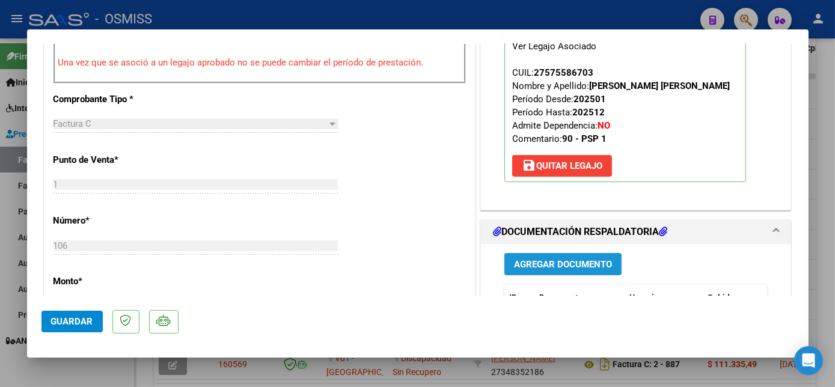
click at [553, 265] on span "Agregar Documento" at bounding box center [563, 264] width 98 height 11
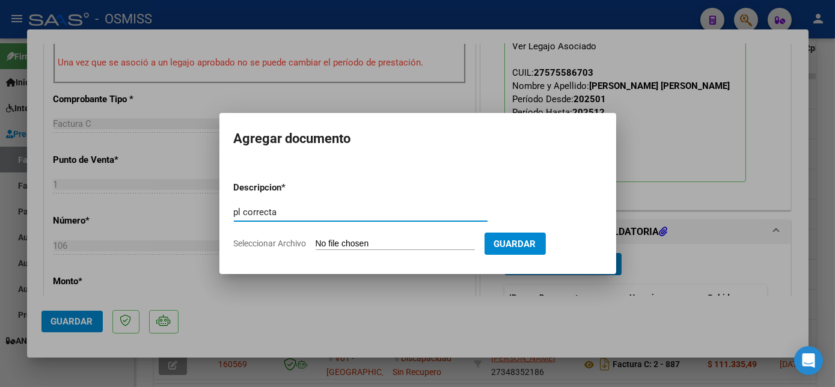
type input "pl correcta"
click at [412, 239] on input "Seleccionar Archivo" at bounding box center [394, 244] width 159 height 11
type input "C:\fakepath\PL FC 1-106 [PERSON_NAME]-PSP 08.pdf"
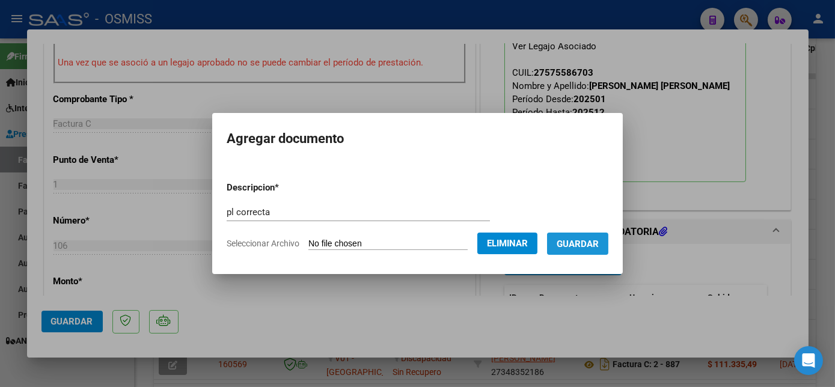
click at [588, 234] on button "Guardar" at bounding box center [577, 244] width 61 height 22
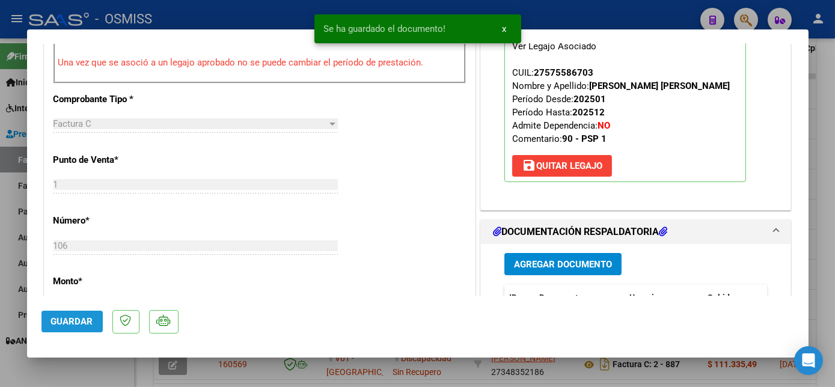
click at [88, 316] on span "Guardar" at bounding box center [72, 321] width 42 height 11
click at [124, 377] on div at bounding box center [417, 193] width 835 height 387
type input "$ 0,00"
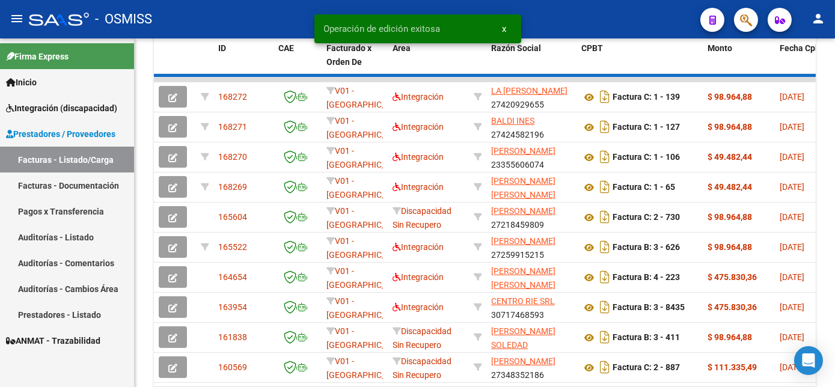
scroll to position [373, 0]
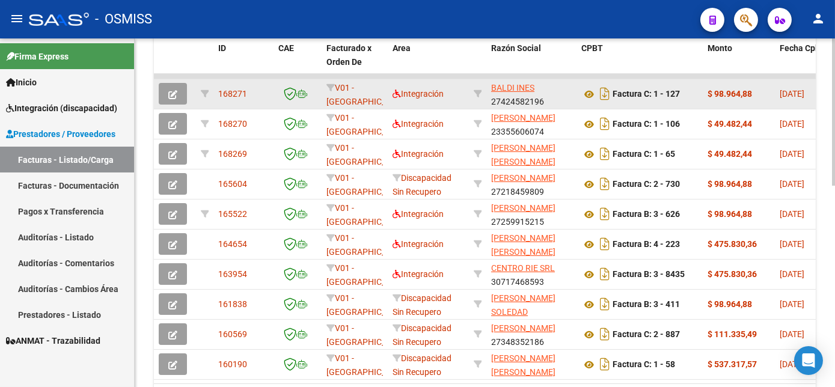
click at [179, 105] on button "button" at bounding box center [173, 94] width 28 height 22
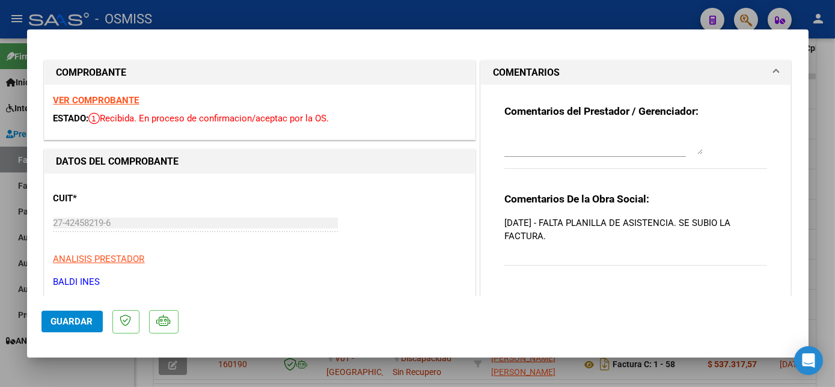
click at [622, 139] on textarea at bounding box center [603, 142] width 198 height 24
paste textarea "6/10 se carga pl correcta"
type textarea "6/10 se carga pl correcta"
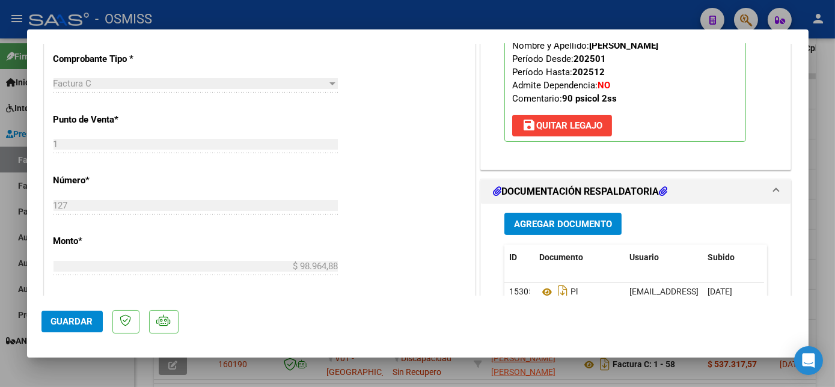
scroll to position [440, 0]
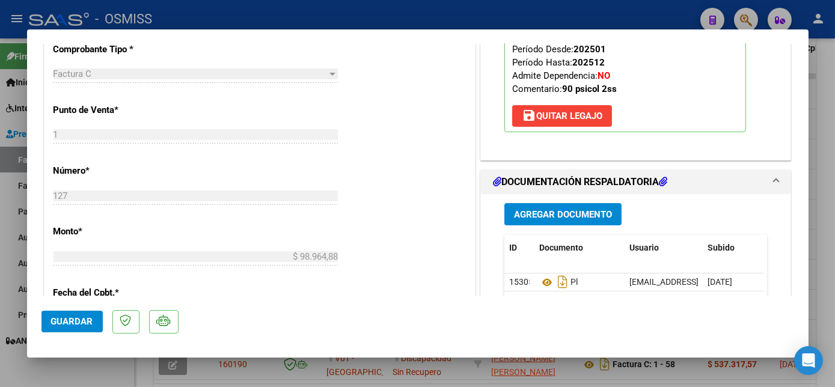
click at [568, 204] on button "Agregar Documento" at bounding box center [562, 214] width 117 height 22
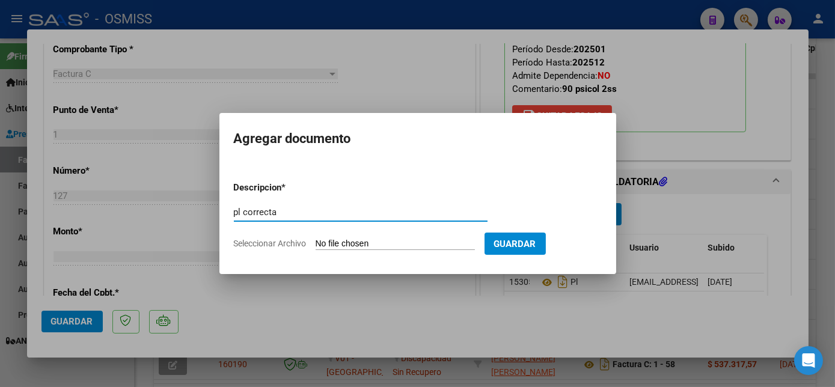
type input "pl correcta"
click at [402, 246] on input "Seleccionar Archivo" at bounding box center [394, 244] width 159 height 11
type input "C:\fakepath\PL FC 1-127 [PERSON_NAME]-PSICO 08.pdf"
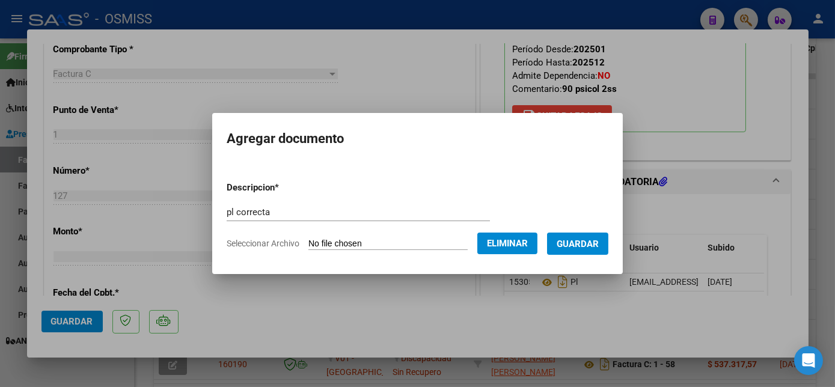
click at [594, 239] on span "Guardar" at bounding box center [577, 244] width 42 height 11
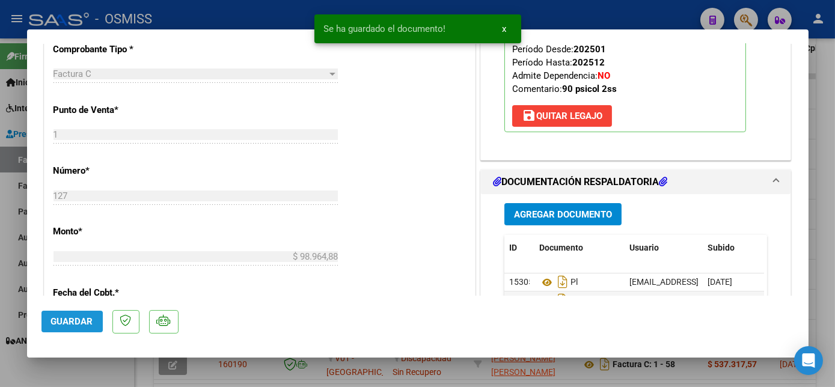
click at [72, 322] on span "Guardar" at bounding box center [72, 321] width 42 height 11
click at [112, 367] on div at bounding box center [417, 193] width 835 height 387
type input "$ 0,00"
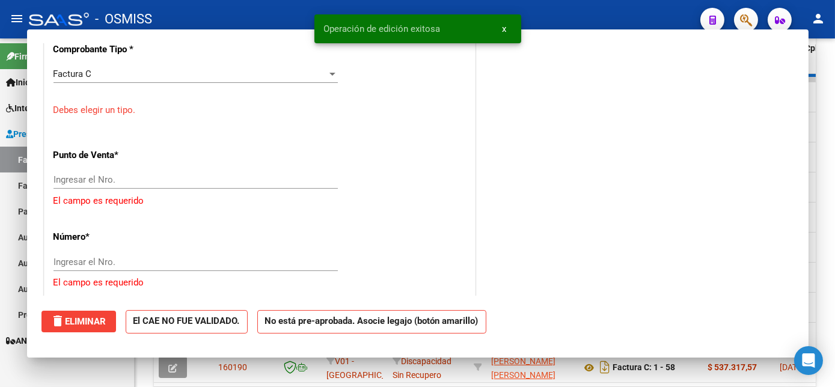
scroll to position [373, 0]
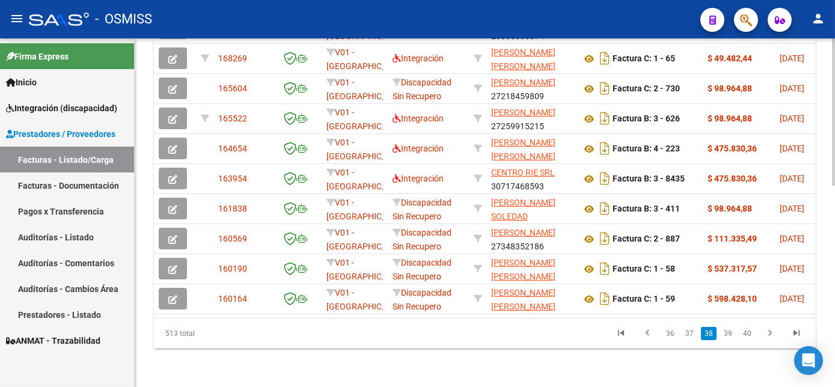
click at [834, 302] on html "menu - OSMISS person Firma Express Inicio Instructivos Contacto OS Integración …" at bounding box center [417, 193] width 835 height 387
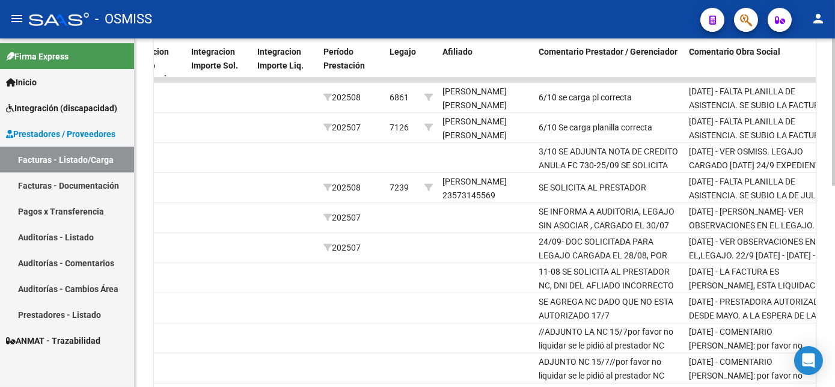
scroll to position [477, 0]
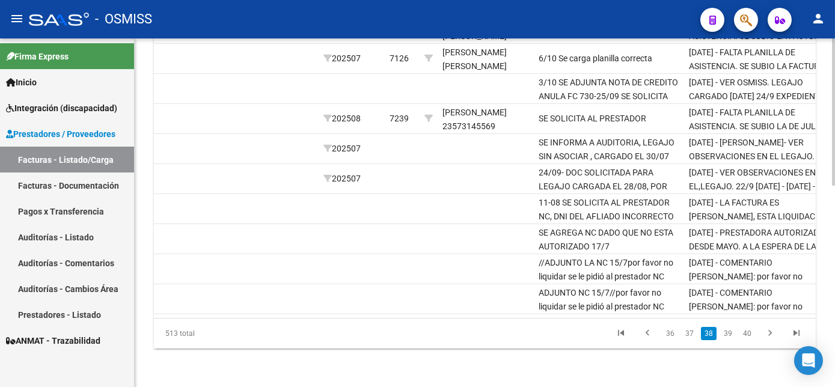
click at [834, 377] on html "menu - OSMISS person Firma Express Inicio Instructivos Contacto OS Integración …" at bounding box center [417, 193] width 835 height 387
click at [687, 333] on link "37" at bounding box center [689, 333] width 16 height 13
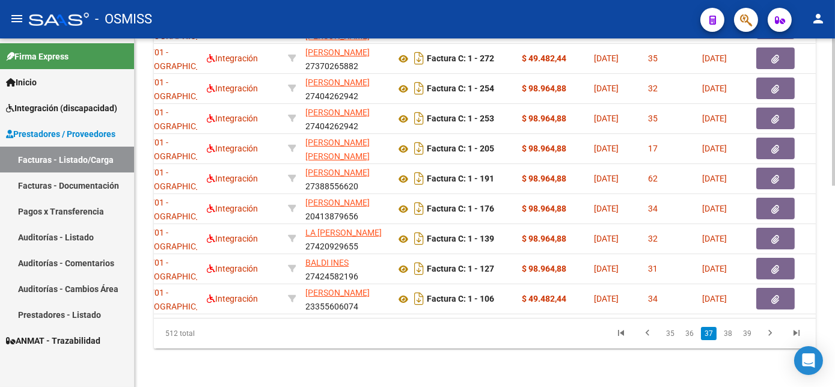
scroll to position [0, 0]
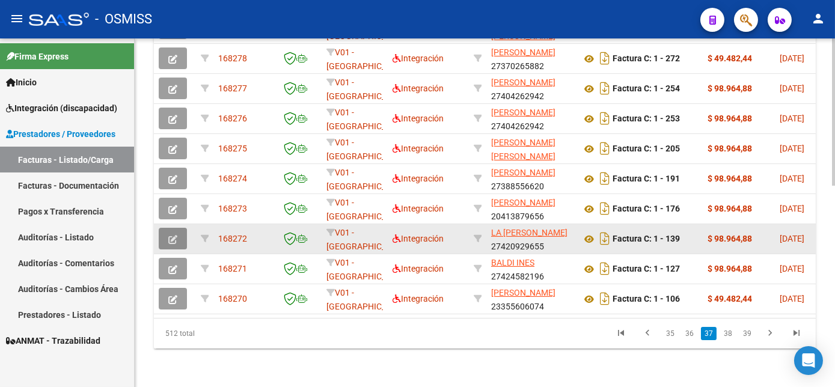
click at [174, 235] on icon "button" at bounding box center [172, 239] width 9 height 9
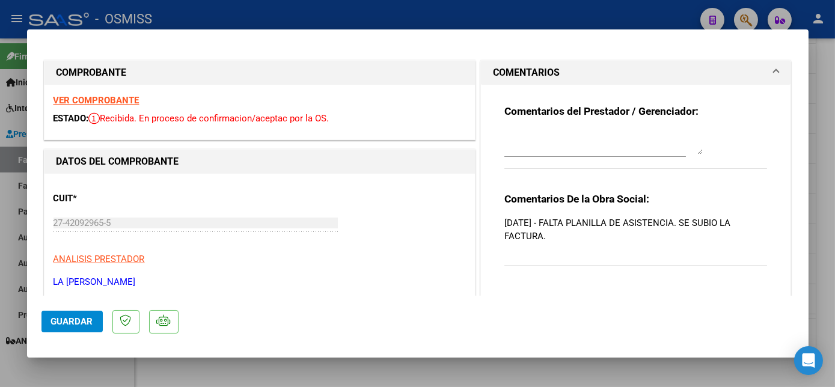
click at [537, 156] on div at bounding box center [603, 142] width 198 height 29
paste textarea "6/10 se carga pl correcta"
type textarea "6/10 se carga pl correcta"
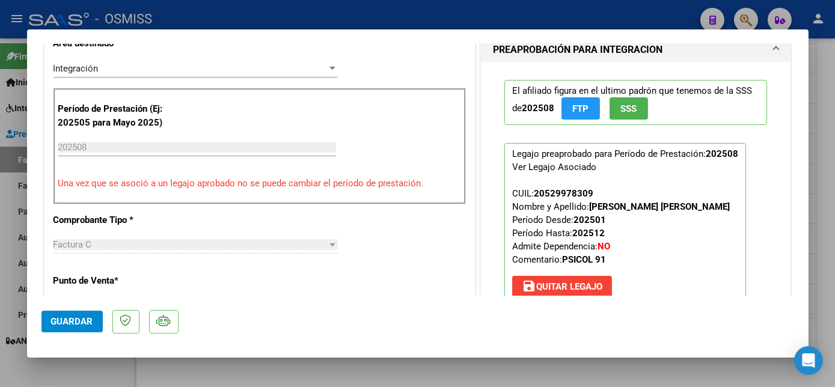
scroll to position [385, 0]
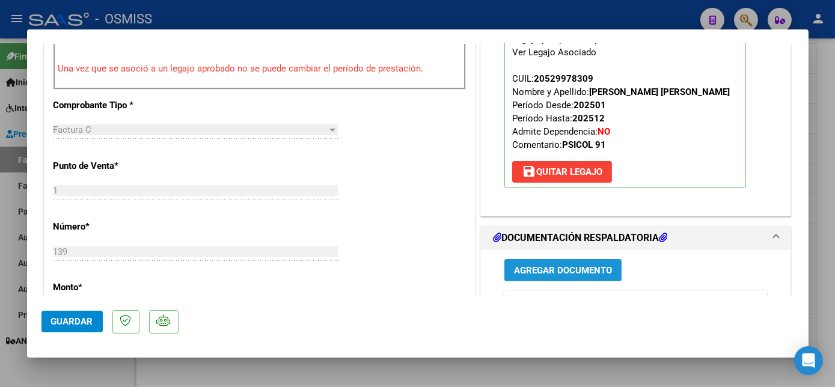
click at [562, 265] on span "Agregar Documento" at bounding box center [563, 270] width 98 height 11
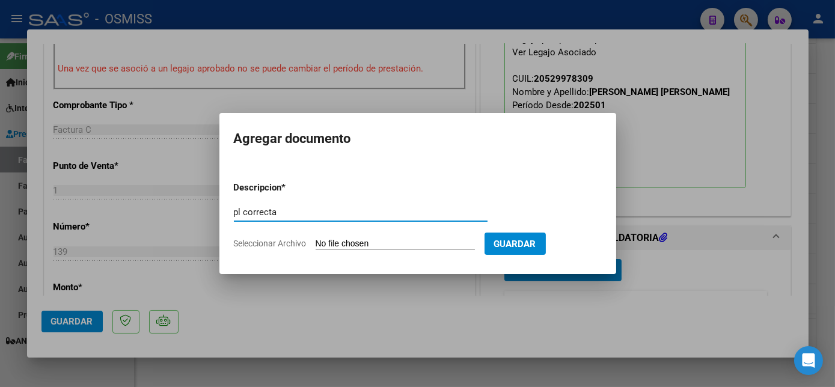
type input "pl correcta"
click at [389, 245] on input "Seleccionar Archivo" at bounding box center [394, 244] width 159 height 11
type input "C:\fakepath\PL FC 1-139 VILA CIRO PSICO. 08.jpeg"
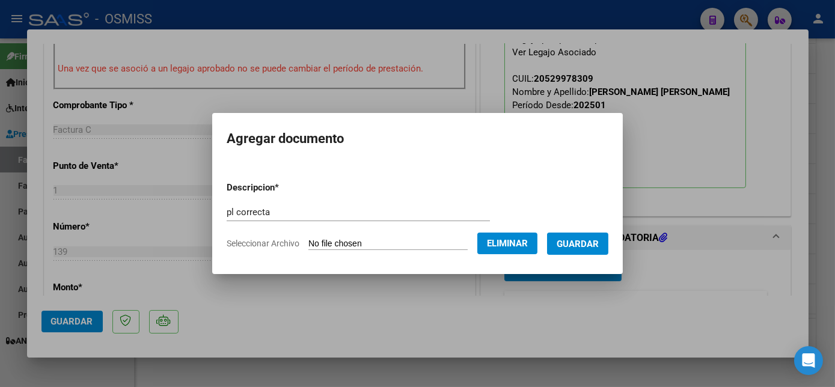
click at [580, 243] on span "Guardar" at bounding box center [577, 244] width 42 height 11
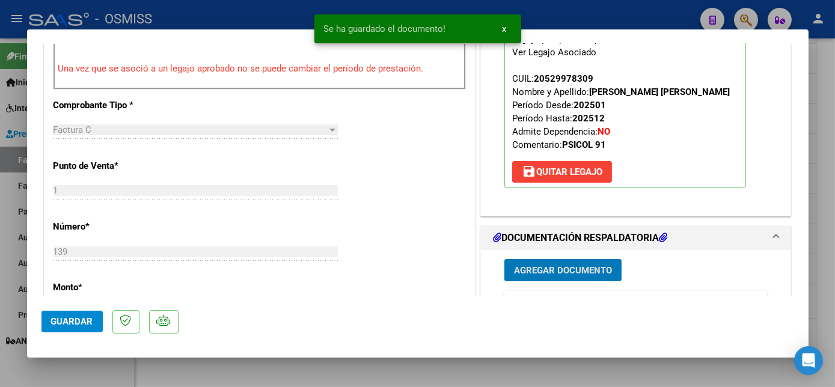
click at [85, 319] on span "Guardar" at bounding box center [72, 321] width 42 height 11
click at [97, 362] on div at bounding box center [417, 193] width 835 height 387
type input "$ 0,00"
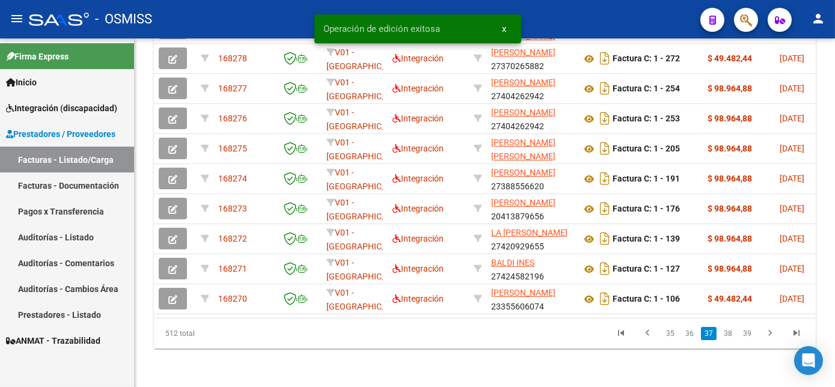
scroll to position [477, 0]
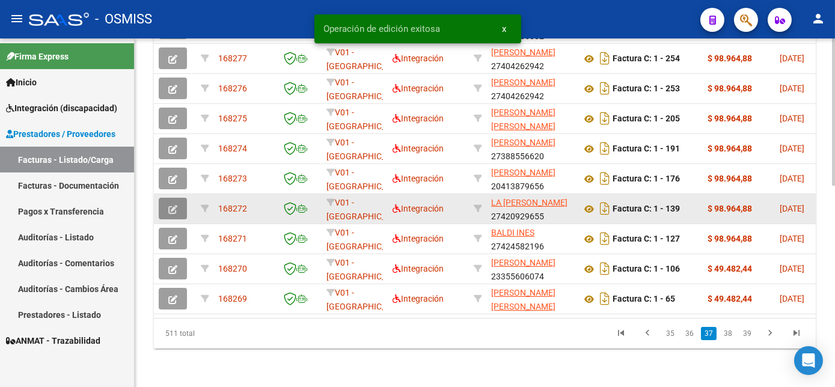
click at [175, 205] on icon "button" at bounding box center [172, 209] width 9 height 9
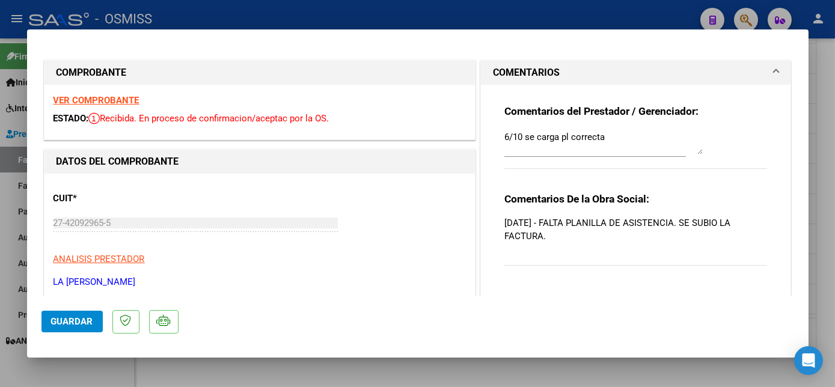
click at [822, 226] on div at bounding box center [417, 193] width 835 height 387
type input "$ 0,00"
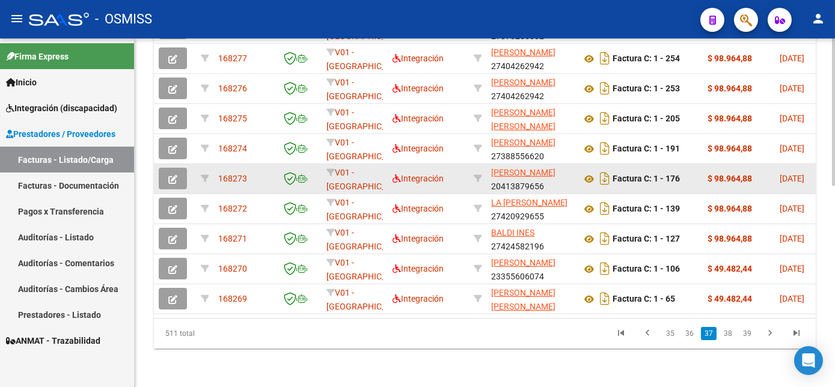
click at [178, 168] on button "button" at bounding box center [173, 179] width 28 height 22
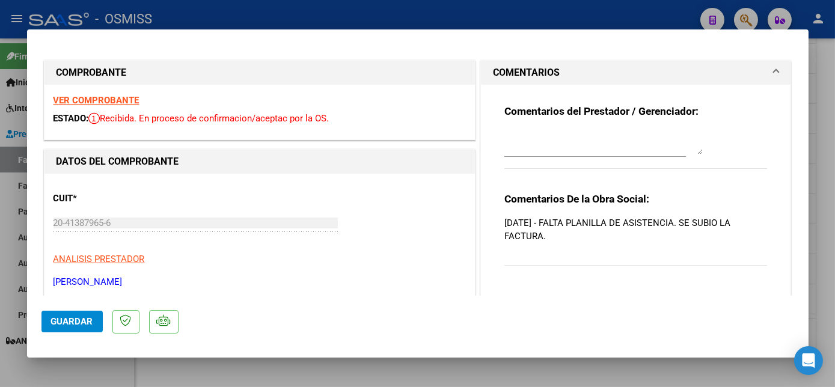
click at [508, 141] on textarea at bounding box center [603, 142] width 198 height 24
paste textarea "6/10 se carga pl correcta"
type textarea "6/10 se carga pl correcta"
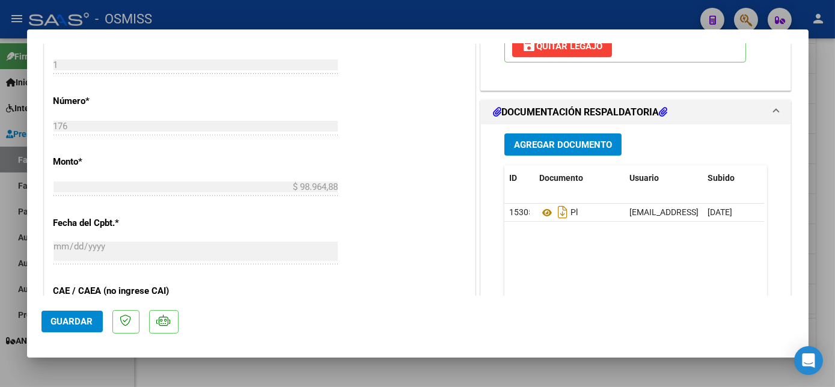
scroll to position [512, 0]
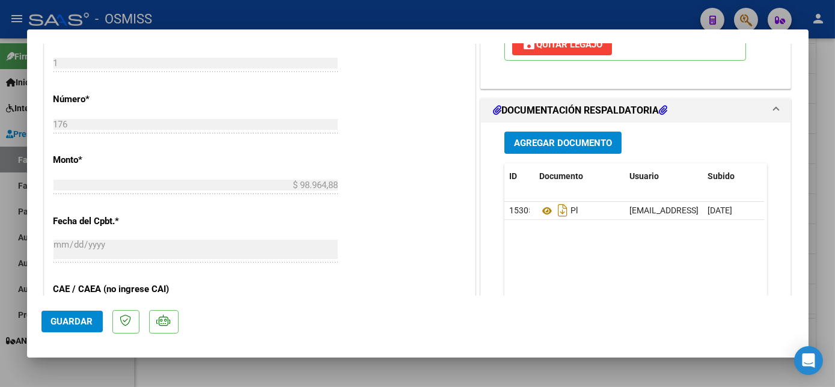
click at [596, 142] on span "Agregar Documento" at bounding box center [563, 143] width 98 height 11
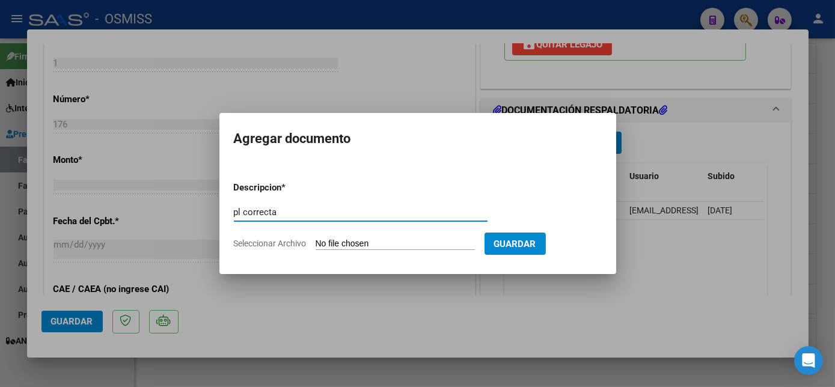
type input "pl correcta"
click at [363, 242] on input "Seleccionar Archivo" at bounding box center [394, 244] width 159 height 11
type input "C:\fakepath\PL FC 1-176 CANO GUADALUPE PSICO 08.jpeg"
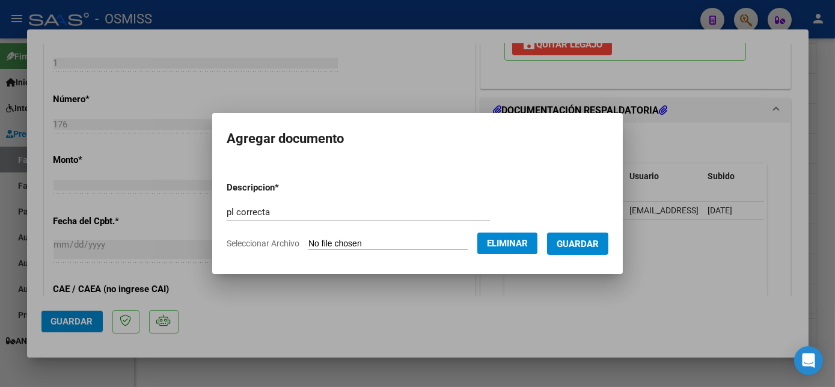
click at [589, 246] on span "Guardar" at bounding box center [577, 244] width 42 height 11
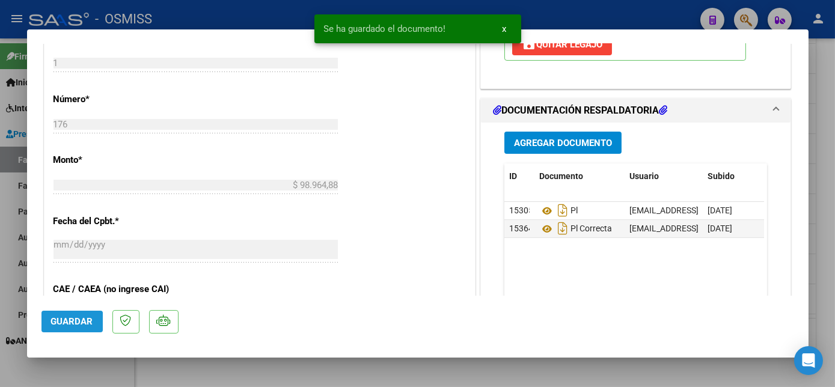
click at [62, 327] on button "Guardar" at bounding box center [71, 322] width 61 height 22
click at [120, 375] on div at bounding box center [417, 193] width 835 height 387
type input "$ 0,00"
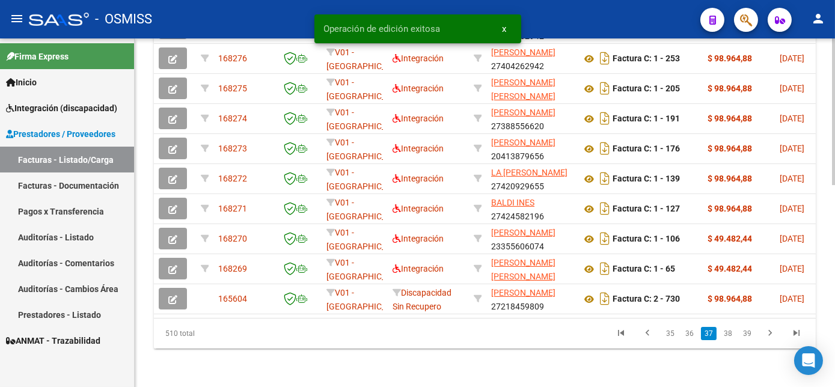
scroll to position [477, 0]
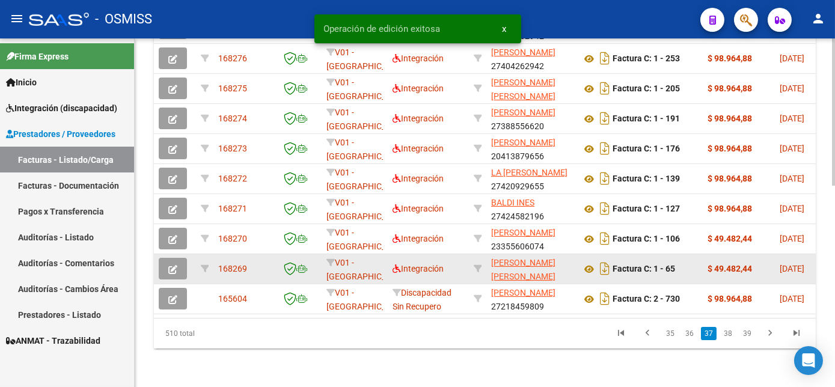
click at [174, 265] on icon "button" at bounding box center [172, 269] width 9 height 9
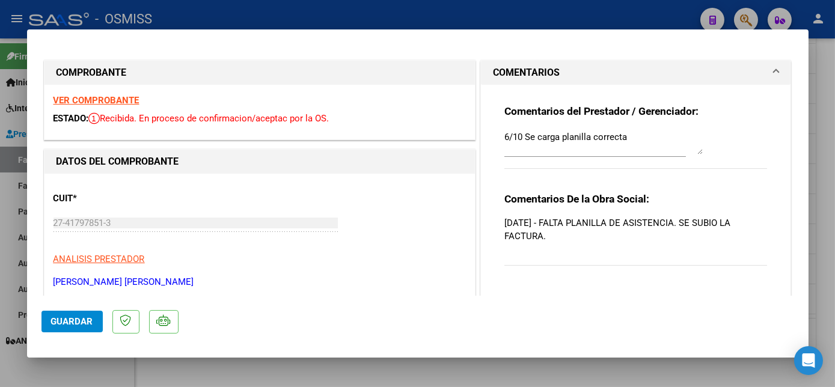
click at [83, 317] on span "Guardar" at bounding box center [72, 321] width 42 height 11
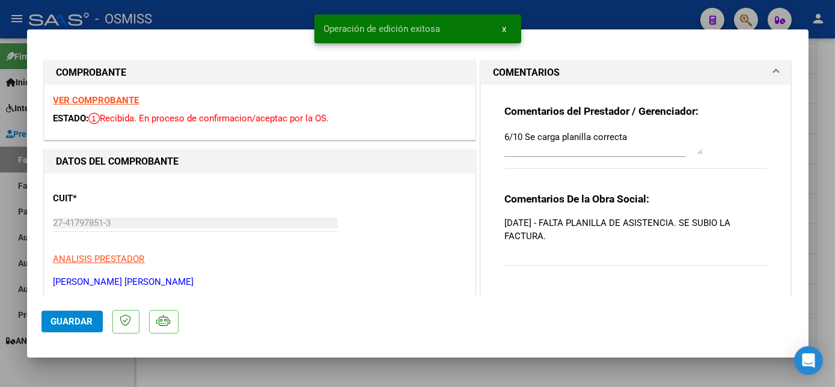
click at [93, 370] on div at bounding box center [417, 193] width 835 height 387
type input "$ 0,00"
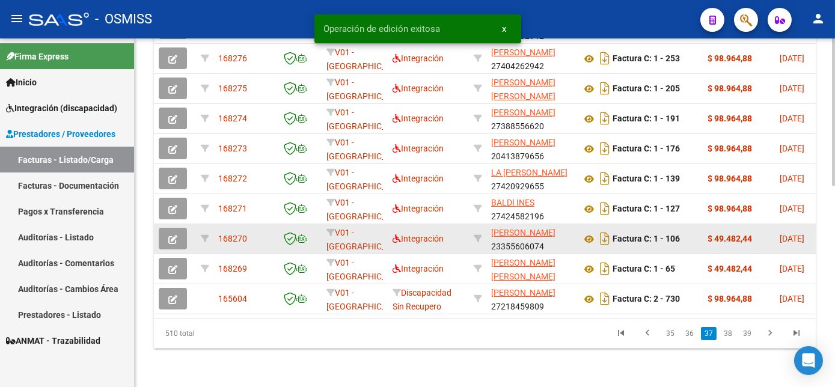
click at [171, 235] on icon "button" at bounding box center [172, 239] width 9 height 9
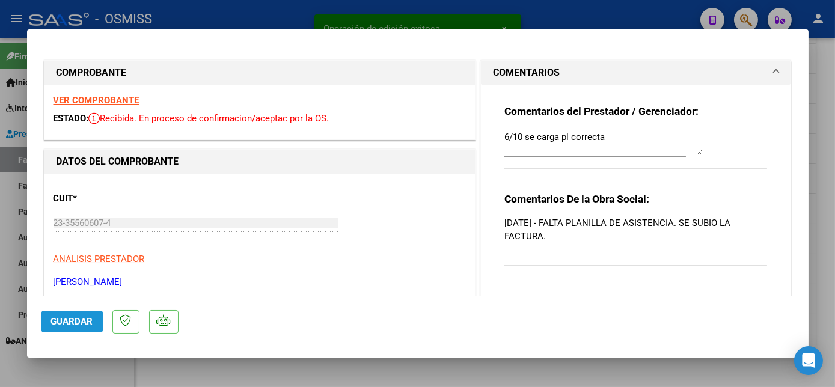
click at [85, 314] on button "Guardar" at bounding box center [71, 322] width 61 height 22
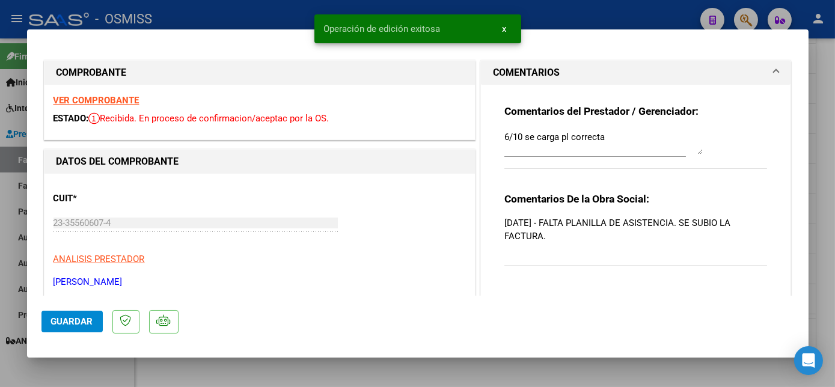
click at [92, 367] on div at bounding box center [417, 193] width 835 height 387
type input "$ 0,00"
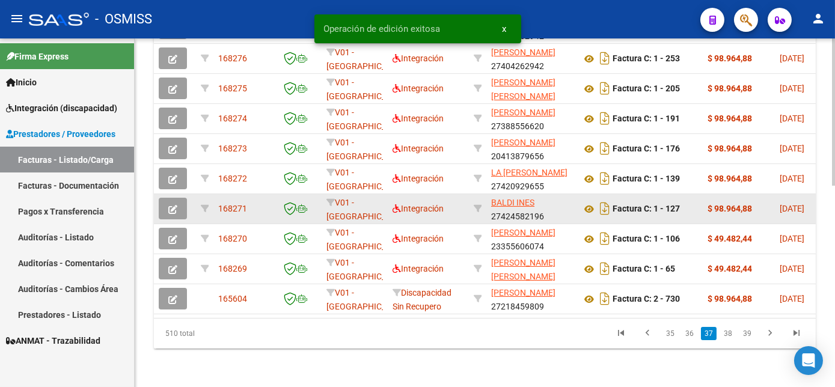
click at [171, 205] on icon "button" at bounding box center [172, 209] width 9 height 9
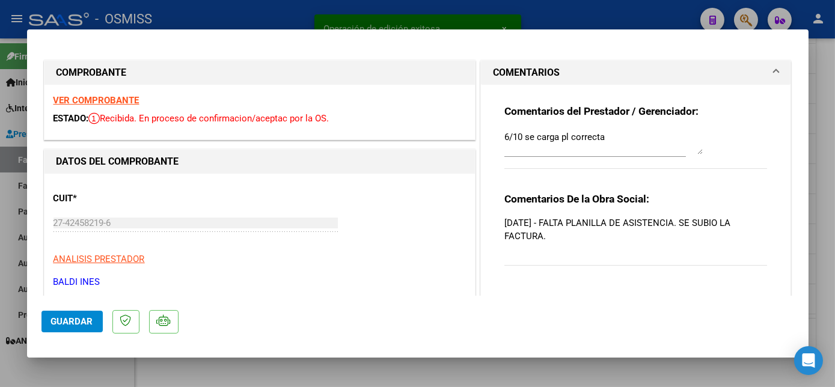
click at [88, 320] on span "Guardar" at bounding box center [72, 321] width 42 height 11
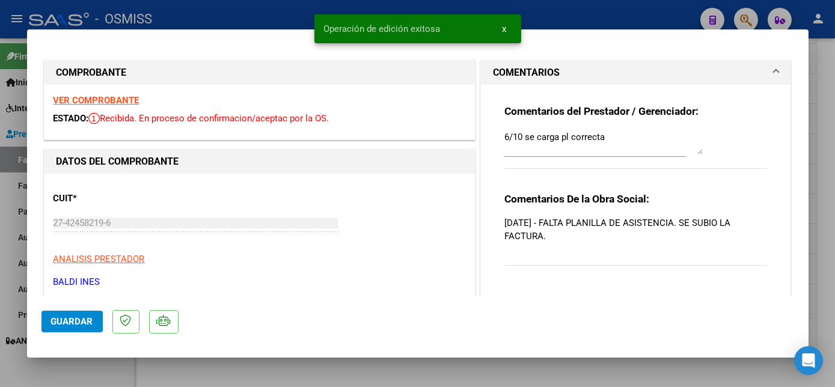
click at [102, 362] on div at bounding box center [417, 193] width 835 height 387
type input "$ 0,00"
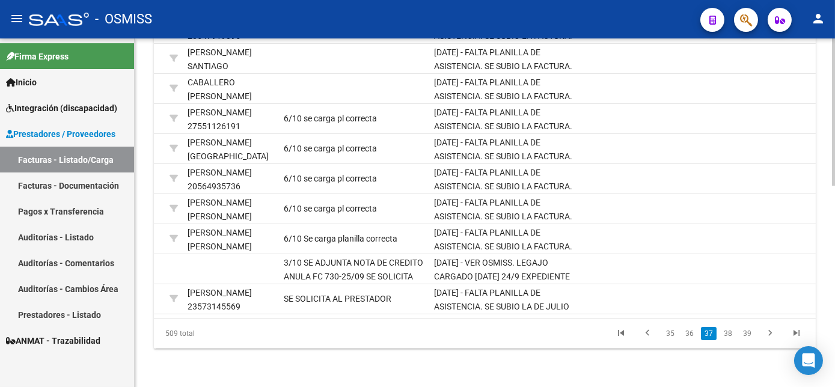
scroll to position [0, 0]
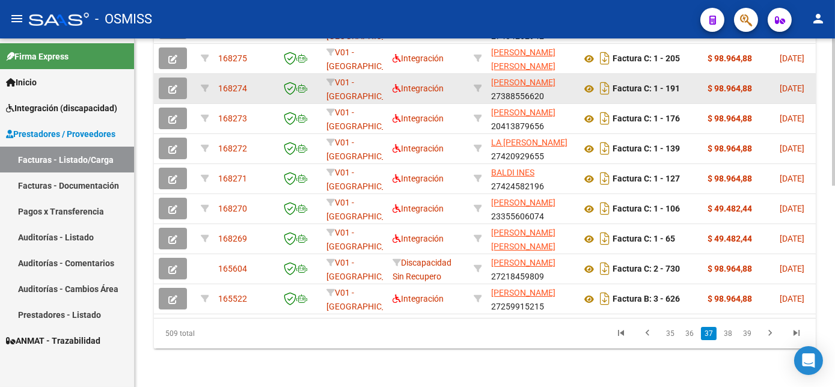
click at [166, 78] on button "button" at bounding box center [173, 89] width 28 height 22
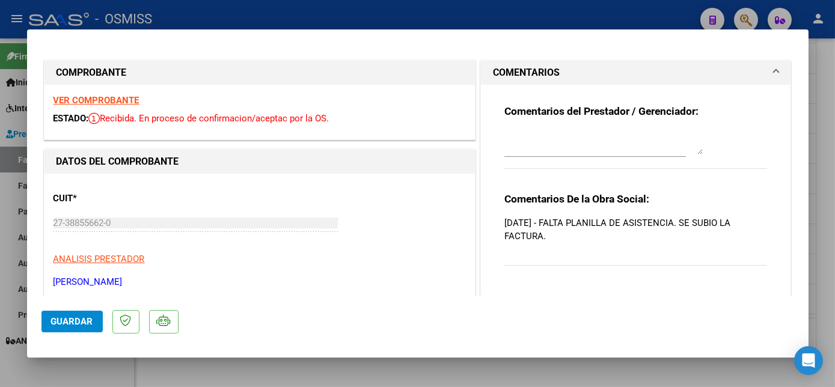
click at [537, 147] on textarea at bounding box center [603, 142] width 198 height 24
paste textarea "6/10 se carga pl correcta"
type textarea "6/10 se carga pl correcta"
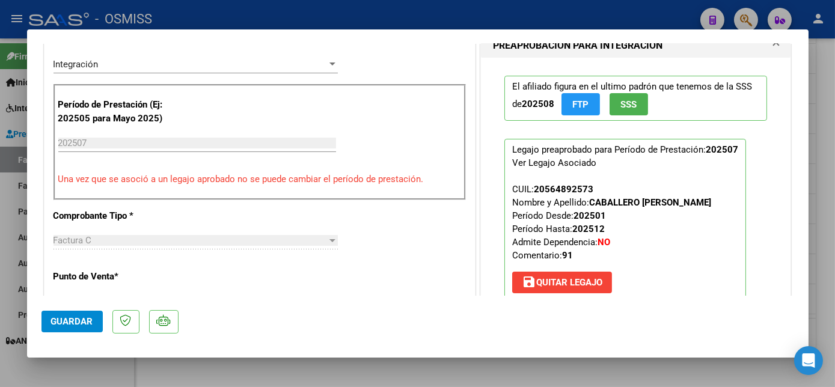
scroll to position [488, 0]
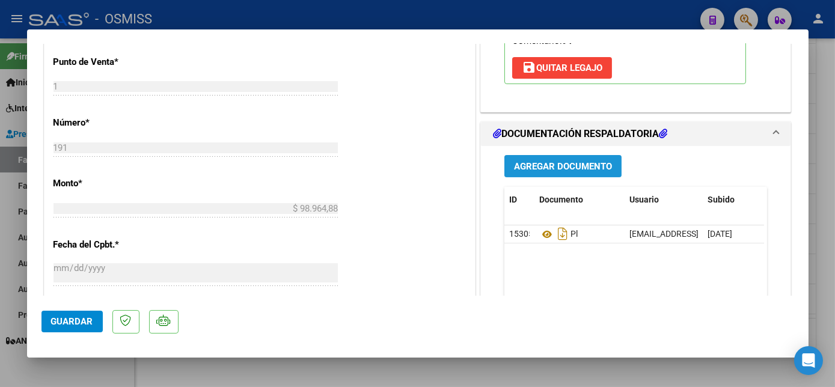
click at [598, 157] on button "Agregar Documento" at bounding box center [562, 166] width 117 height 22
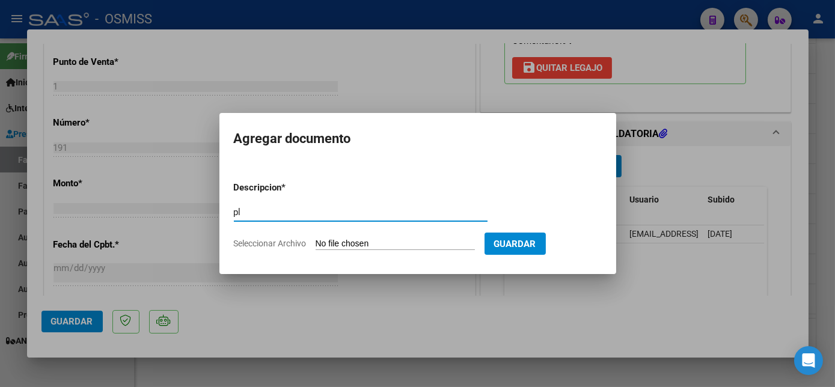
type input "pl"
click at [315, 239] on input "Seleccionar Archivo" at bounding box center [394, 244] width 159 height 11
type input "C:\fakepath\PL FC 1-191 [PERSON_NAME] 07.pdf"
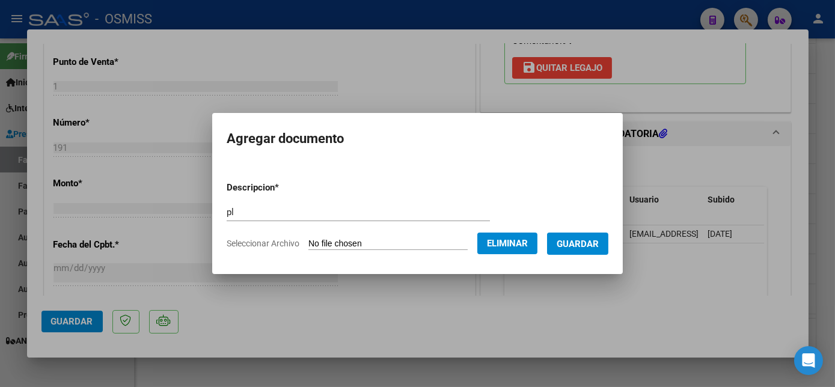
click at [295, 197] on form "Descripcion * pl Escriba aquí una descripcion Seleccionar Archivo Eliminar Guar…" at bounding box center [418, 216] width 382 height 88
click at [272, 205] on div "pl Escriba aquí una descripcion" at bounding box center [358, 212] width 263 height 18
click at [258, 213] on input "pl" at bounding box center [358, 212] width 263 height 11
type input "pl correcta"
click at [584, 253] on button "Guardar" at bounding box center [577, 244] width 61 height 22
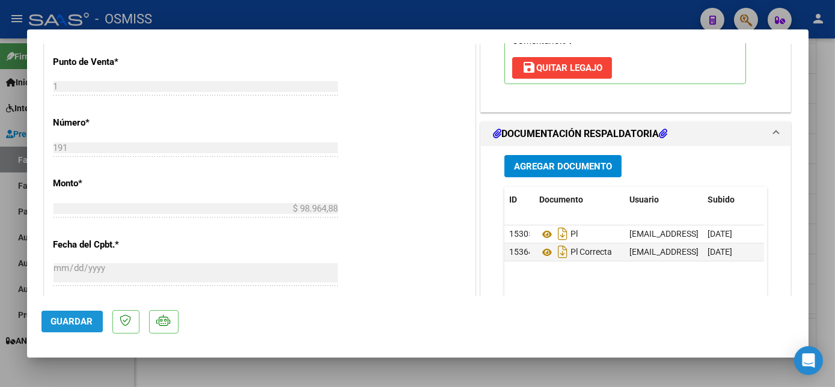
click at [60, 321] on span "Guardar" at bounding box center [72, 321] width 42 height 11
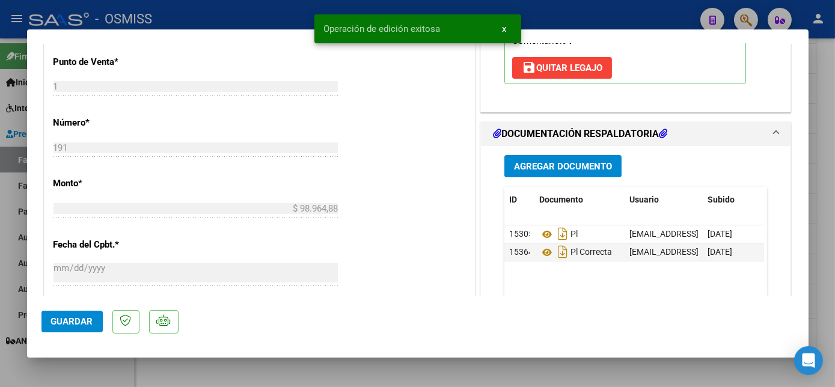
click at [97, 368] on div at bounding box center [417, 193] width 835 height 387
type input "$ 0,00"
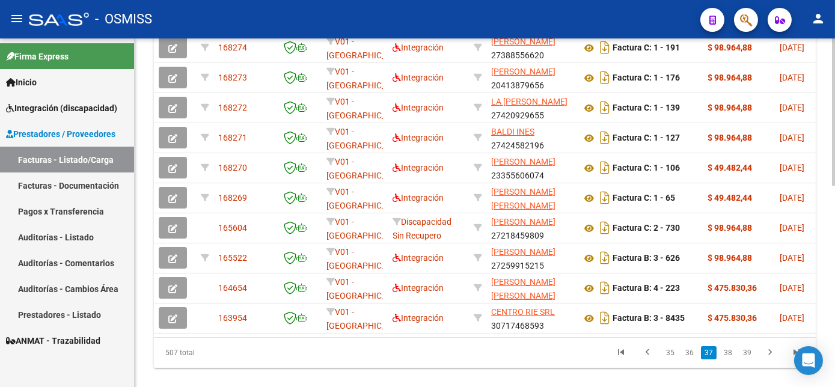
scroll to position [423, 0]
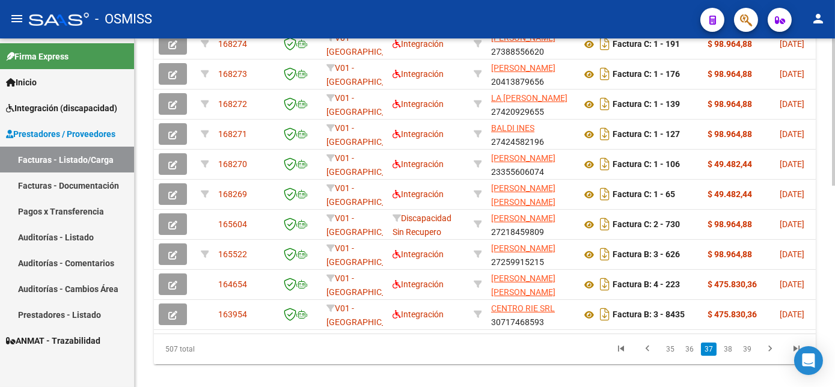
click at [834, 250] on html "menu - OSMISS person Firma Express Inicio Instructivos Contacto OS Integración …" at bounding box center [417, 193] width 835 height 387
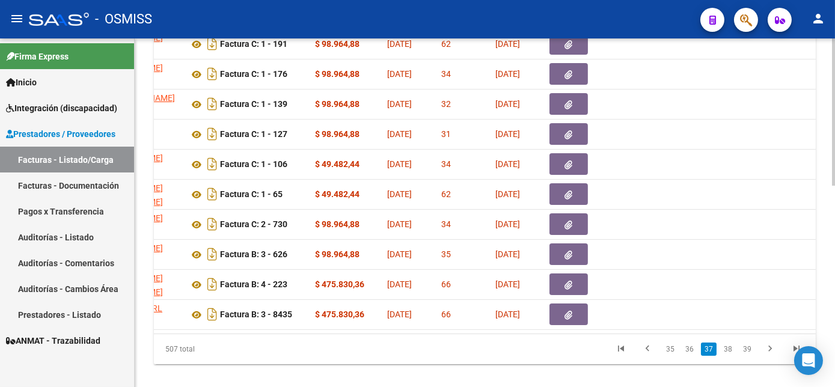
scroll to position [0, 0]
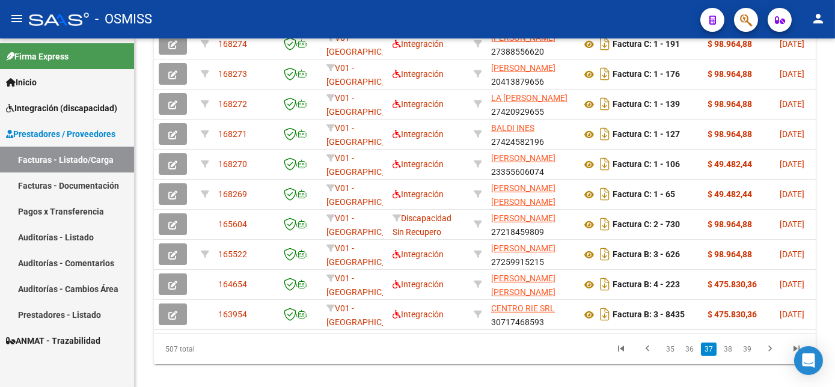
click at [437, 359] on datatable-pager "35 36 37 38 39" at bounding box center [549, 349] width 519 height 20
click at [834, 318] on html "menu - OSMISS person Firma Express Inicio Instructivos Contacto OS Integración …" at bounding box center [417, 193] width 835 height 387
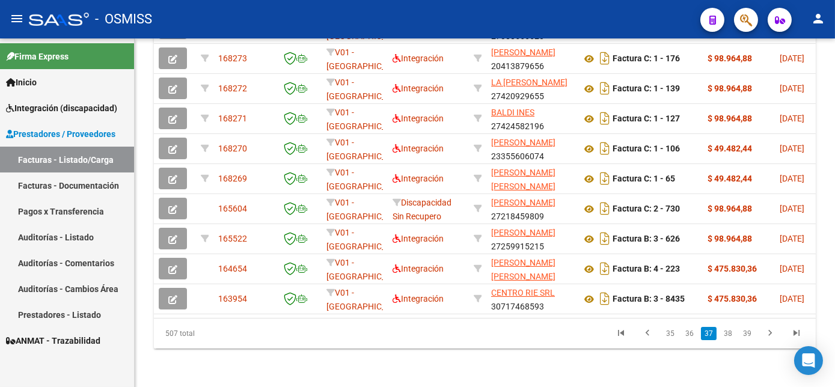
click at [690, 333] on link "36" at bounding box center [689, 333] width 16 height 13
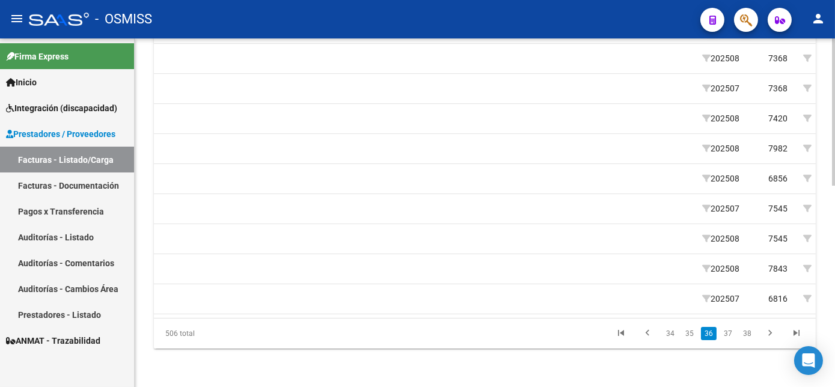
scroll to position [0, 0]
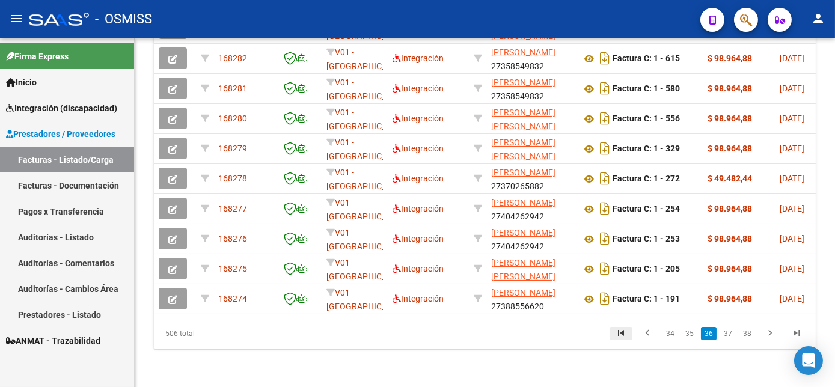
click at [623, 330] on icon "go to first page" at bounding box center [621, 334] width 16 height 14
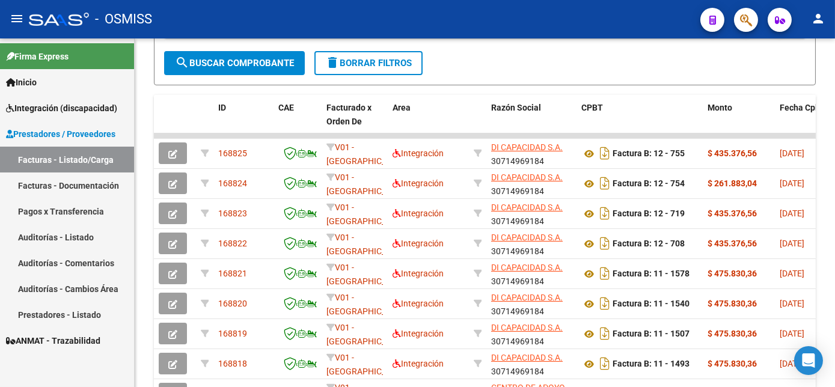
scroll to position [312, 0]
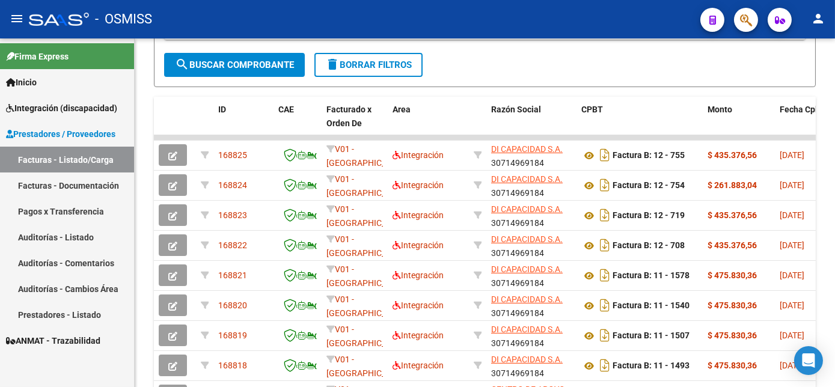
click at [834, 174] on html "menu - OSMISS person Firma Express Inicio Instructivos Contacto OS Integración …" at bounding box center [417, 193] width 835 height 387
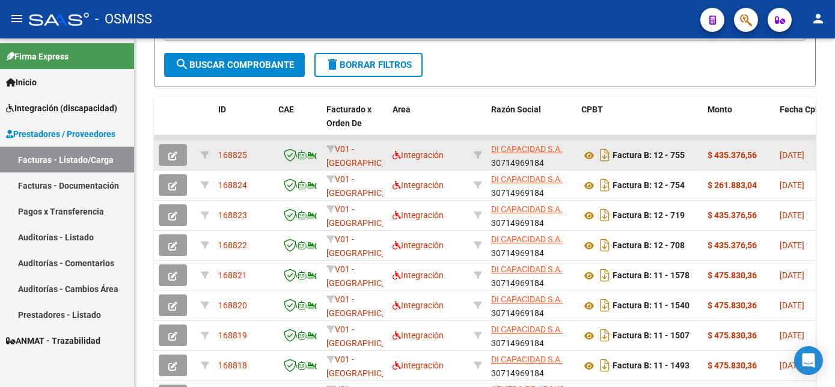
click at [177, 166] on button "button" at bounding box center [173, 155] width 28 height 22
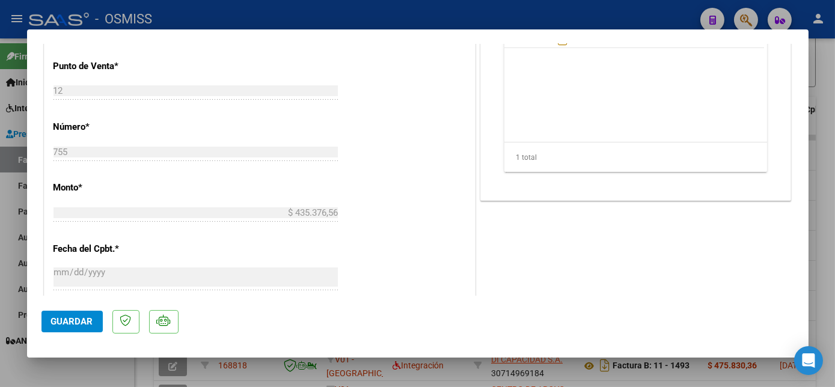
scroll to position [371, 0]
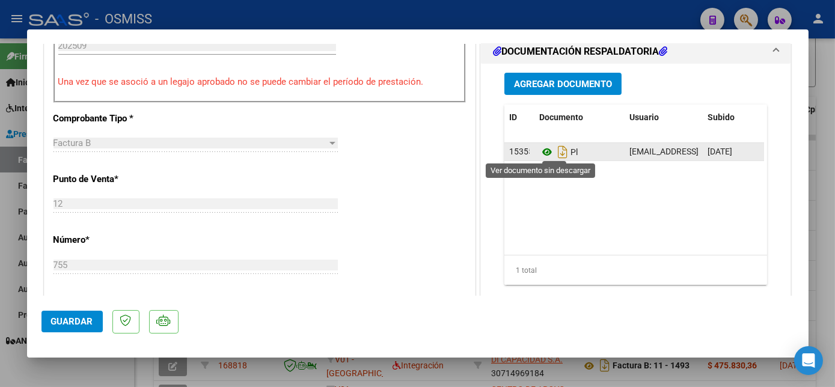
click at [539, 151] on icon at bounding box center [547, 152] width 16 height 14
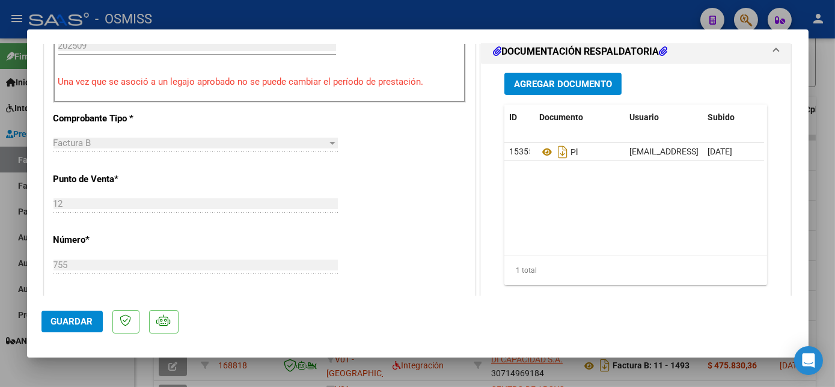
click at [123, 371] on div at bounding box center [417, 193] width 835 height 387
type input "$ 0,00"
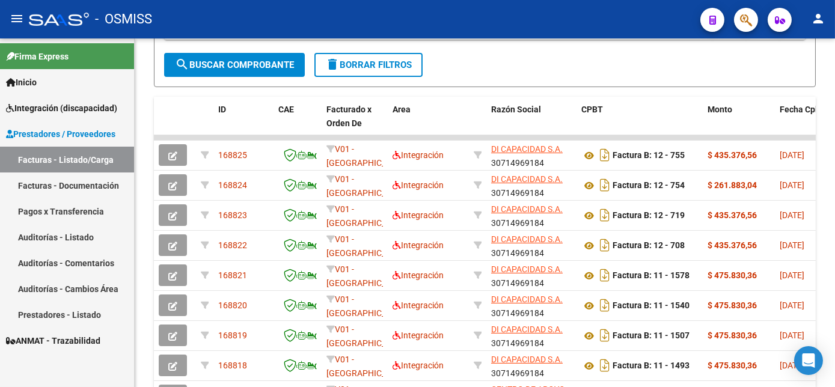
scroll to position [312, 0]
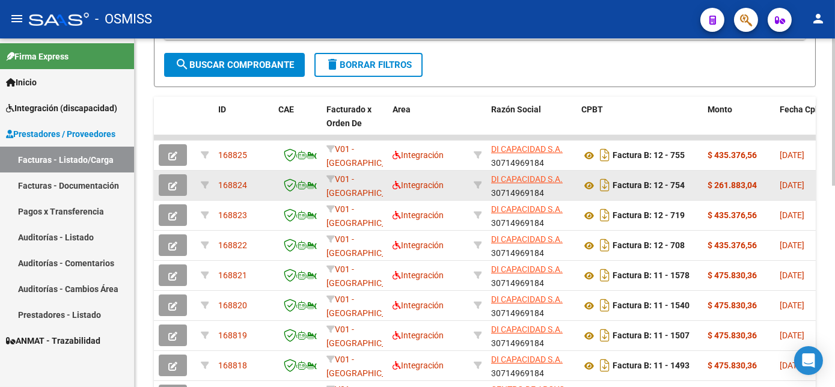
click at [174, 196] on button "button" at bounding box center [173, 185] width 28 height 22
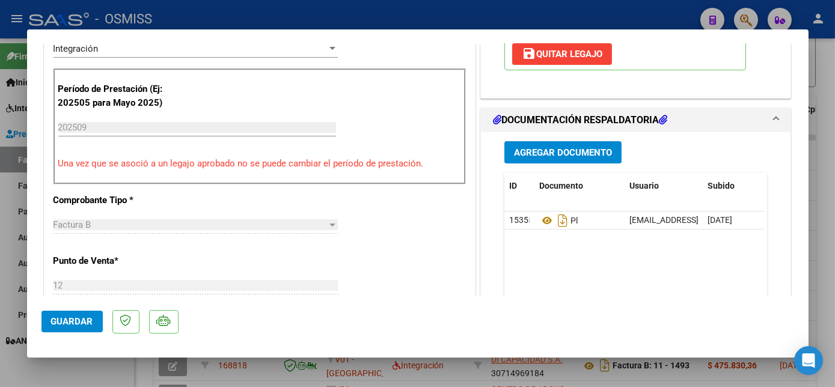
scroll to position [293, 0]
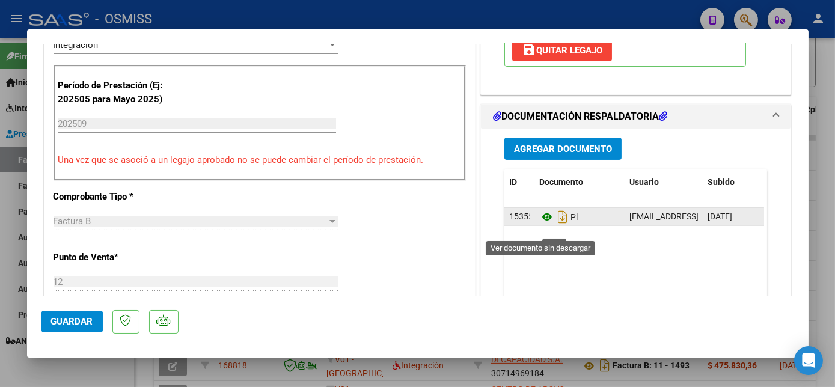
click at [539, 224] on icon at bounding box center [547, 217] width 16 height 14
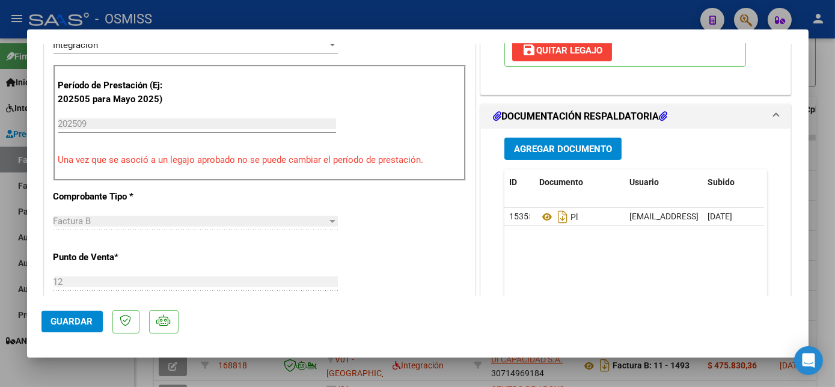
click at [660, 291] on datatable-body "153554 Pl [EMAIL_ADDRESS][DOMAIN_NAME] - [PERSON_NAME] [DATE]" at bounding box center [634, 264] width 260 height 112
click at [834, 221] on html "menu - OSMISS person Firma Express Inicio Instructivos Contacto OS Integración …" at bounding box center [417, 193] width 835 height 387
click at [832, 222] on div at bounding box center [417, 193] width 835 height 387
type input "$ 0,00"
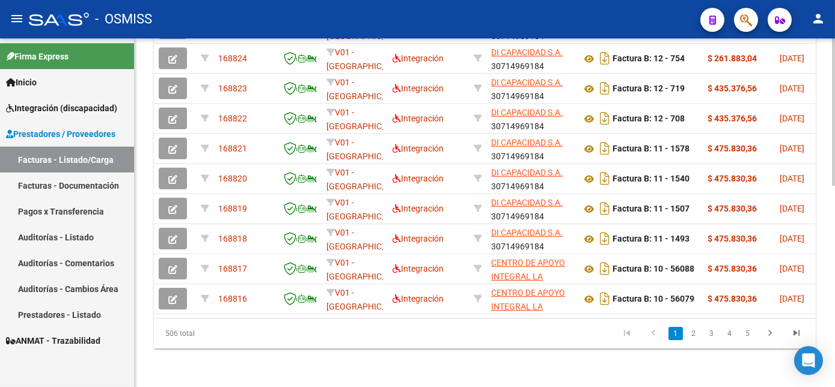
scroll to position [472, 0]
click at [833, 291] on div at bounding box center [833, 313] width 3 height 147
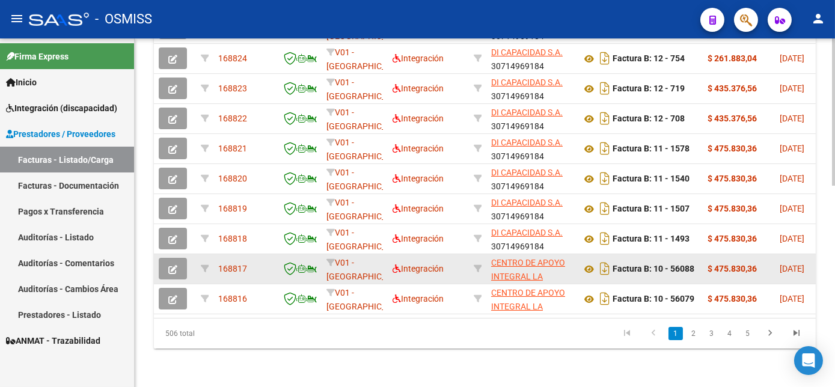
click at [178, 264] on button "button" at bounding box center [173, 269] width 28 height 22
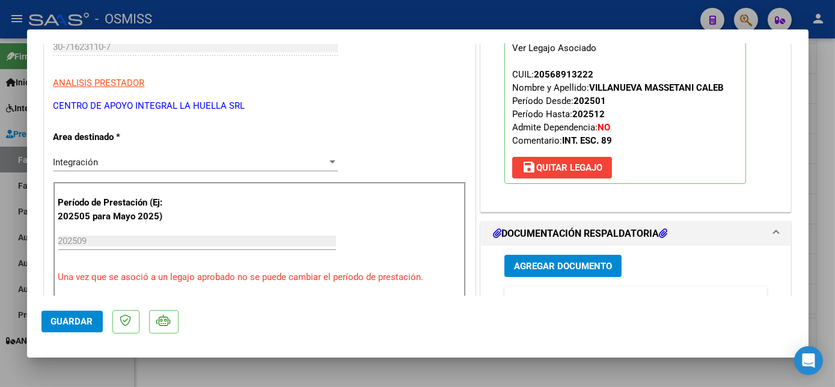
scroll to position [337, 0]
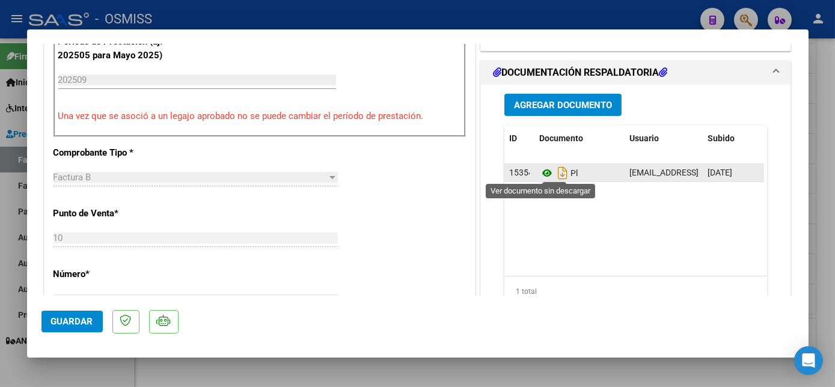
click at [540, 173] on icon at bounding box center [547, 173] width 16 height 14
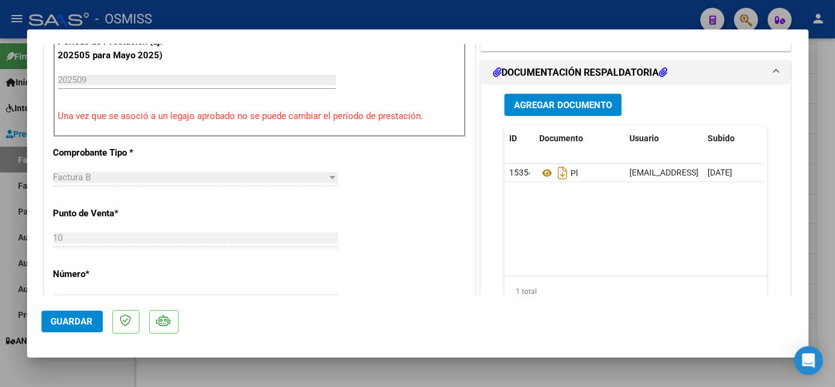
click at [589, 323] on mat-dialog-actions "Guardar" at bounding box center [417, 319] width 752 height 47
click at [97, 366] on div at bounding box center [417, 193] width 835 height 387
type input "$ 0,00"
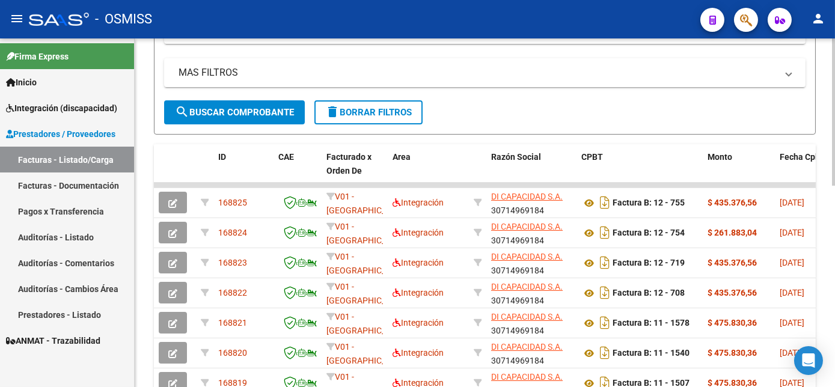
scroll to position [150, 0]
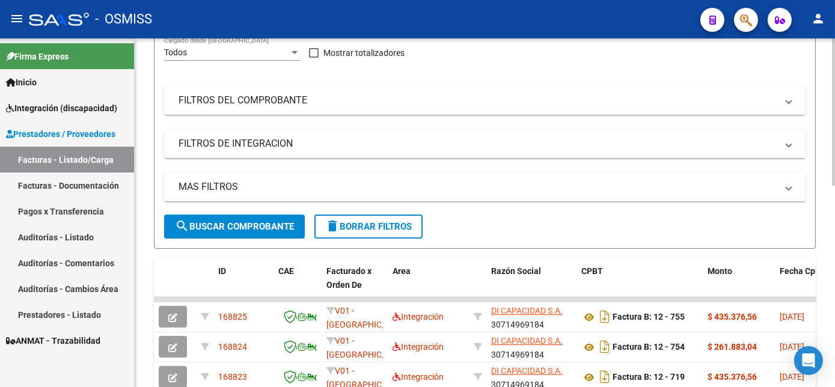
click at [834, 145] on div at bounding box center [833, 181] width 3 height 147
click at [827, 266] on div "Video tutorial PRESTADORES -> Listado de CPBTs Emitidos por Prestadores / Prove…" at bounding box center [485, 281] width 700 height 787
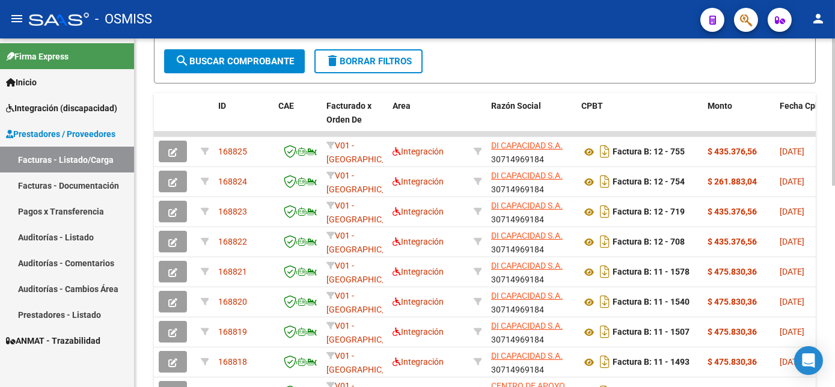
scroll to position [477, 0]
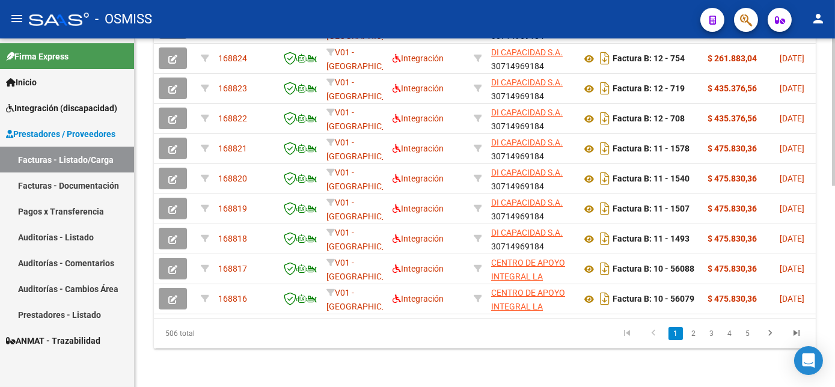
click at [834, 364] on html "menu - OSMISS person Firma Express Inicio Instructivos Contacto OS Integración …" at bounding box center [417, 193] width 835 height 387
click at [810, 362] on icon "Open Intercom Messenger" at bounding box center [808, 361] width 14 height 16
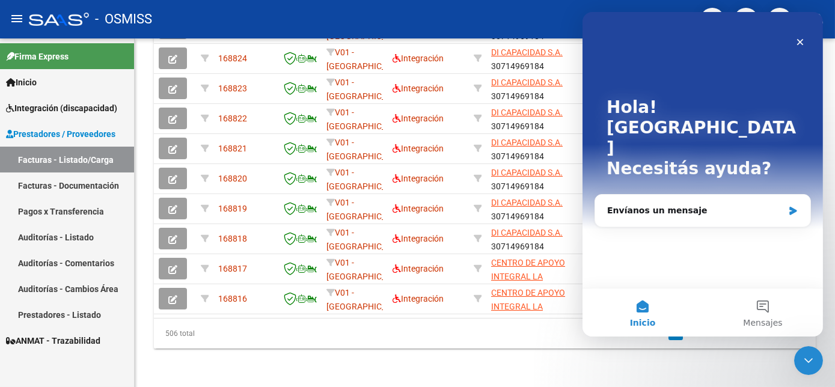
scroll to position [0, 0]
